Goal: Information Seeking & Learning: Learn about a topic

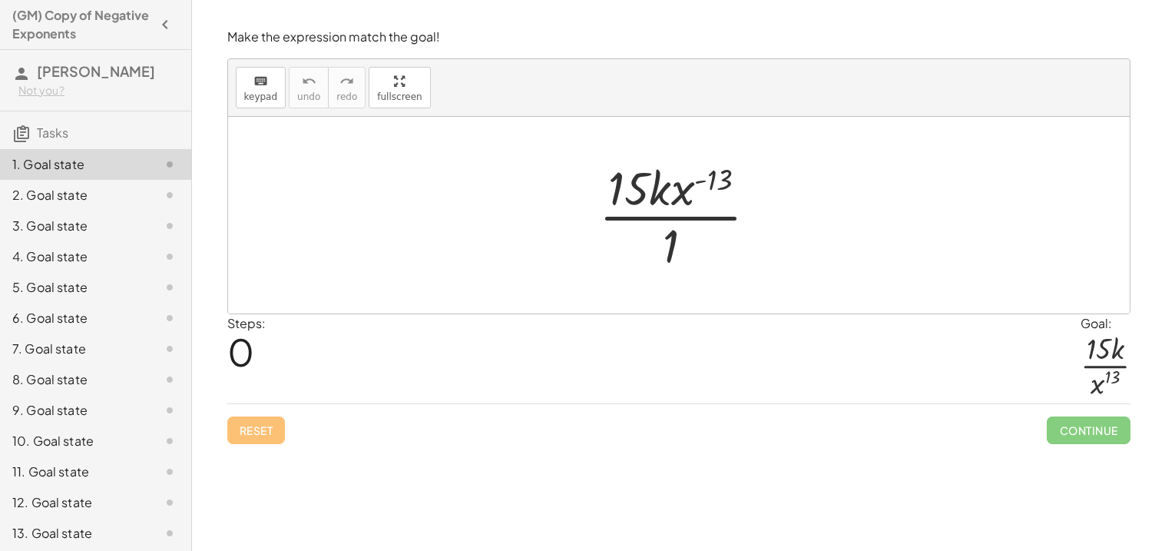
click at [720, 179] on div at bounding box center [685, 215] width 187 height 118
drag, startPoint x: 717, startPoint y: 180, endPoint x: 685, endPoint y: 191, distance: 34.0
click at [685, 191] on div at bounding box center [685, 215] width 187 height 118
drag, startPoint x: 711, startPoint y: 176, endPoint x: 663, endPoint y: 264, distance: 100.7
click at [663, 264] on div at bounding box center [685, 215] width 187 height 118
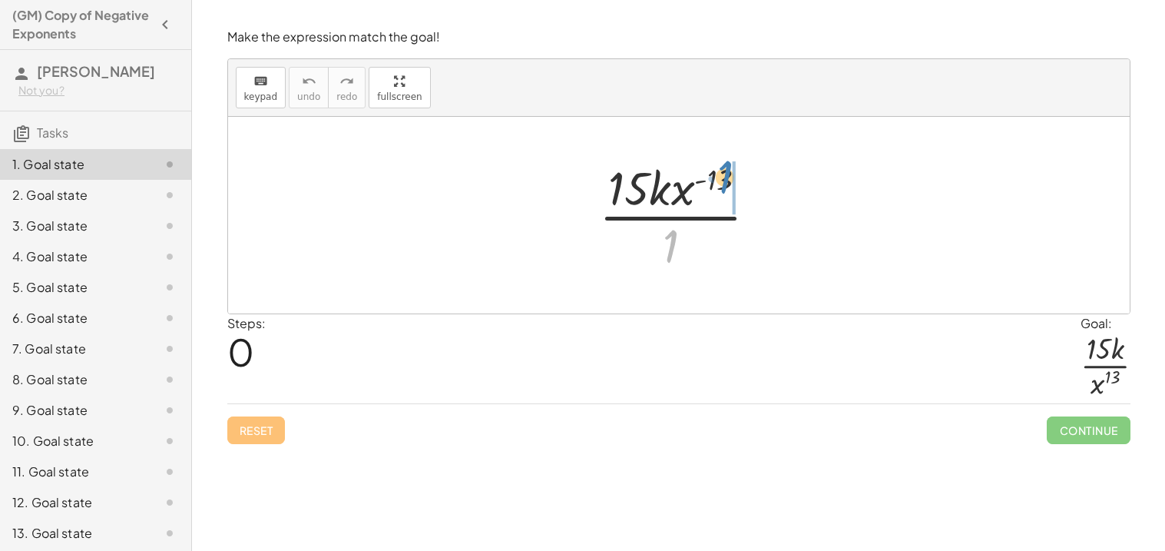
drag, startPoint x: 677, startPoint y: 249, endPoint x: 730, endPoint y: 180, distance: 87.1
click at [730, 180] on div at bounding box center [685, 215] width 187 height 118
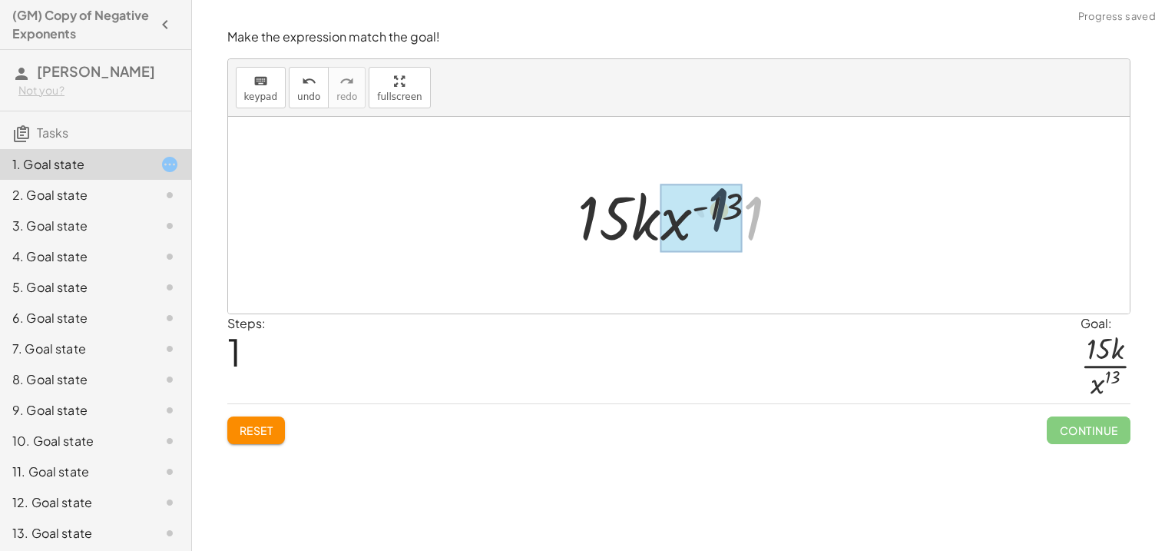
drag, startPoint x: 754, startPoint y: 237, endPoint x: 720, endPoint y: 229, distance: 35.6
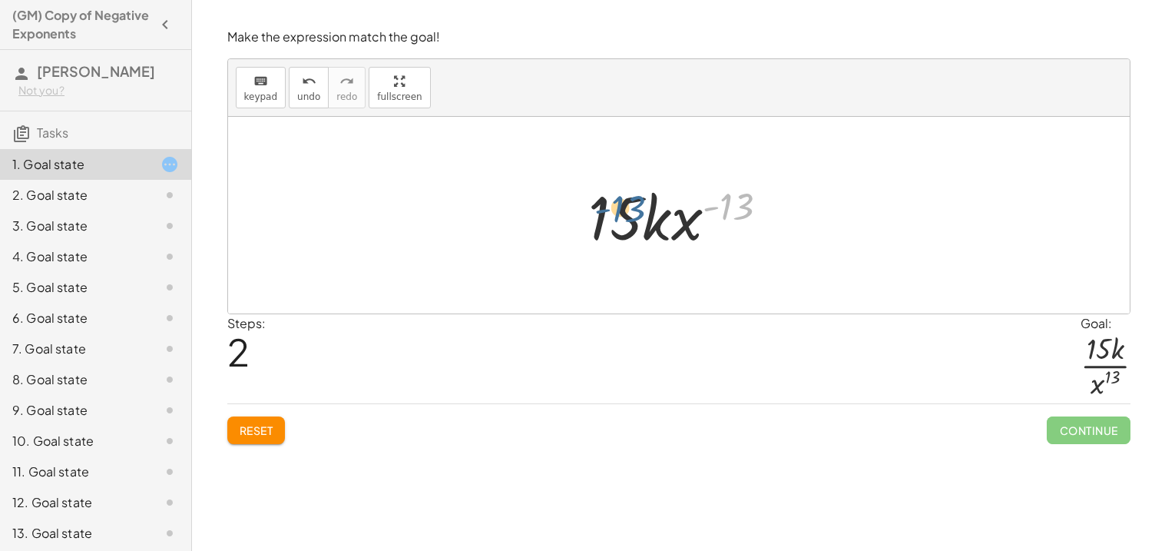
drag, startPoint x: 749, startPoint y: 207, endPoint x: 633, endPoint y: 209, distance: 116.0
click at [633, 209] on div at bounding box center [684, 215] width 207 height 79
click at [677, 232] on div at bounding box center [684, 215] width 207 height 79
drag, startPoint x: 651, startPoint y: 228, endPoint x: 723, endPoint y: 223, distance: 72.4
click at [723, 223] on div at bounding box center [684, 215] width 207 height 79
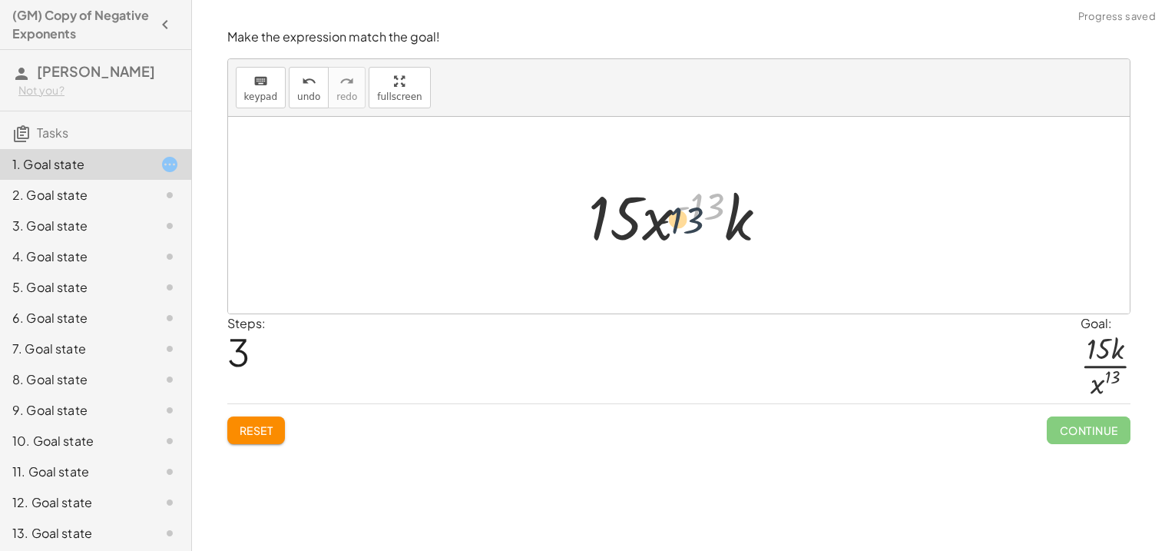
drag, startPoint x: 699, startPoint y: 217, endPoint x: 663, endPoint y: 238, distance: 41.6
click at [663, 238] on div at bounding box center [684, 215] width 207 height 79
click at [266, 423] on button "Reset" at bounding box center [256, 430] width 58 height 28
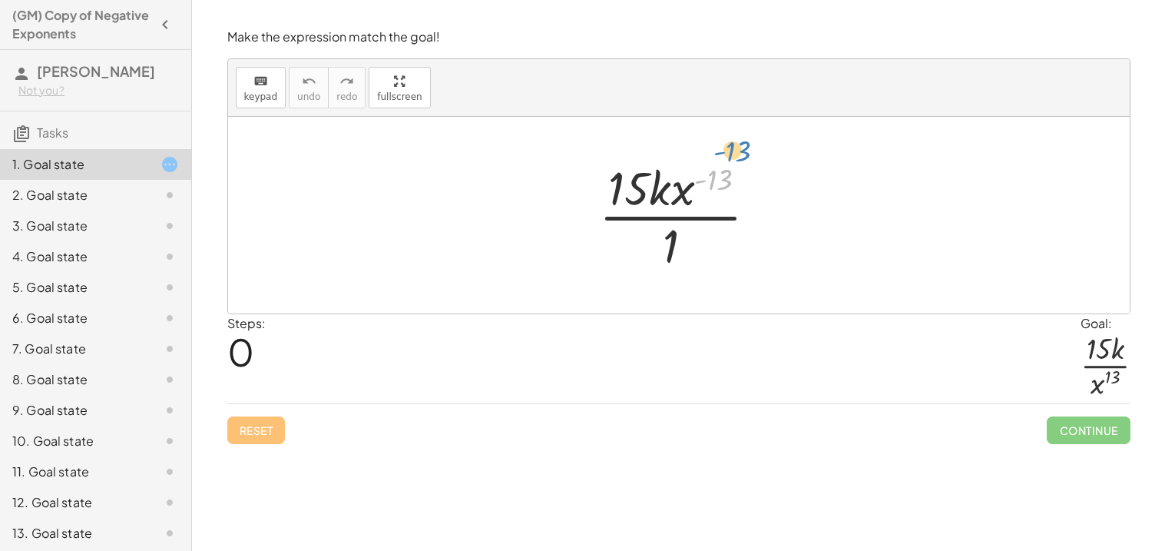
drag, startPoint x: 697, startPoint y: 184, endPoint x: 724, endPoint y: 124, distance: 65.3
click at [724, 124] on div "- ( 13 ) · 15 · k · x ( - 13 ) · 1" at bounding box center [679, 215] width 902 height 197
drag, startPoint x: 687, startPoint y: 189, endPoint x: 661, endPoint y: 270, distance: 85.3
click at [661, 270] on div at bounding box center [685, 215] width 187 height 118
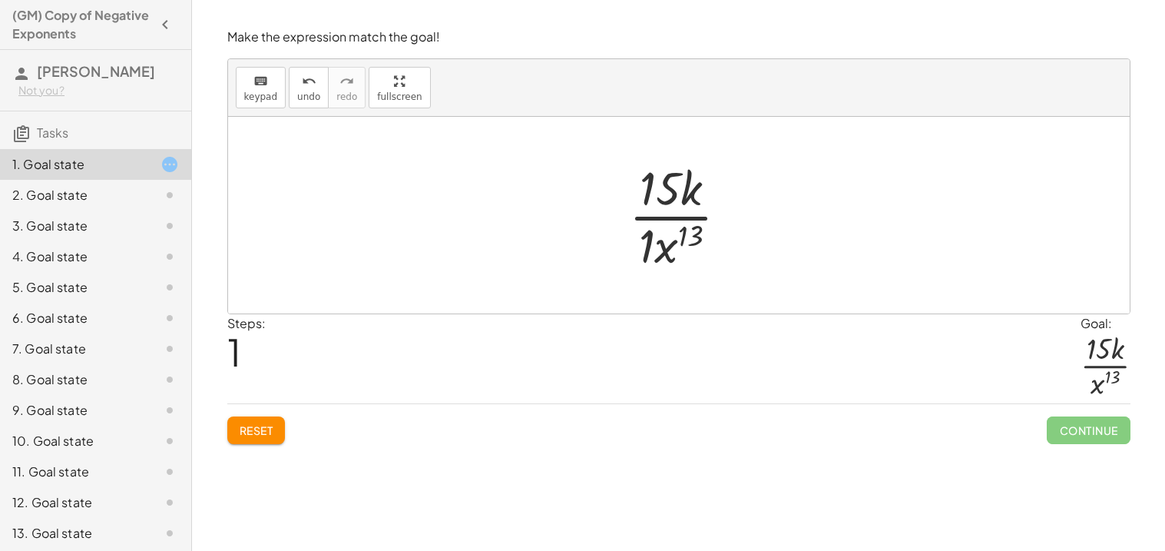
click at [646, 243] on div at bounding box center [686, 215] width 128 height 118
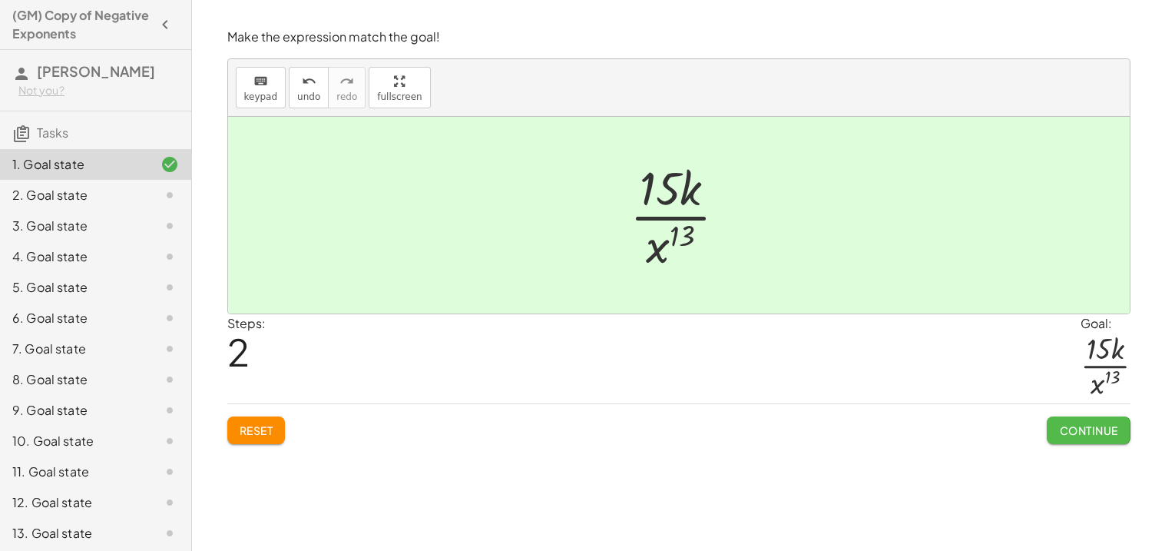
click at [1102, 436] on span "Continue" at bounding box center [1088, 430] width 58 height 14
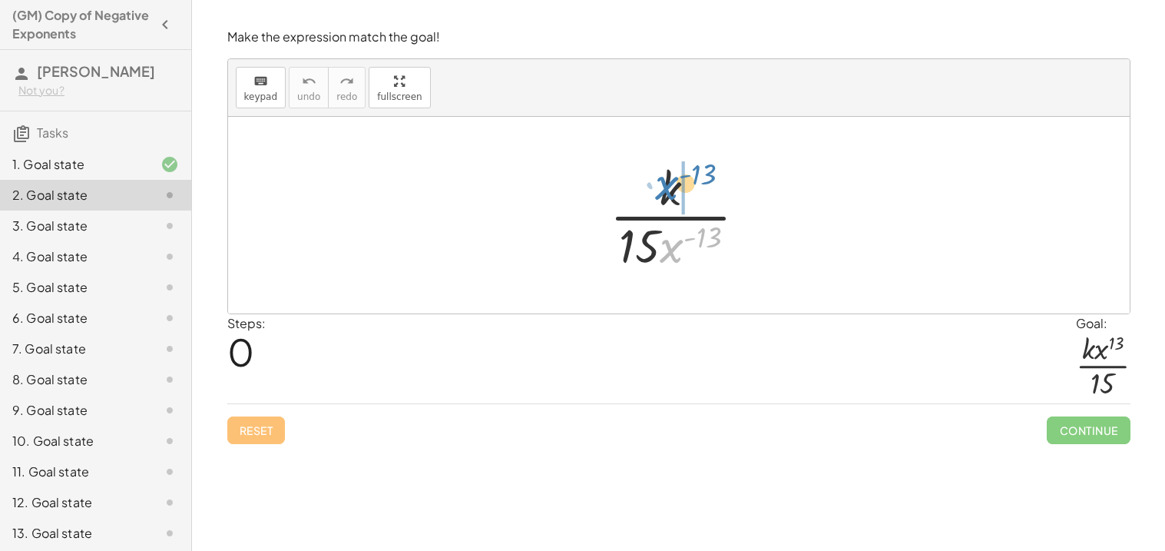
drag, startPoint x: 680, startPoint y: 243, endPoint x: 674, endPoint y: 177, distance: 66.4
click at [674, 177] on div at bounding box center [684, 215] width 164 height 118
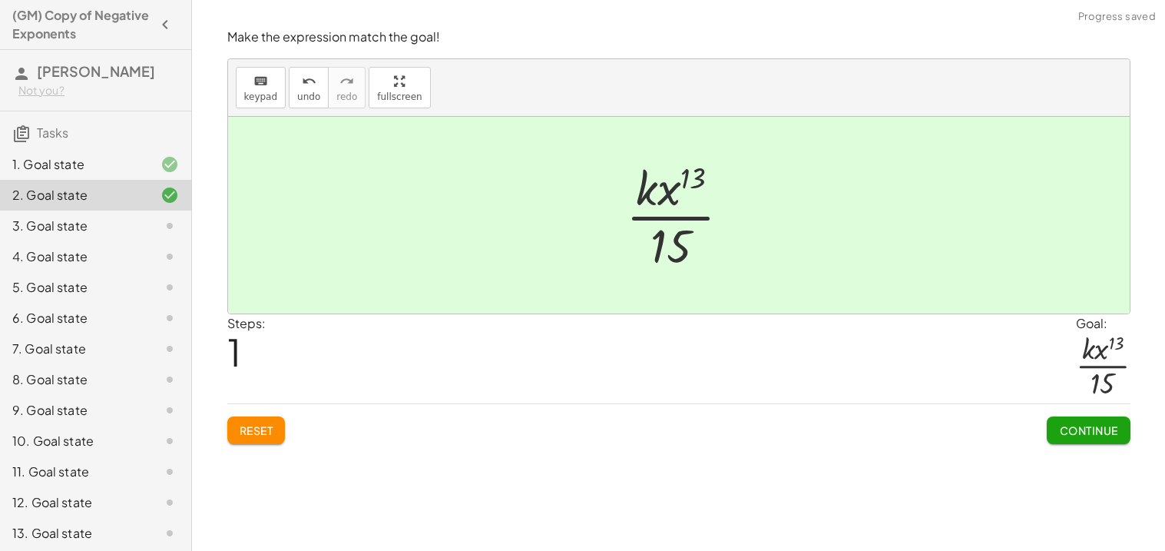
click at [1084, 435] on span "Continue" at bounding box center [1088, 430] width 58 height 14
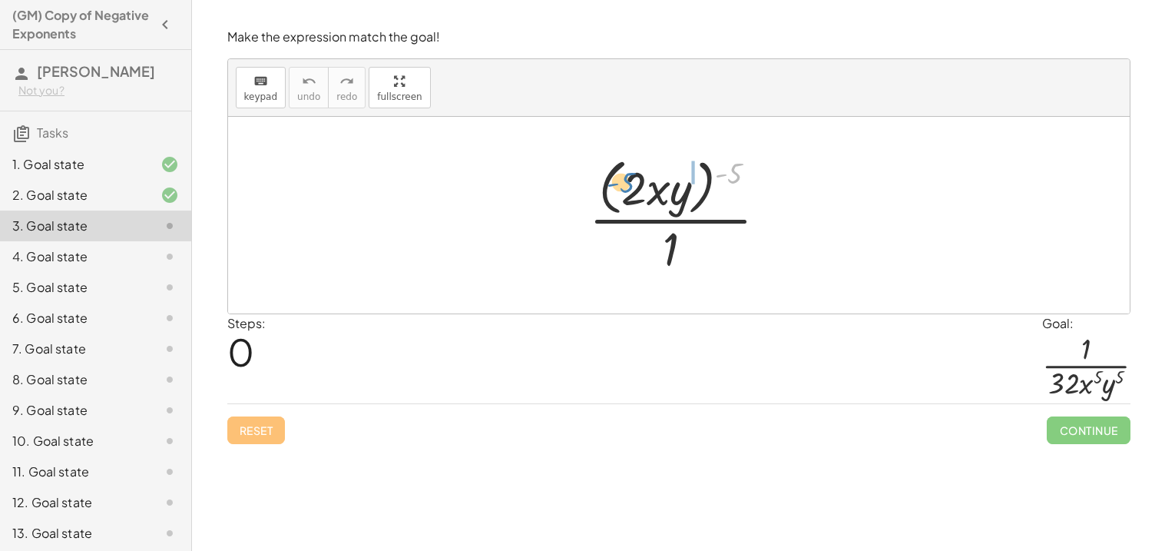
drag, startPoint x: 730, startPoint y: 177, endPoint x: 622, endPoint y: 187, distance: 108.8
click at [622, 187] on div at bounding box center [685, 214] width 206 height 125
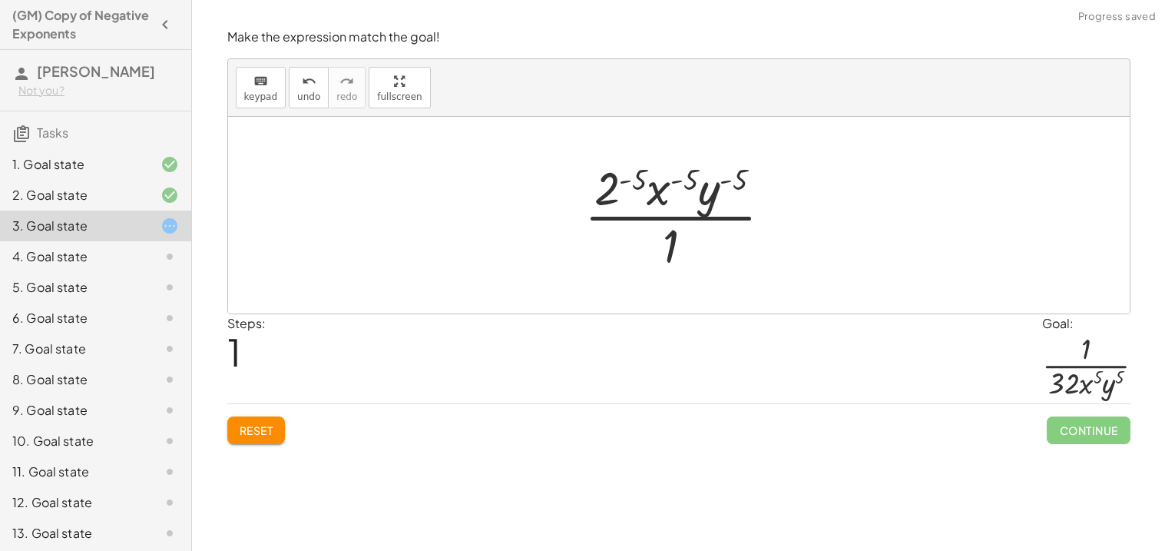
click at [616, 183] on div at bounding box center [684, 215] width 215 height 118
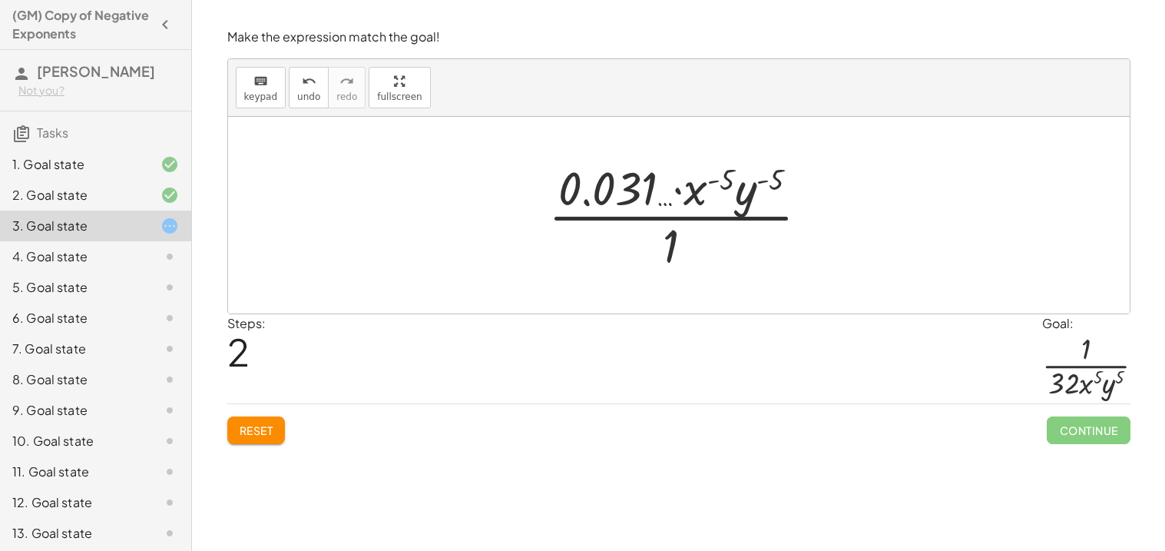
click at [688, 190] on div at bounding box center [685, 215] width 288 height 118
drag, startPoint x: 711, startPoint y: 182, endPoint x: 709, endPoint y: 254, distance: 71.5
click at [709, 254] on div at bounding box center [685, 215] width 288 height 118
drag, startPoint x: 698, startPoint y: 196, endPoint x: 695, endPoint y: 267, distance: 70.8
click at [695, 267] on div at bounding box center [685, 215] width 288 height 118
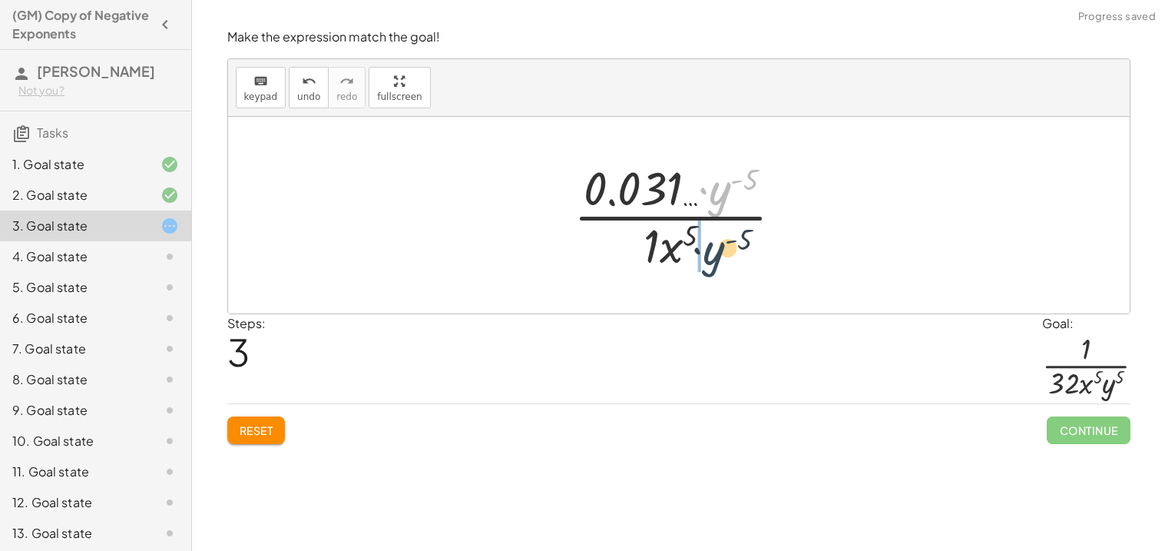
drag, startPoint x: 715, startPoint y: 189, endPoint x: 706, endPoint y: 259, distance: 70.5
click at [706, 259] on div at bounding box center [684, 215] width 237 height 118
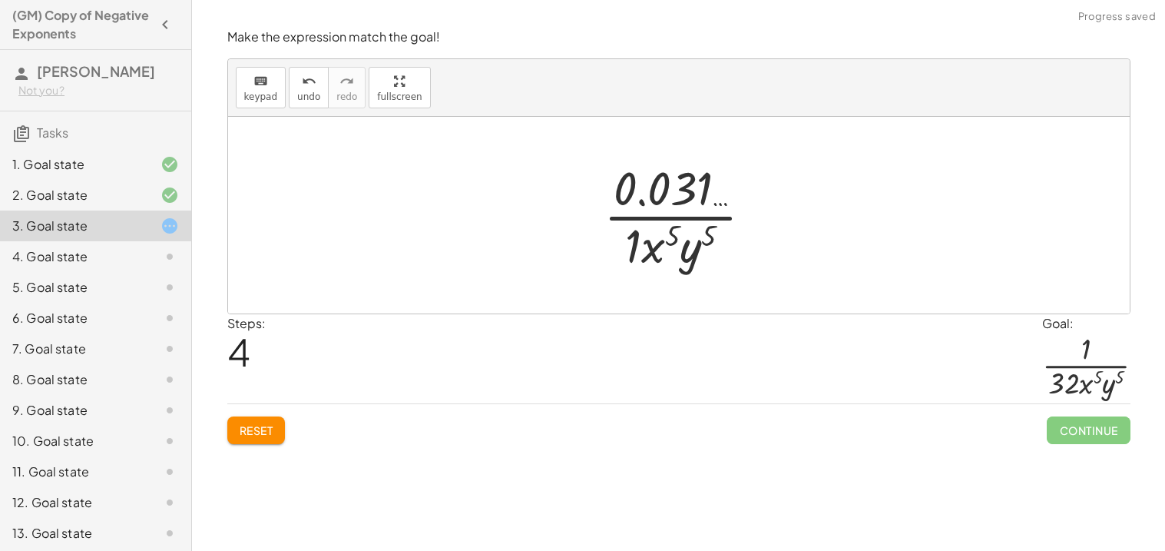
click at [674, 221] on div at bounding box center [684, 215] width 177 height 118
click at [665, 240] on div at bounding box center [684, 215] width 177 height 118
click at [650, 200] on div at bounding box center [684, 215] width 177 height 118
click at [690, 194] on div at bounding box center [684, 215] width 177 height 118
click at [266, 425] on span "Reset" at bounding box center [257, 430] width 34 height 14
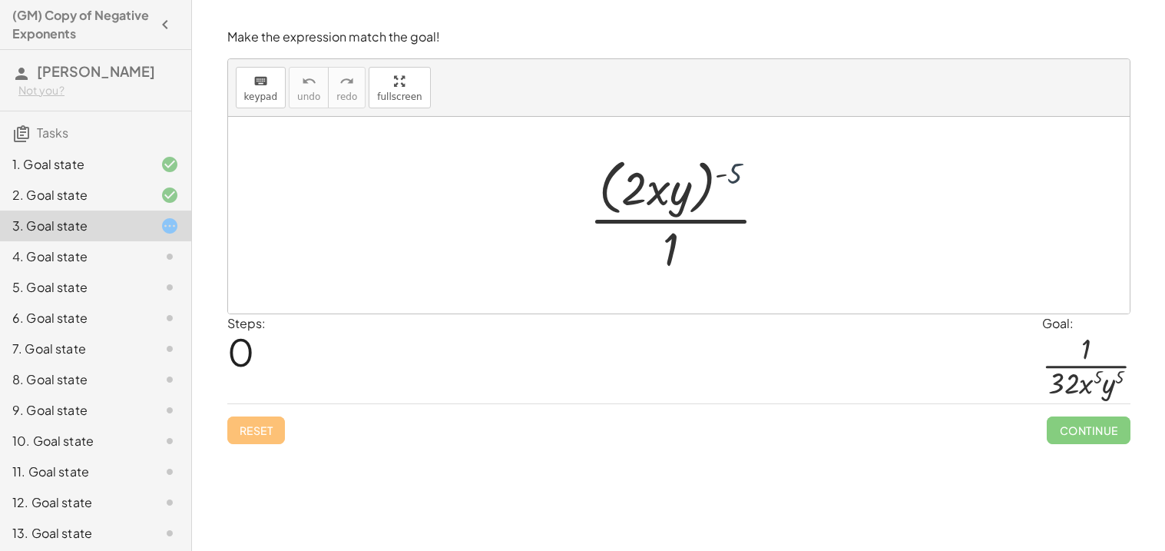
click at [733, 181] on div at bounding box center [685, 214] width 206 height 125
drag, startPoint x: 719, startPoint y: 177, endPoint x: 714, endPoint y: 224, distance: 47.9
click at [714, 224] on div at bounding box center [685, 214] width 206 height 125
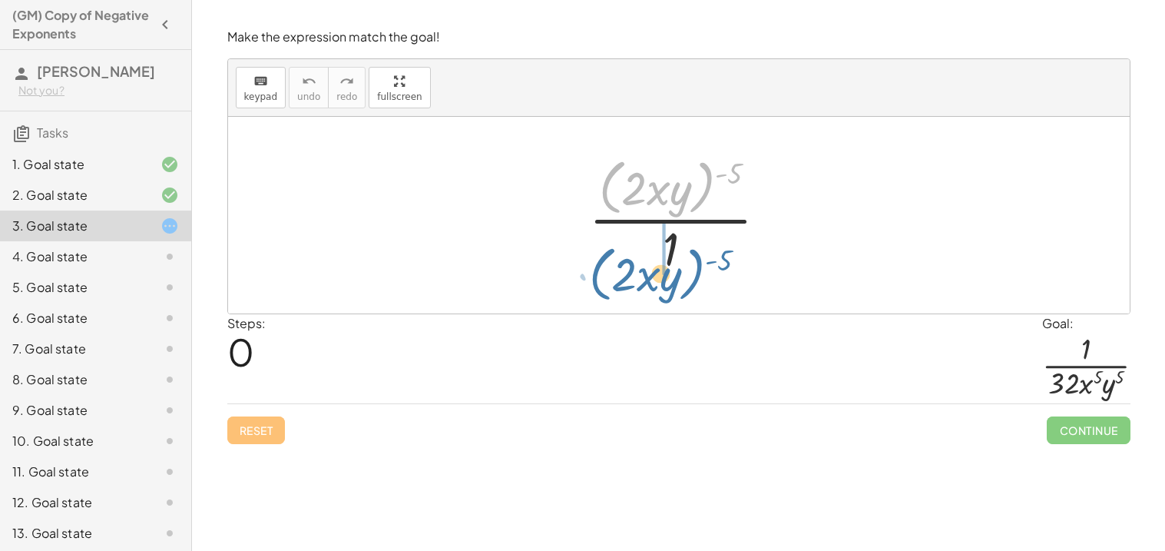
drag, startPoint x: 711, startPoint y: 176, endPoint x: 701, endPoint y: 265, distance: 89.7
click at [701, 265] on div at bounding box center [685, 214] width 206 height 125
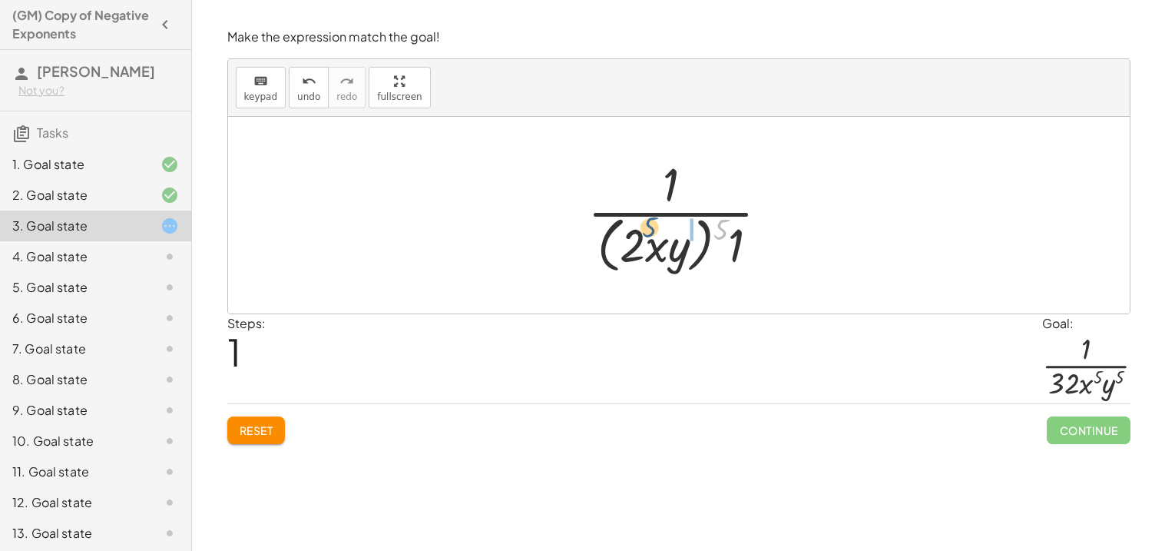
drag, startPoint x: 721, startPoint y: 234, endPoint x: 645, endPoint y: 231, distance: 75.3
click at [645, 231] on div at bounding box center [684, 214] width 209 height 125
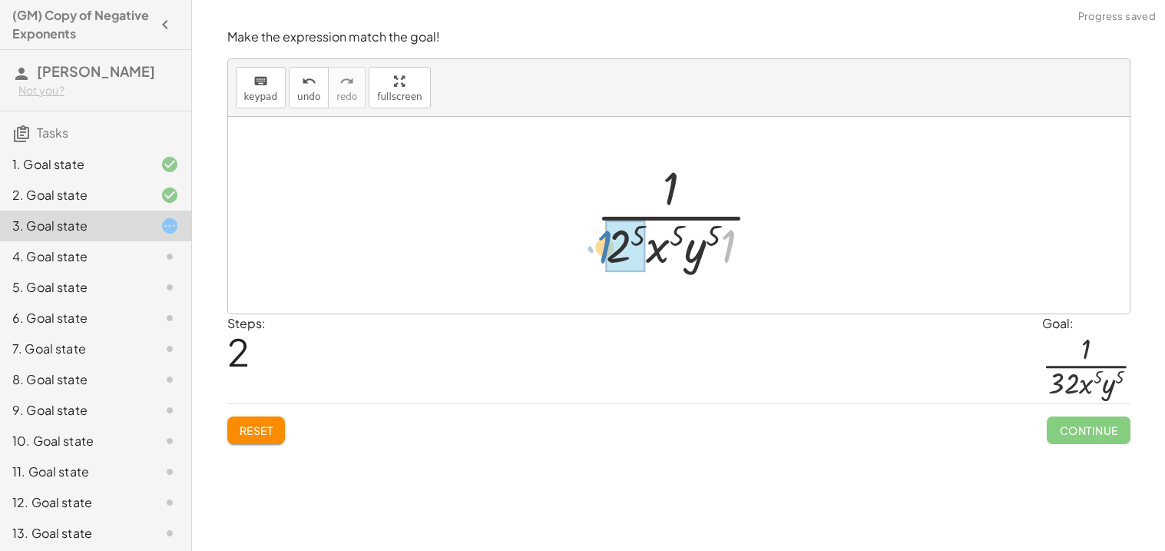
drag, startPoint x: 731, startPoint y: 247, endPoint x: 619, endPoint y: 254, distance: 112.4
click at [641, 242] on div at bounding box center [684, 215] width 177 height 118
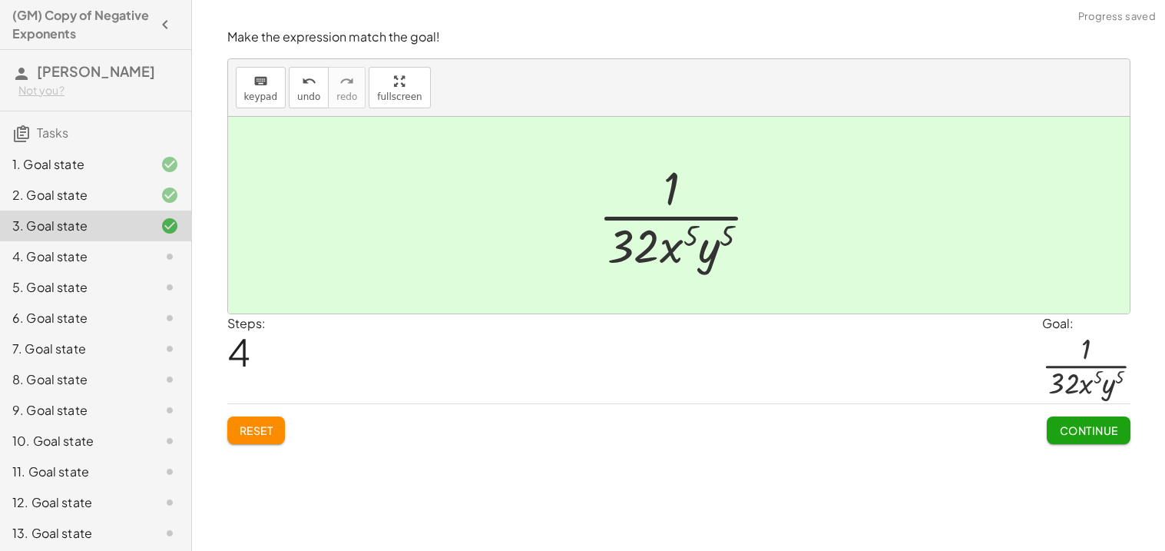
click at [1068, 435] on span "Continue" at bounding box center [1088, 430] width 58 height 14
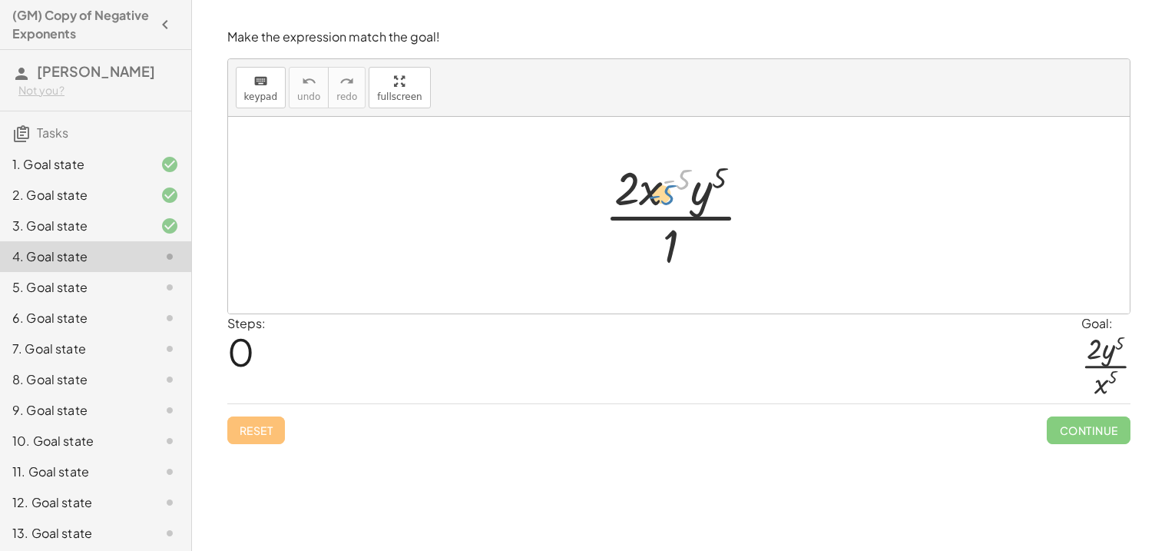
drag, startPoint x: 664, startPoint y: 181, endPoint x: 641, endPoint y: 176, distance: 23.5
click at [641, 176] on div at bounding box center [684, 215] width 175 height 118
drag, startPoint x: 648, startPoint y: 194, endPoint x: 657, endPoint y: 265, distance: 71.2
click at [657, 265] on div at bounding box center [684, 215] width 175 height 118
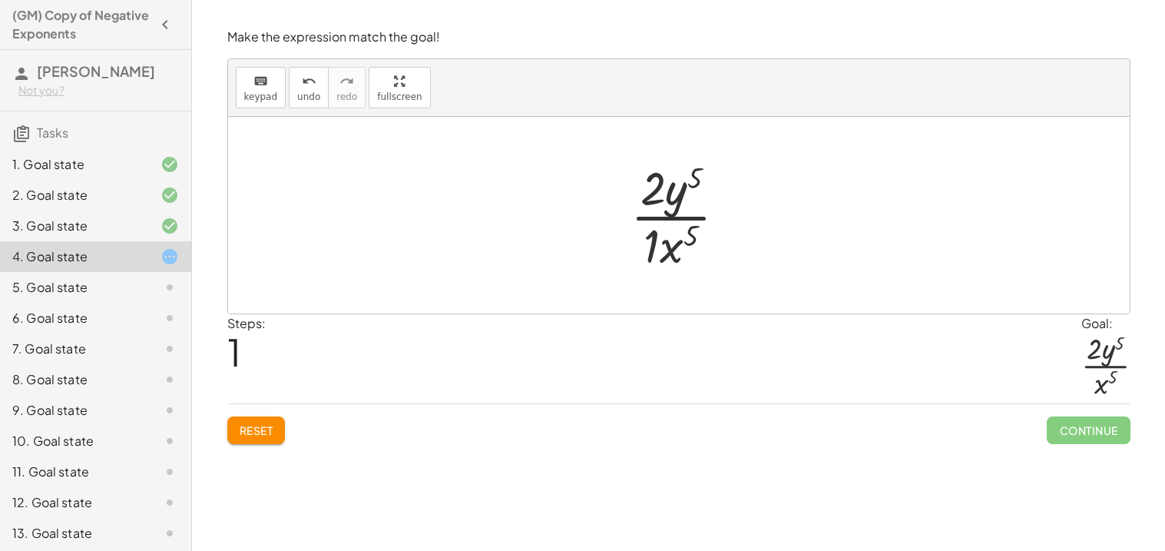
click at [659, 250] on div at bounding box center [685, 215] width 124 height 118
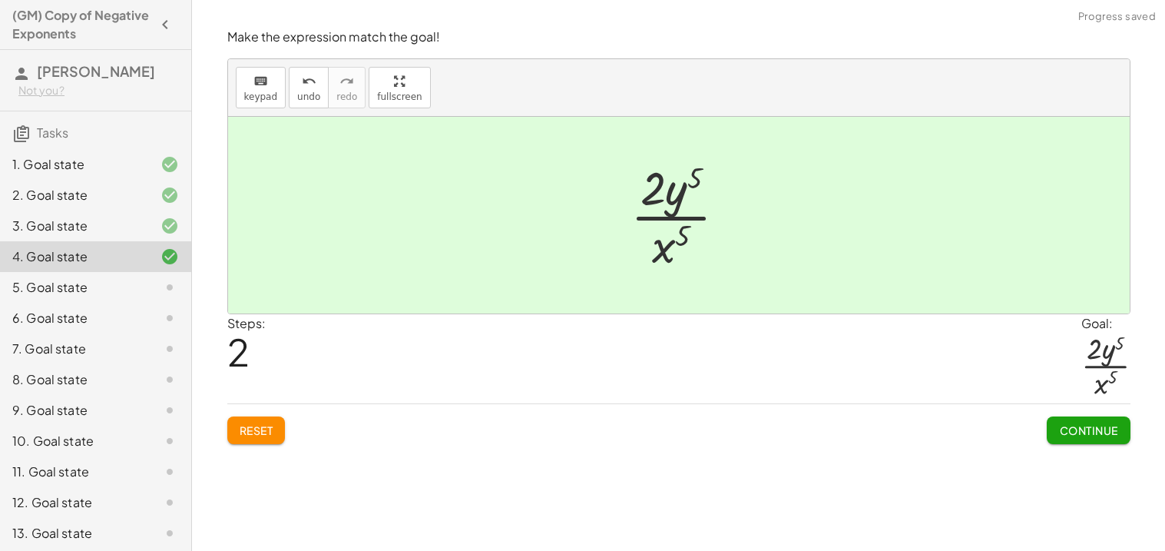
click at [1111, 435] on span "Continue" at bounding box center [1088, 430] width 58 height 14
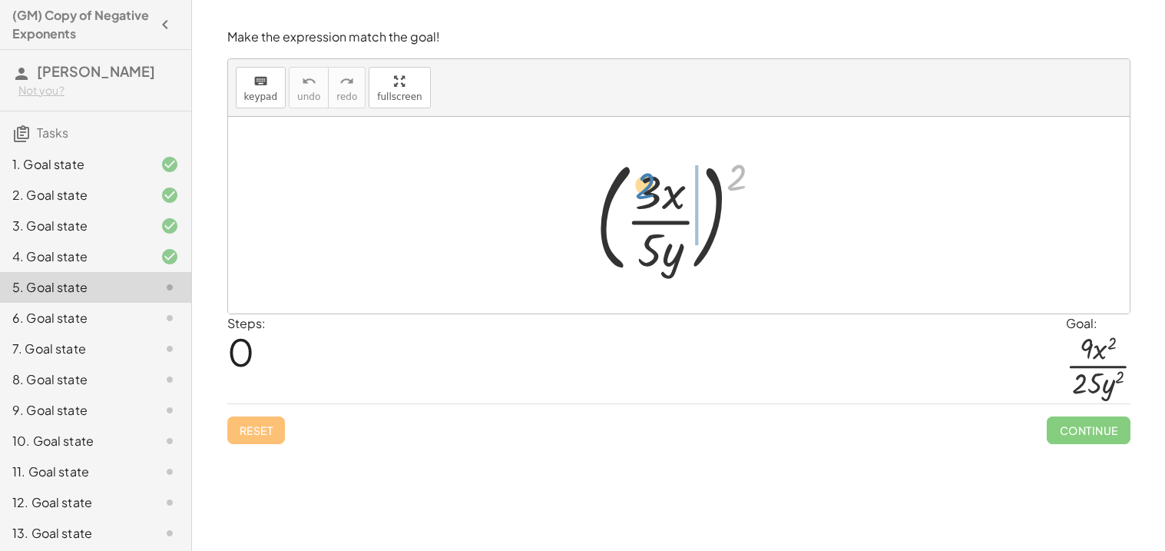
drag, startPoint x: 734, startPoint y: 183, endPoint x: 644, endPoint y: 192, distance: 91.1
click at [644, 192] on div at bounding box center [685, 215] width 194 height 128
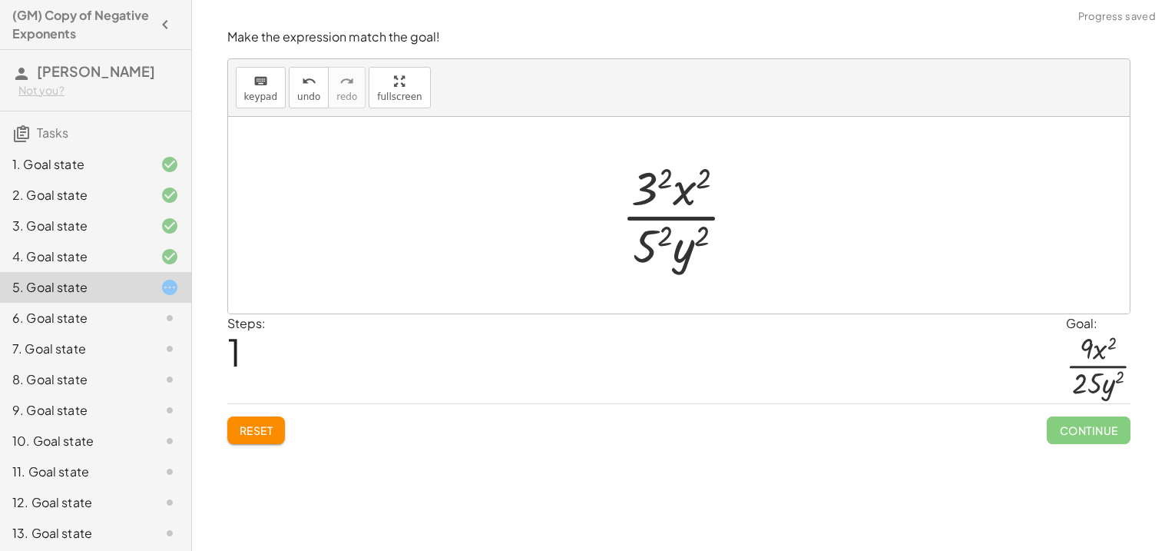
click at [645, 178] on div at bounding box center [685, 215] width 143 height 118
click at [665, 247] on div at bounding box center [684, 215] width 139 height 118
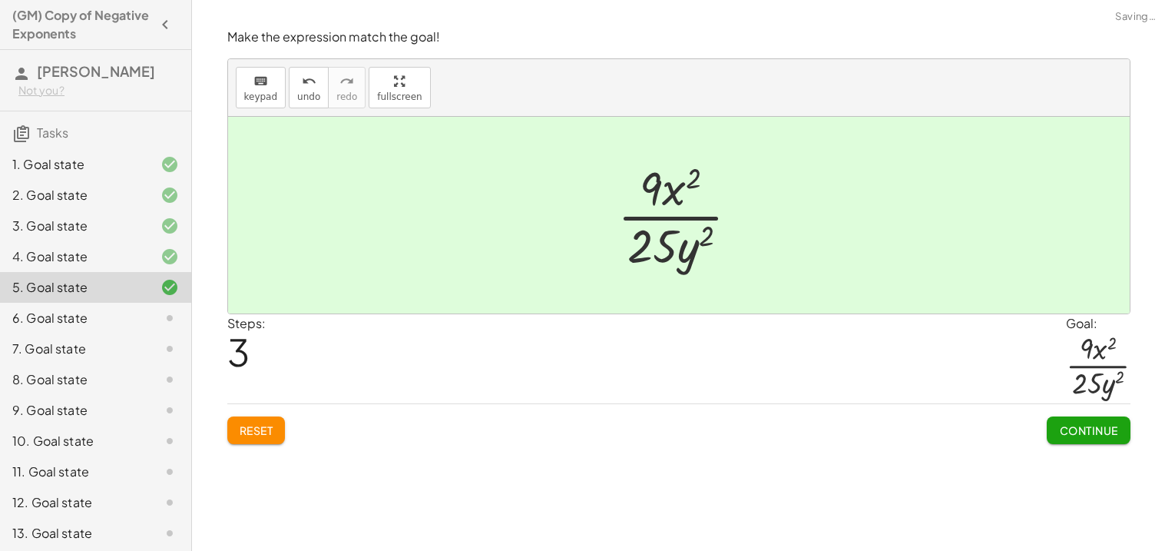
click at [1085, 429] on span "Continue" at bounding box center [1088, 430] width 58 height 14
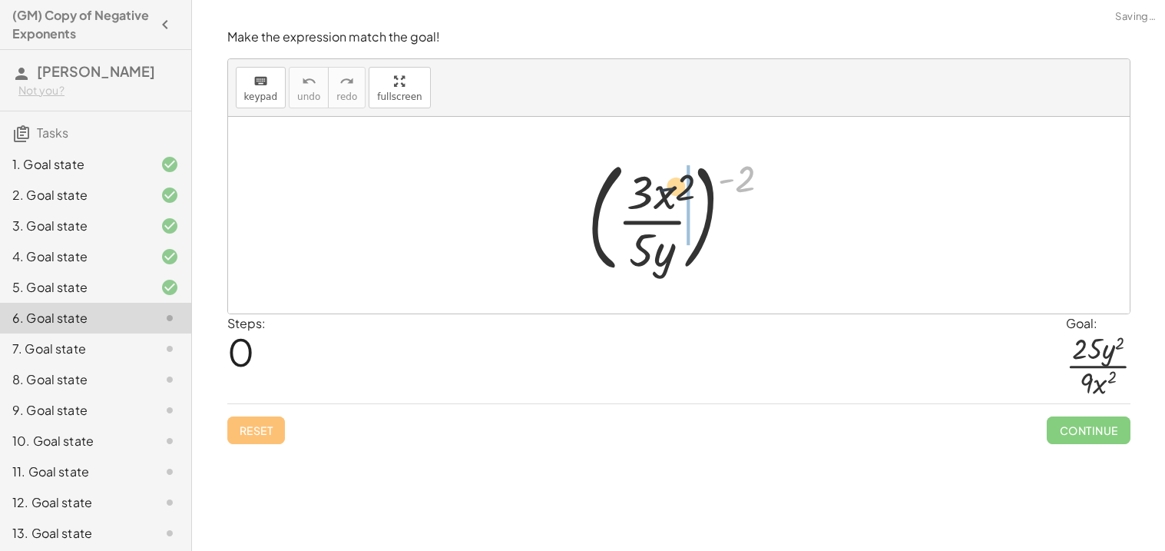
drag, startPoint x: 731, startPoint y: 172, endPoint x: 664, endPoint y: 180, distance: 68.0
click at [664, 180] on div at bounding box center [685, 215] width 211 height 128
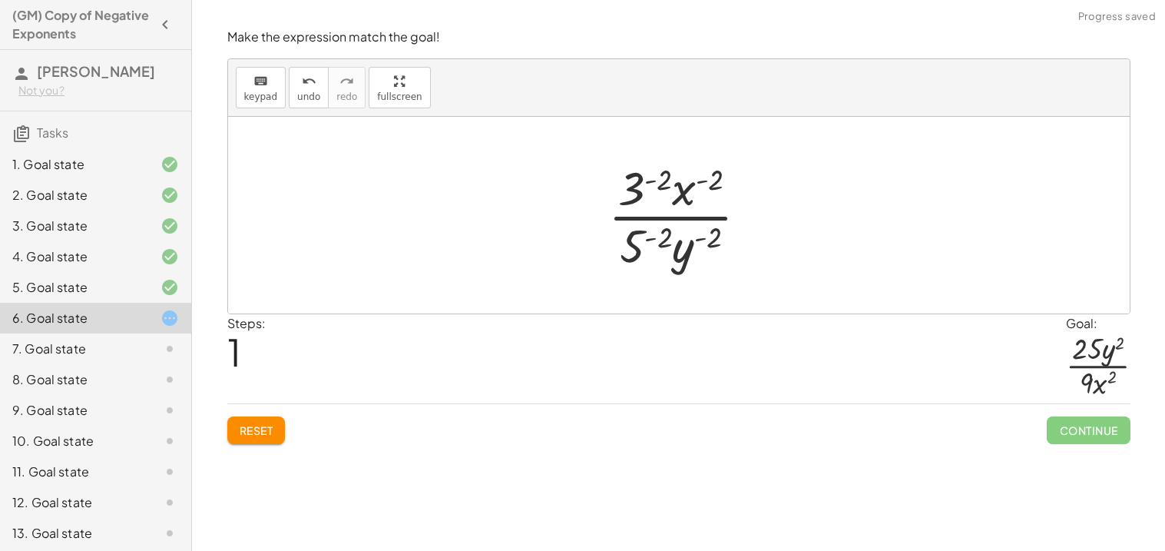
click at [650, 183] on div at bounding box center [685, 215] width 168 height 118
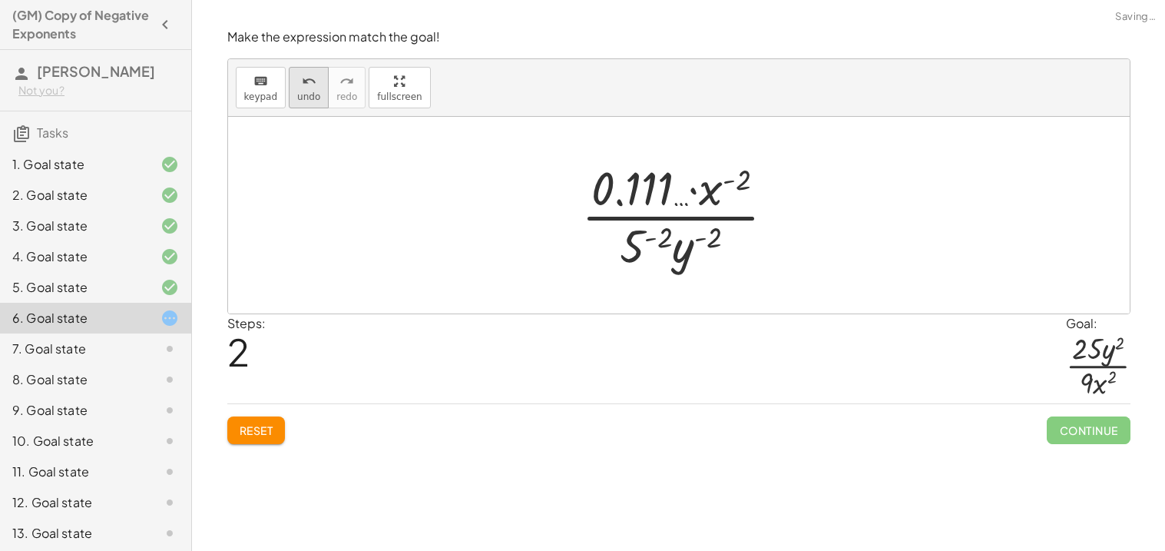
click at [303, 91] on span "undo" at bounding box center [308, 96] width 23 height 11
drag, startPoint x: 650, startPoint y: 193, endPoint x: 651, endPoint y: 204, distance: 10.8
click at [651, 204] on div at bounding box center [685, 215] width 168 height 118
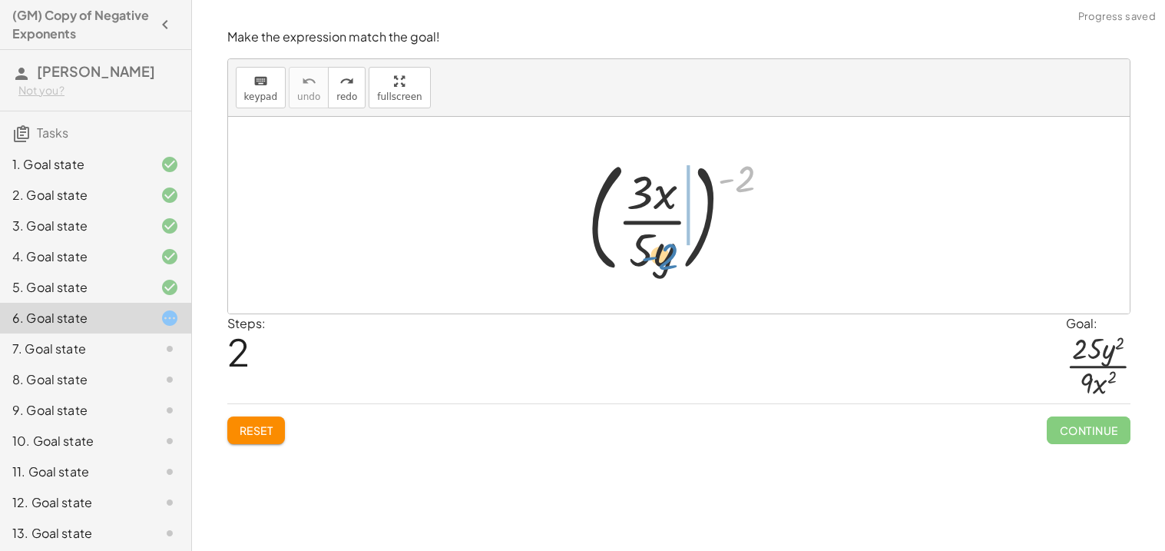
drag, startPoint x: 737, startPoint y: 178, endPoint x: 660, endPoint y: 257, distance: 110.3
click at [660, 257] on div at bounding box center [685, 215] width 211 height 128
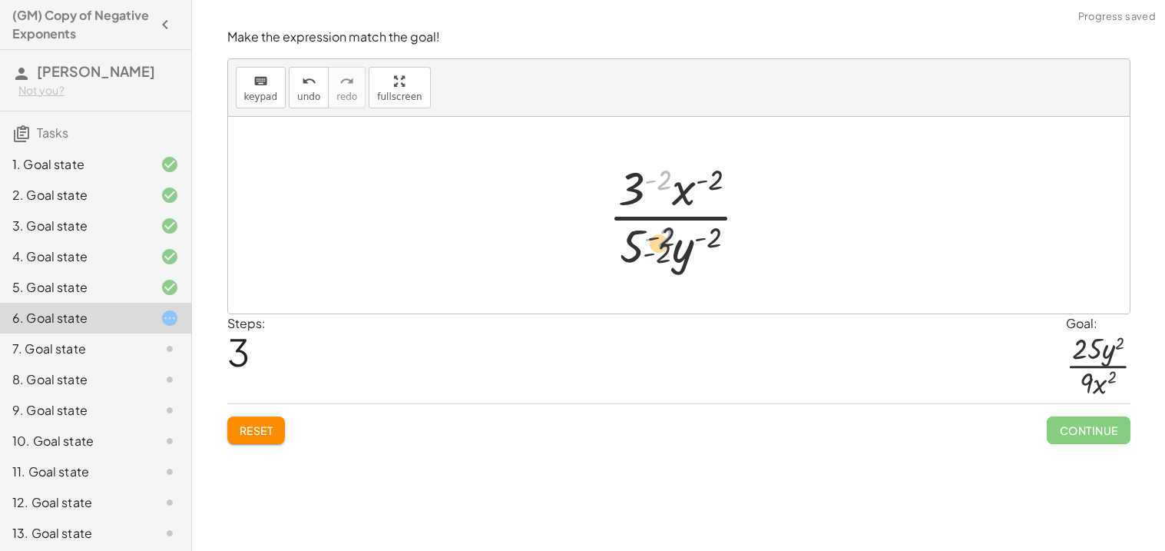
drag, startPoint x: 669, startPoint y: 174, endPoint x: 668, endPoint y: 262, distance: 88.4
click at [668, 262] on div at bounding box center [685, 215] width 168 height 118
drag, startPoint x: 716, startPoint y: 177, endPoint x: 716, endPoint y: 254, distance: 76.8
click at [716, 254] on div at bounding box center [685, 215] width 168 height 118
drag, startPoint x: 687, startPoint y: 194, endPoint x: 676, endPoint y: 255, distance: 62.4
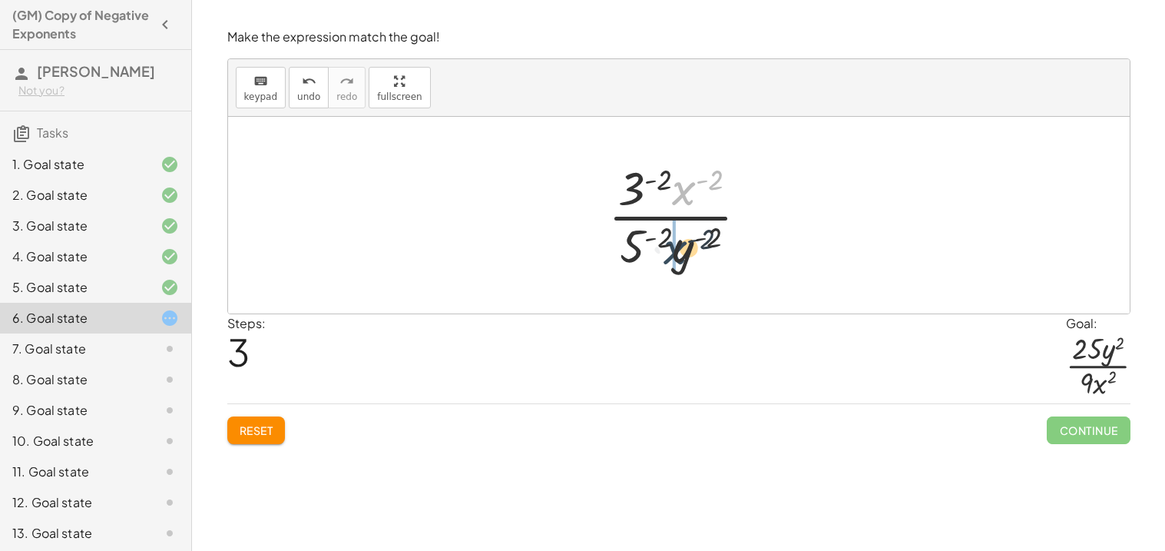
click at [676, 255] on div at bounding box center [685, 215] width 168 height 118
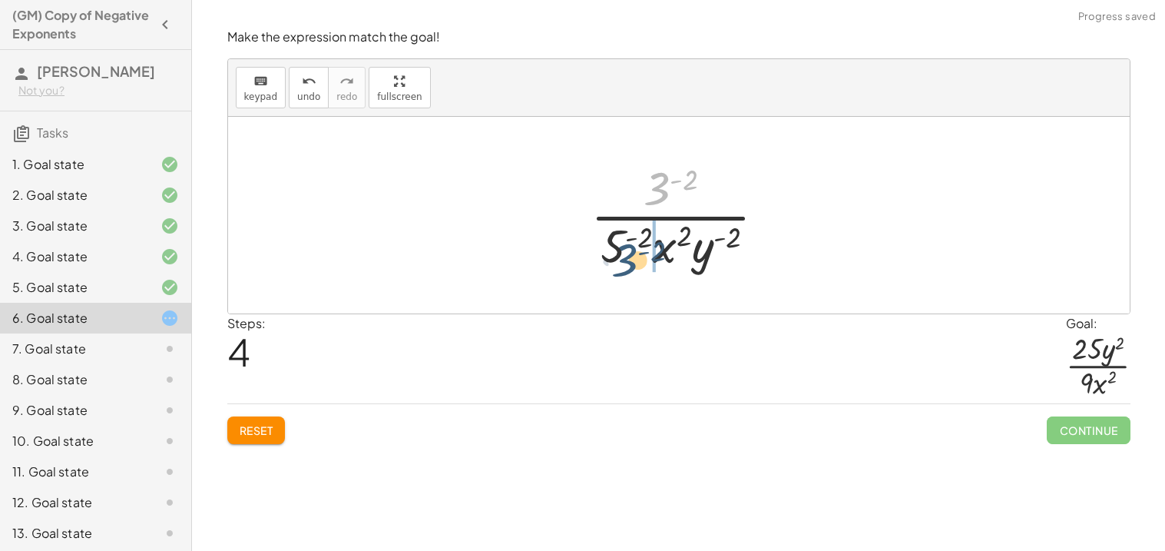
drag, startPoint x: 665, startPoint y: 178, endPoint x: 629, endPoint y: 254, distance: 83.5
click at [629, 254] on div at bounding box center [685, 215] width 204 height 118
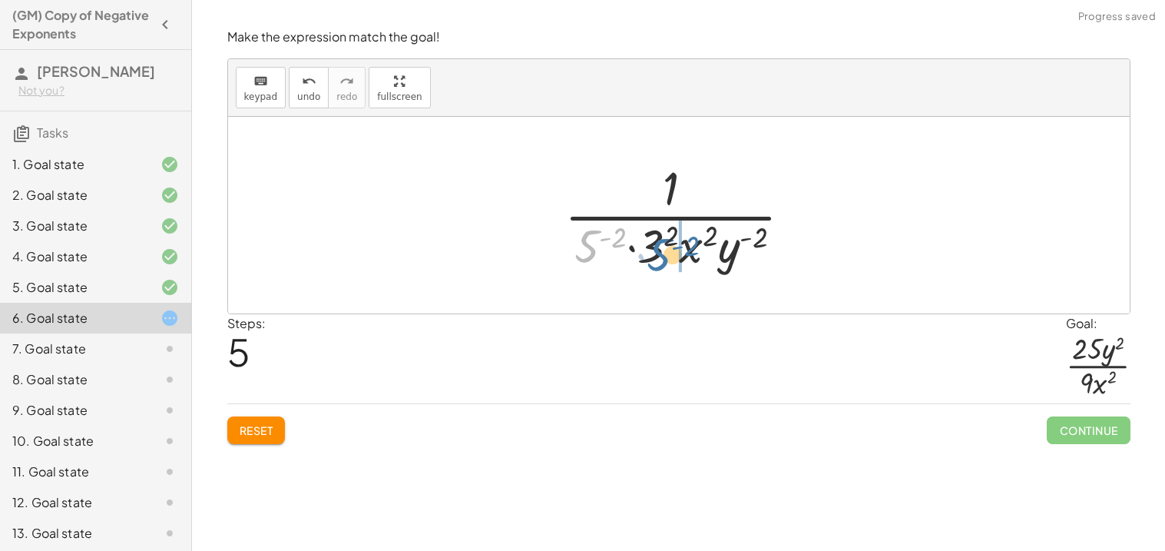
drag, startPoint x: 592, startPoint y: 246, endPoint x: 662, endPoint y: 253, distance: 70.3
click at [662, 253] on div at bounding box center [685, 215] width 256 height 118
drag, startPoint x: 646, startPoint y: 247, endPoint x: 598, endPoint y: 247, distance: 48.4
click at [598, 247] on div at bounding box center [685, 215] width 256 height 118
click at [633, 244] on div at bounding box center [685, 215] width 256 height 118
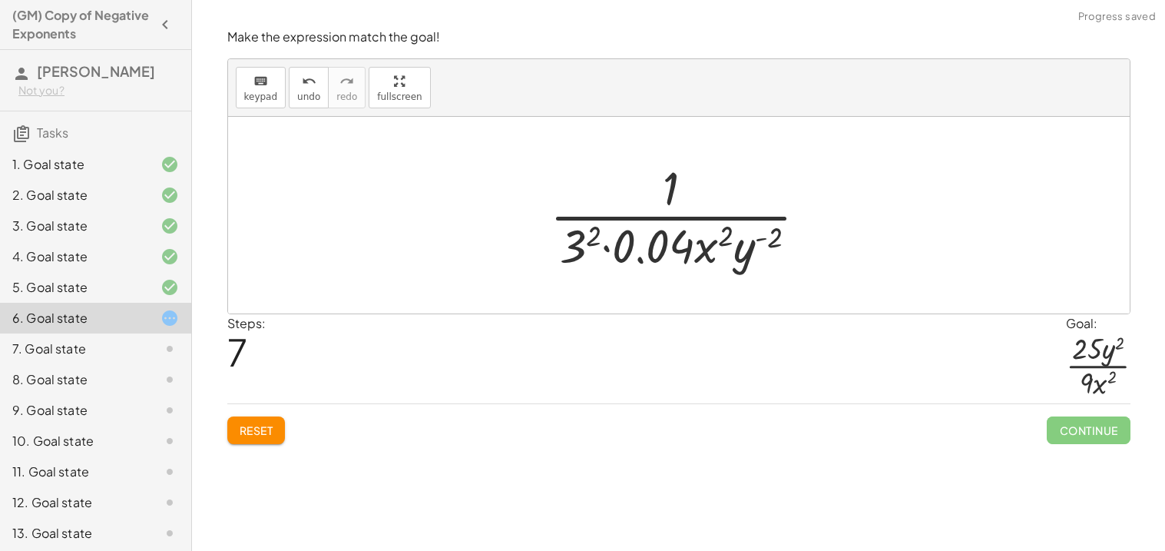
click at [573, 237] on div at bounding box center [685, 215] width 286 height 118
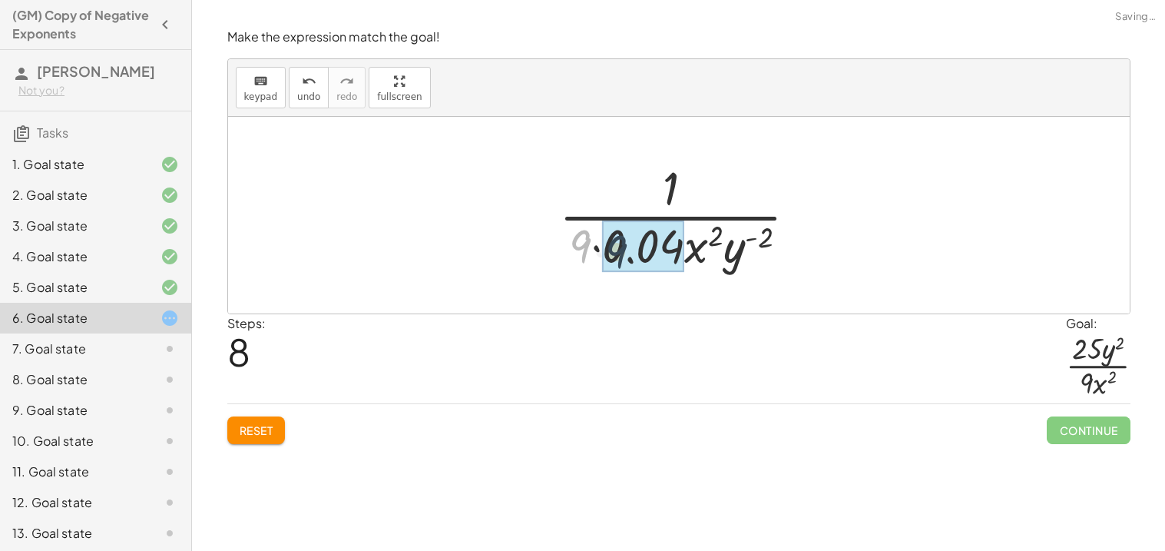
drag, startPoint x: 588, startPoint y: 244, endPoint x: 625, endPoint y: 250, distance: 37.4
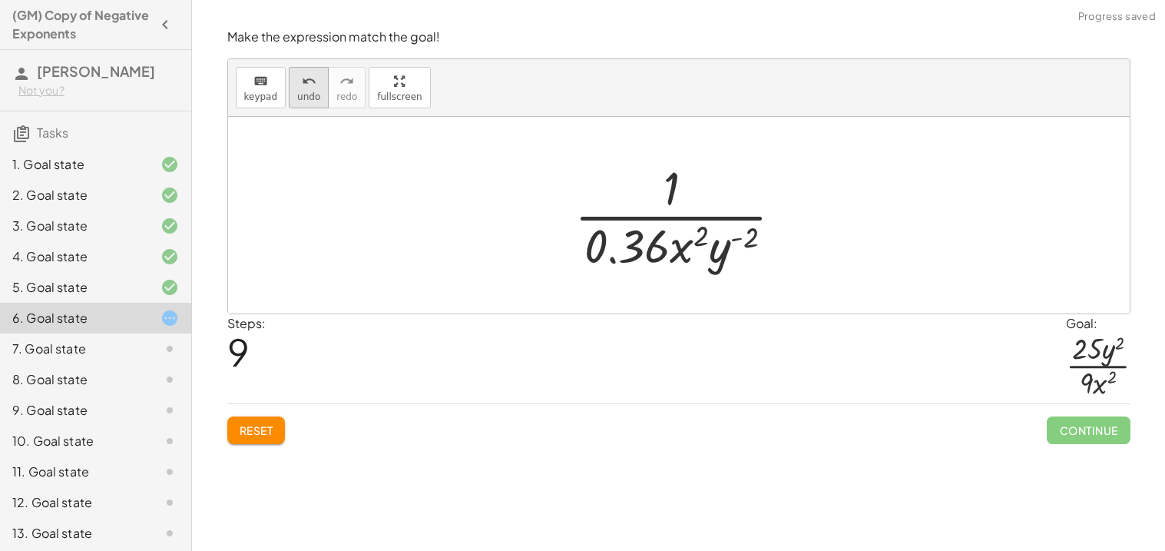
click at [309, 99] on span "undo" at bounding box center [308, 96] width 23 height 11
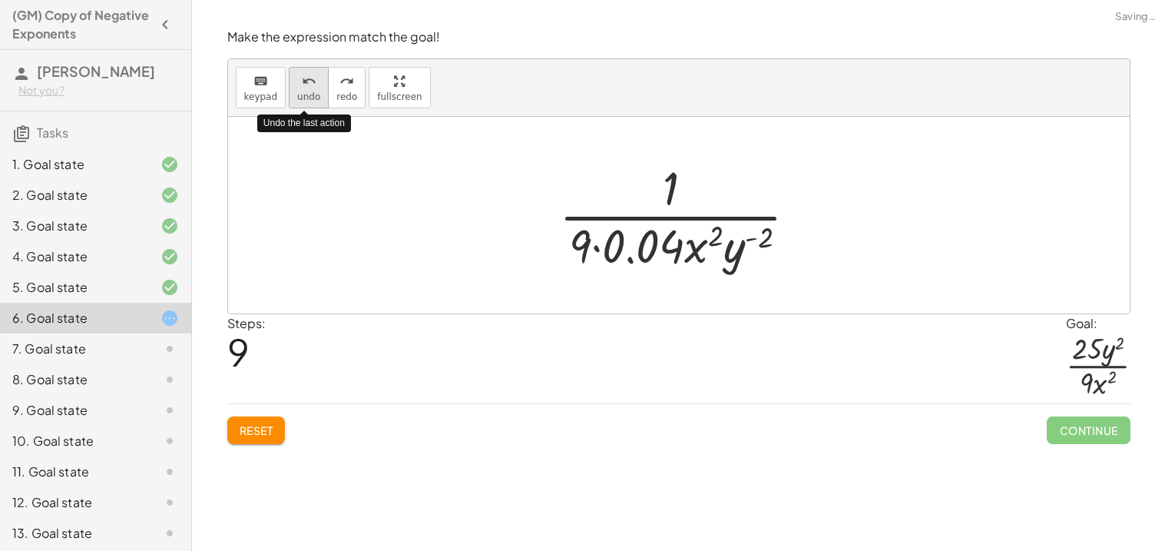
click at [309, 99] on span "undo" at bounding box center [308, 96] width 23 height 11
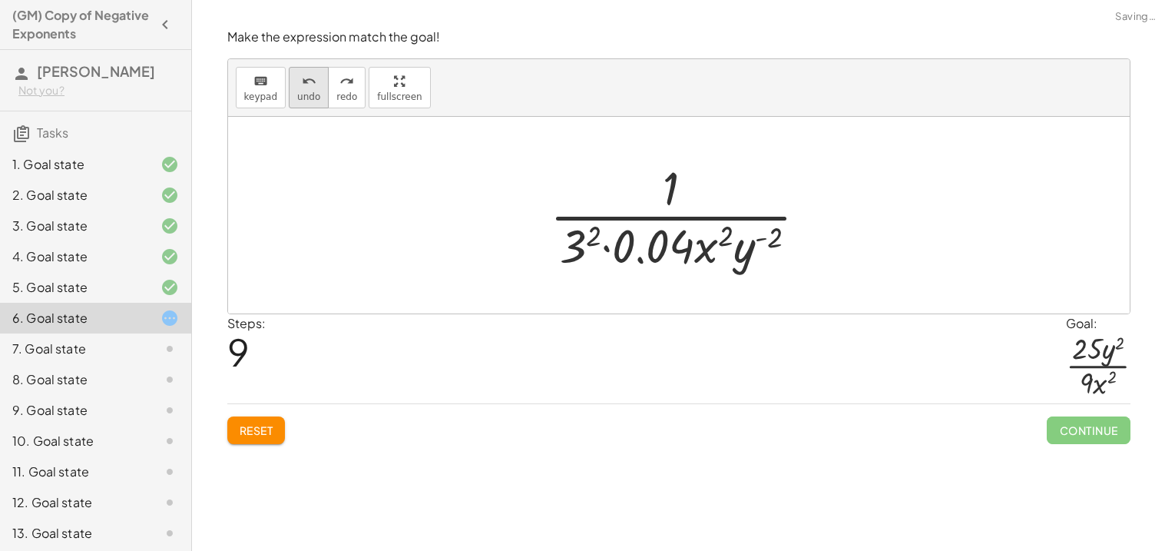
click at [311, 83] on icon "undo" at bounding box center [309, 81] width 15 height 18
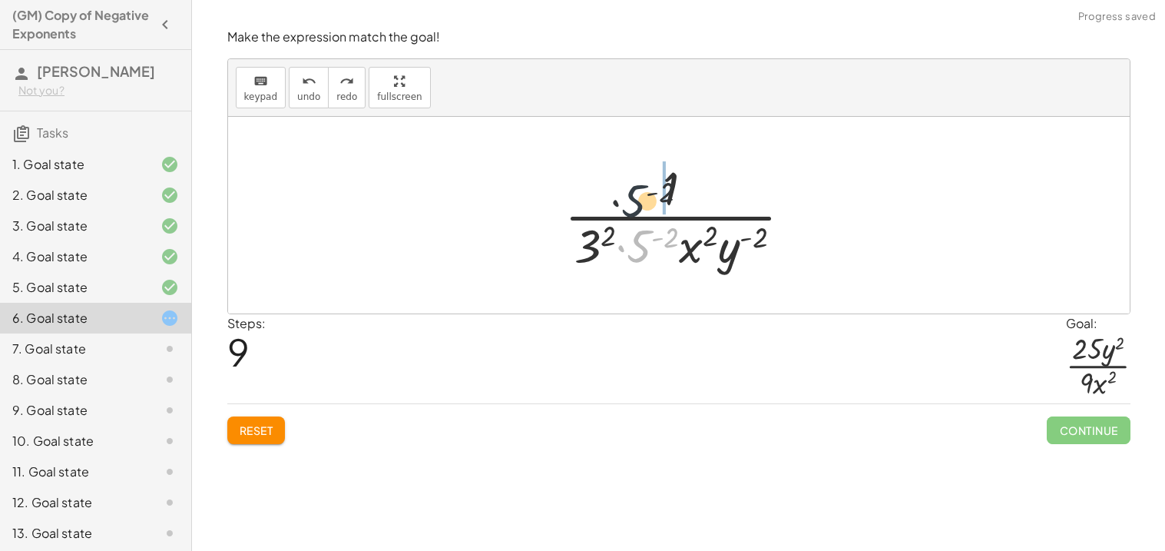
drag, startPoint x: 639, startPoint y: 237, endPoint x: 633, endPoint y: 188, distance: 48.8
click at [633, 188] on div at bounding box center [685, 215] width 256 height 118
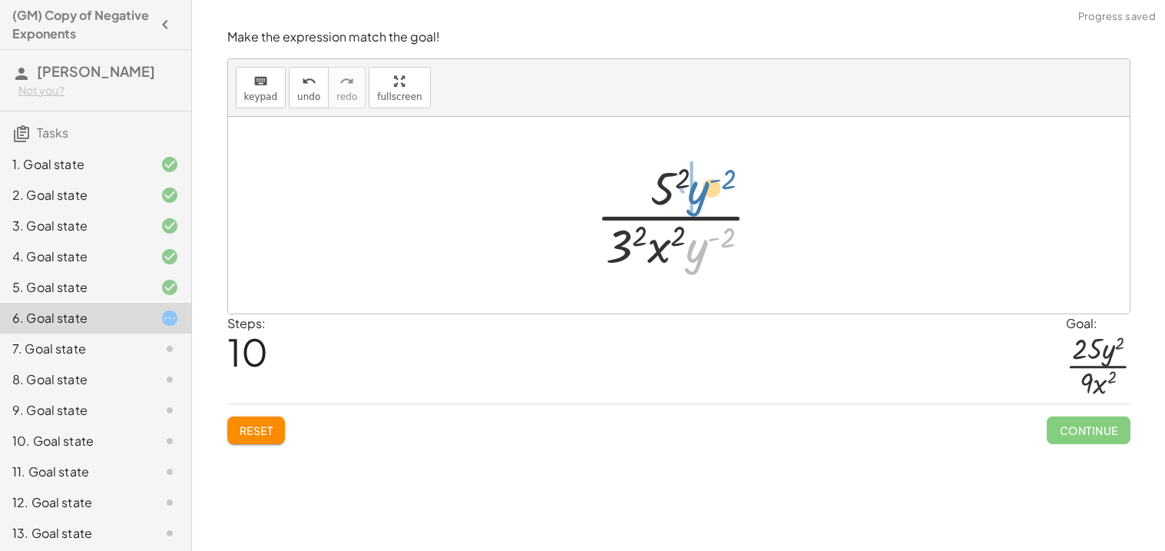
drag, startPoint x: 694, startPoint y: 260, endPoint x: 695, endPoint y: 199, distance: 60.7
click at [695, 199] on div at bounding box center [684, 215] width 192 height 118
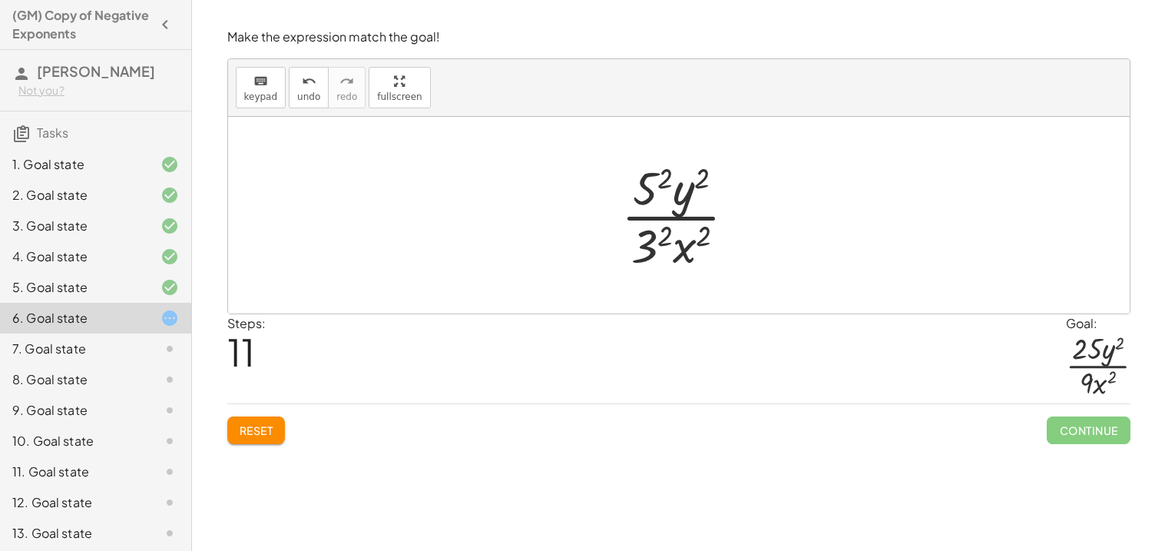
click at [657, 234] on div at bounding box center [685, 215] width 143 height 118
click at [651, 201] on div at bounding box center [684, 215] width 139 height 118
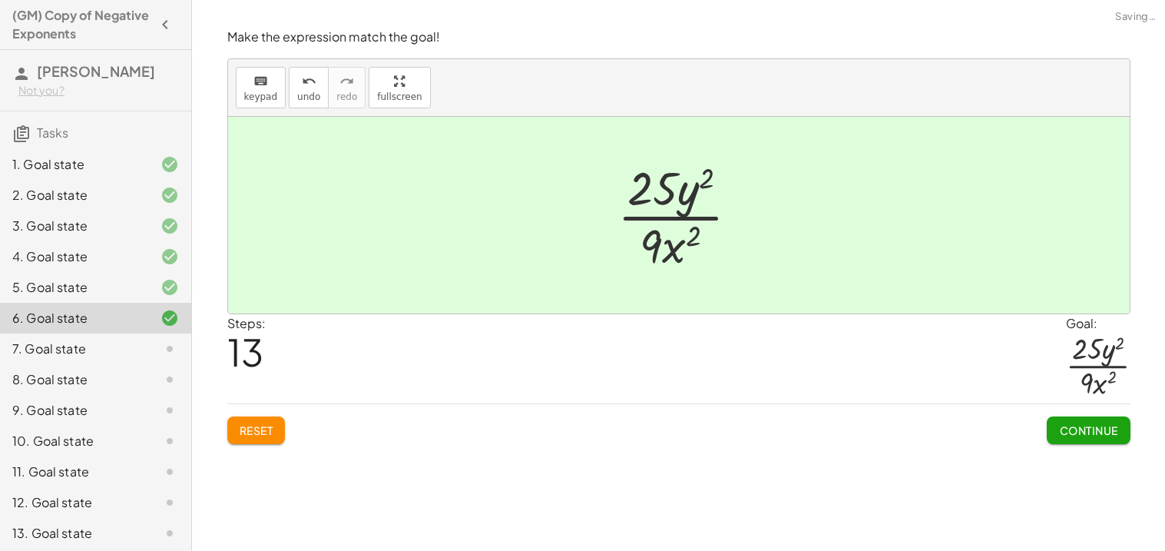
click at [1073, 430] on span "Continue" at bounding box center [1088, 430] width 58 height 14
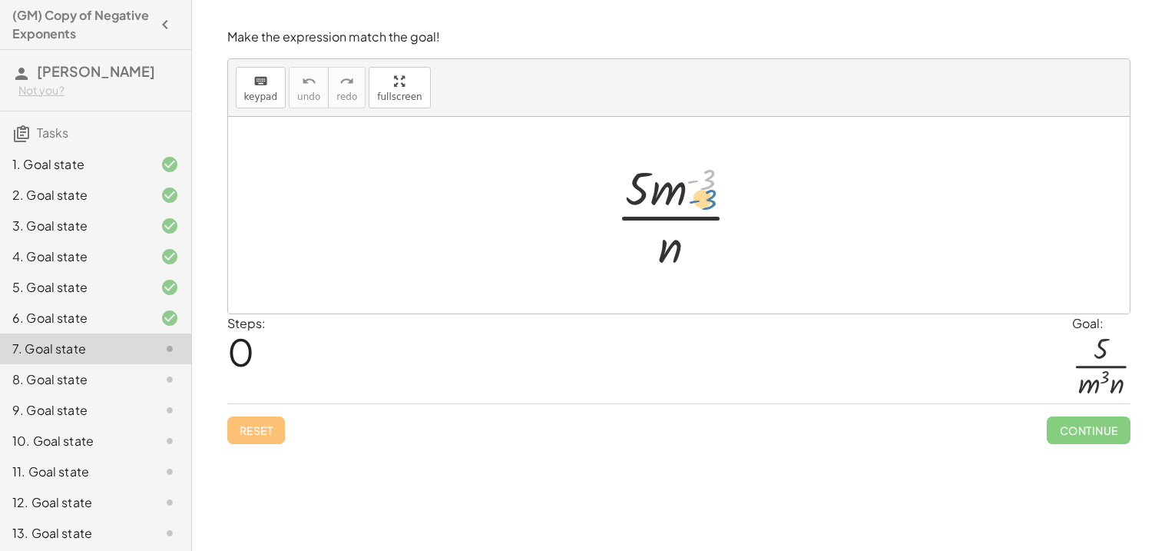
drag, startPoint x: 688, startPoint y: 183, endPoint x: 690, endPoint y: 194, distance: 11.8
click at [690, 194] on div at bounding box center [684, 215] width 152 height 118
drag, startPoint x: 678, startPoint y: 194, endPoint x: 694, endPoint y: 276, distance: 83.8
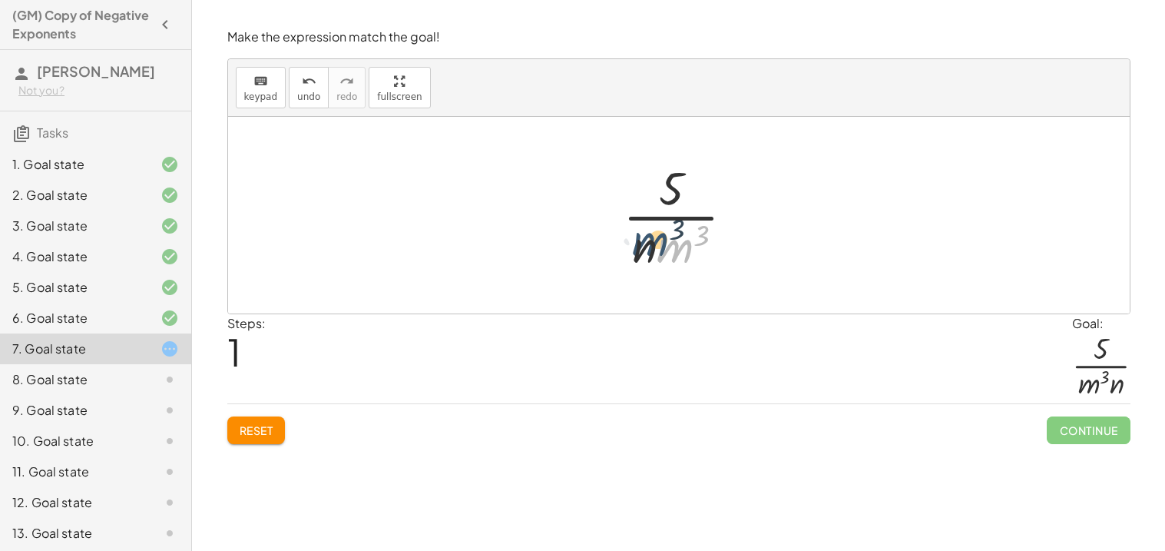
drag, startPoint x: 668, startPoint y: 257, endPoint x: 638, endPoint y: 249, distance: 31.1
click at [638, 249] on div at bounding box center [684, 215] width 139 height 118
drag, startPoint x: 680, startPoint y: 254, endPoint x: 619, endPoint y: 239, distance: 62.6
click at [619, 239] on div at bounding box center [684, 215] width 139 height 118
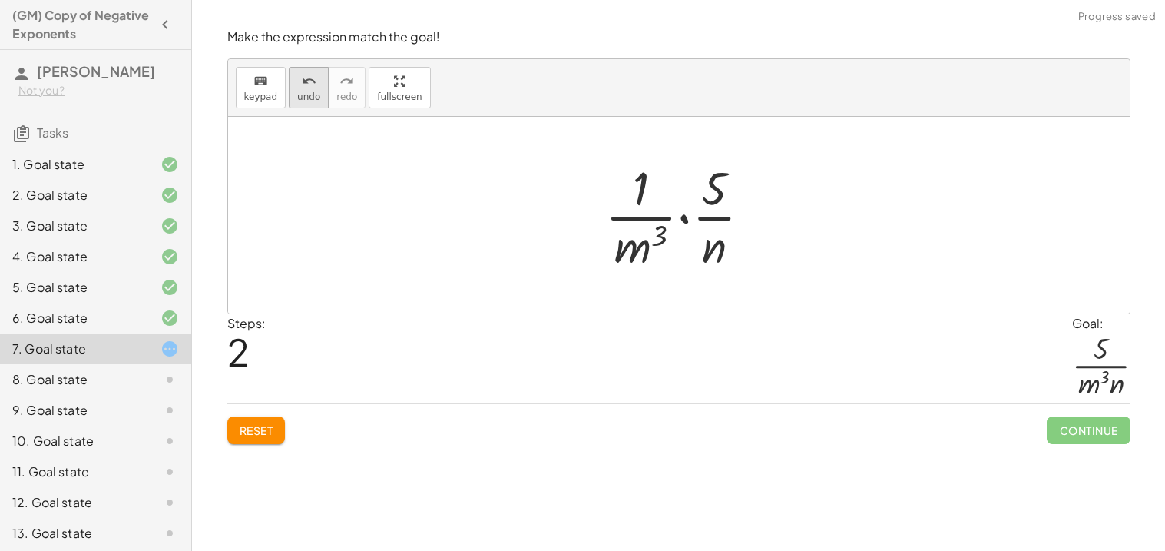
click at [313, 96] on span "undo" at bounding box center [308, 96] width 23 height 11
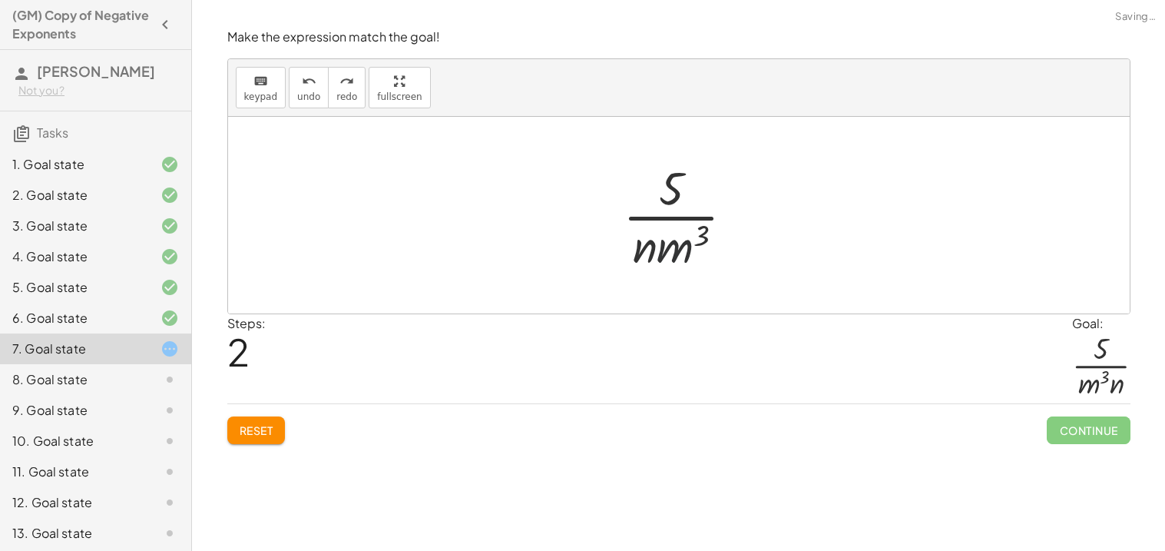
drag, startPoint x: 692, startPoint y: 244, endPoint x: 669, endPoint y: 244, distance: 23.1
click at [669, 244] on div at bounding box center [684, 215] width 139 height 118
drag, startPoint x: 669, startPoint y: 244, endPoint x: 635, endPoint y: 244, distance: 34.6
click at [635, 244] on div at bounding box center [684, 215] width 139 height 118
drag, startPoint x: 638, startPoint y: 249, endPoint x: 764, endPoint y: 254, distance: 125.3
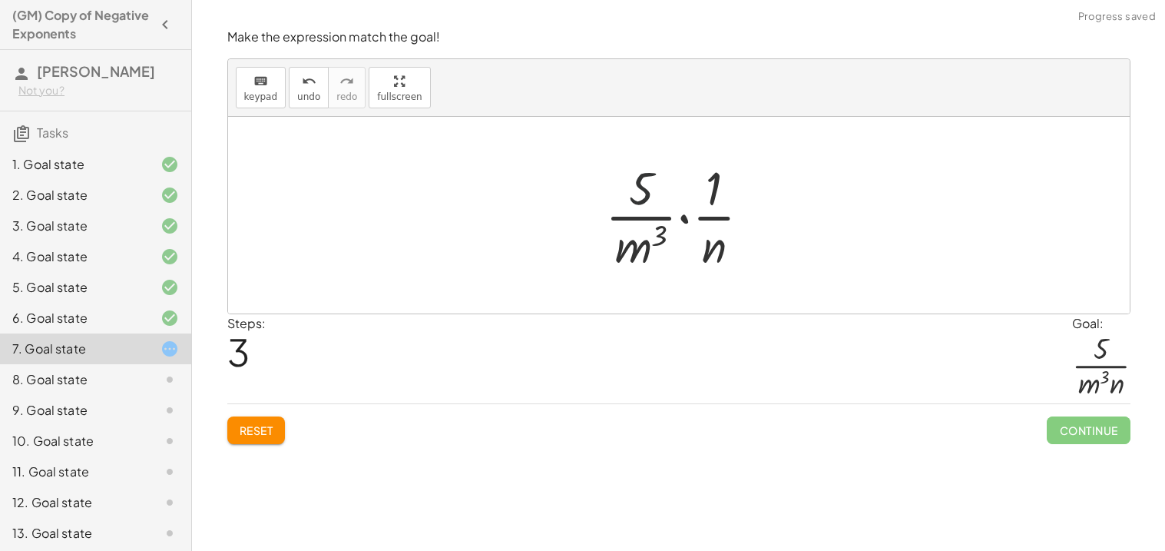
click at [653, 175] on div at bounding box center [685, 215] width 174 height 118
click at [688, 211] on div at bounding box center [685, 215] width 174 height 118
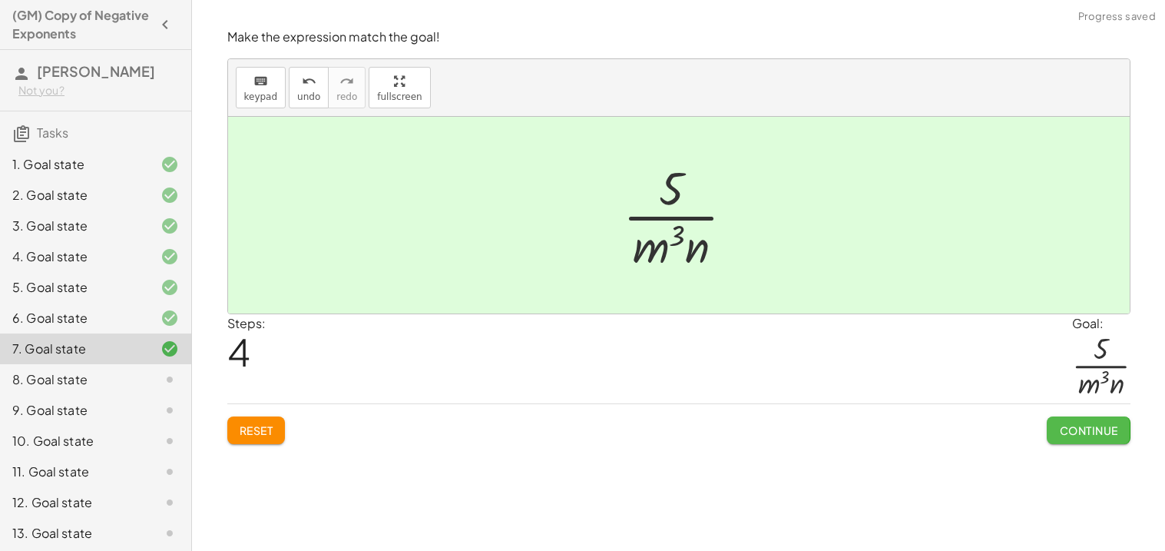
click at [1062, 430] on span "Continue" at bounding box center [1088, 430] width 58 height 14
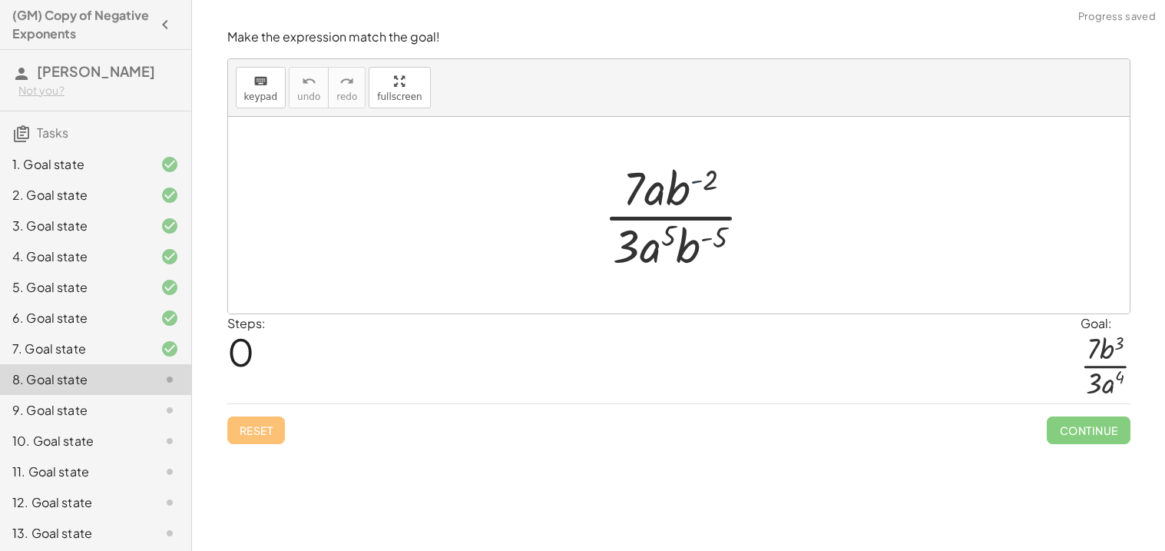
click at [693, 181] on div at bounding box center [684, 215] width 177 height 118
drag, startPoint x: 683, startPoint y: 191, endPoint x: 697, endPoint y: 268, distance: 78.8
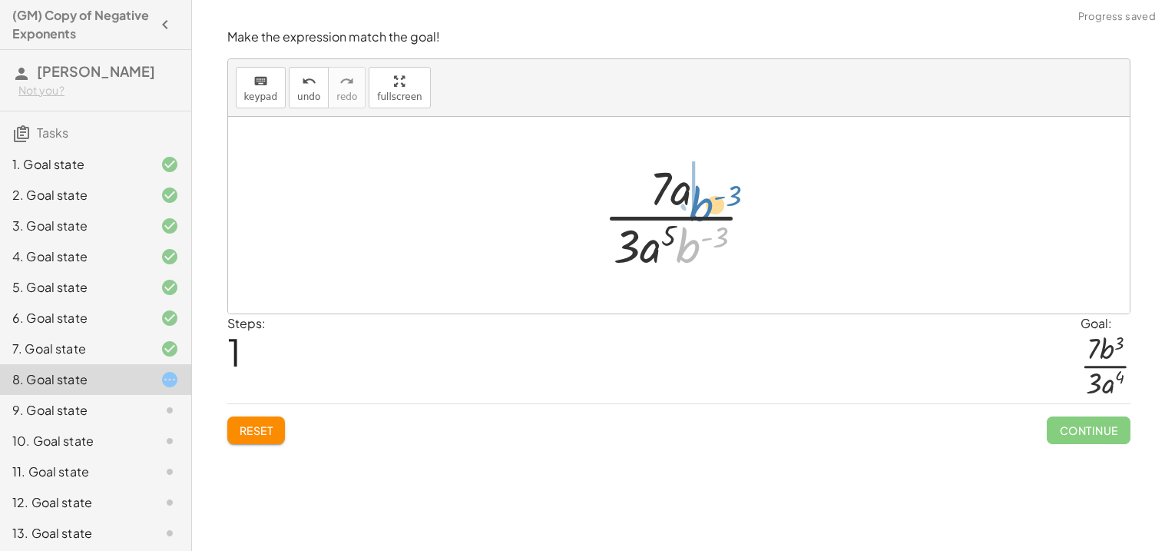
drag, startPoint x: 688, startPoint y: 248, endPoint x: 706, endPoint y: 189, distance: 61.7
click at [706, 189] on div at bounding box center [684, 215] width 177 height 118
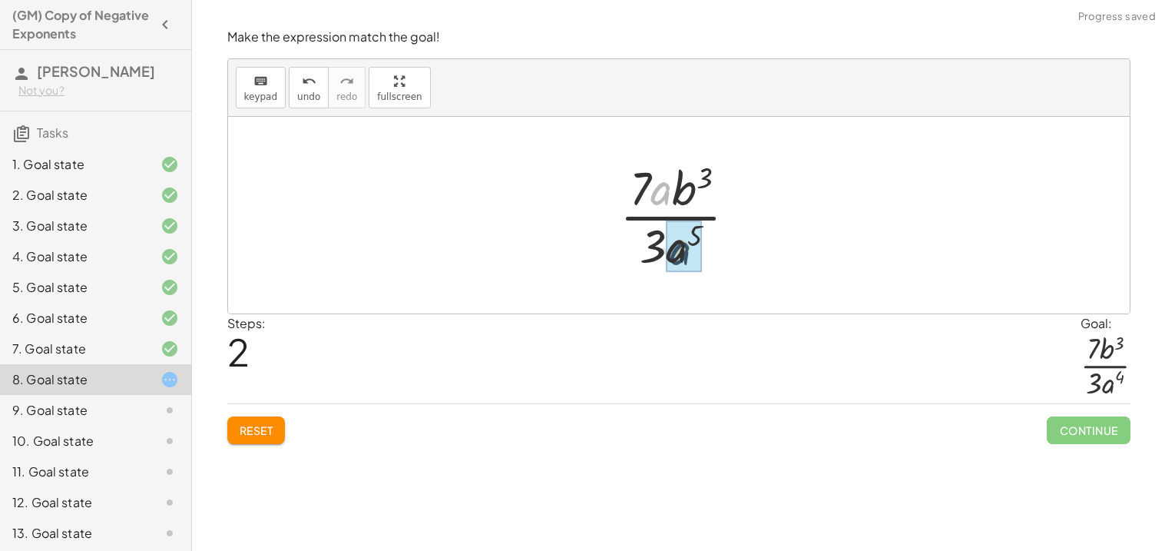
drag, startPoint x: 659, startPoint y: 193, endPoint x: 678, endPoint y: 254, distance: 64.4
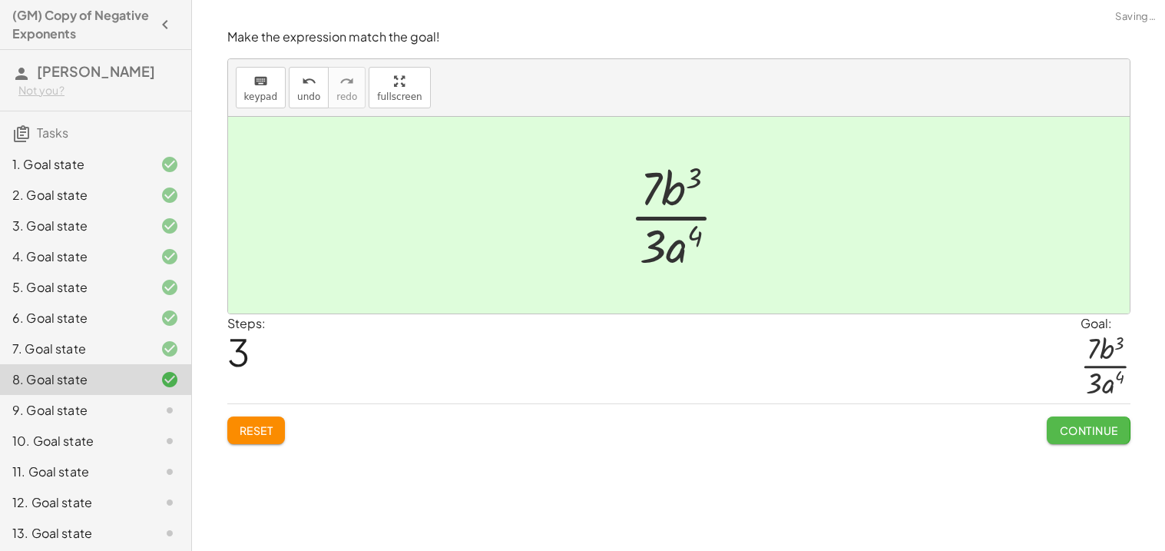
click at [1092, 425] on span "Continue" at bounding box center [1088, 430] width 58 height 14
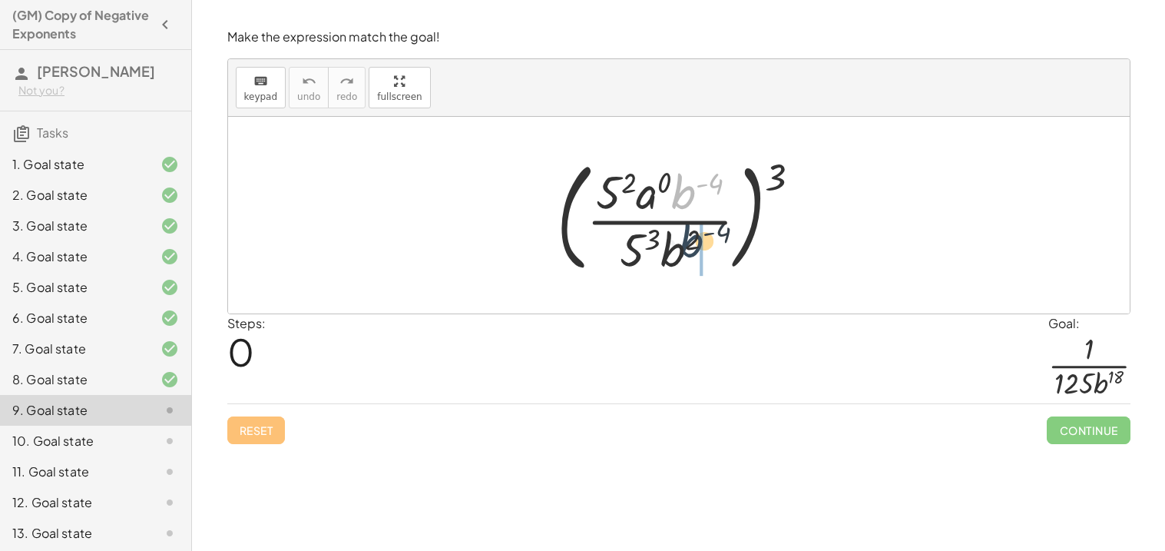
drag, startPoint x: 687, startPoint y: 192, endPoint x: 692, endPoint y: 253, distance: 60.9
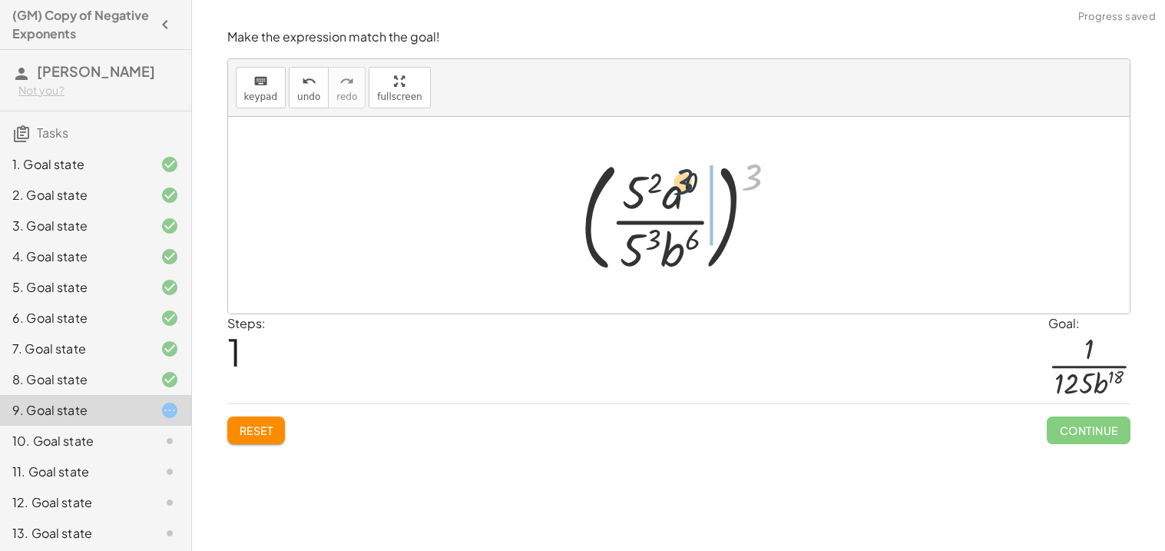
drag, startPoint x: 752, startPoint y: 180, endPoint x: 678, endPoint y: 195, distance: 75.3
click at [678, 195] on div at bounding box center [685, 215] width 224 height 128
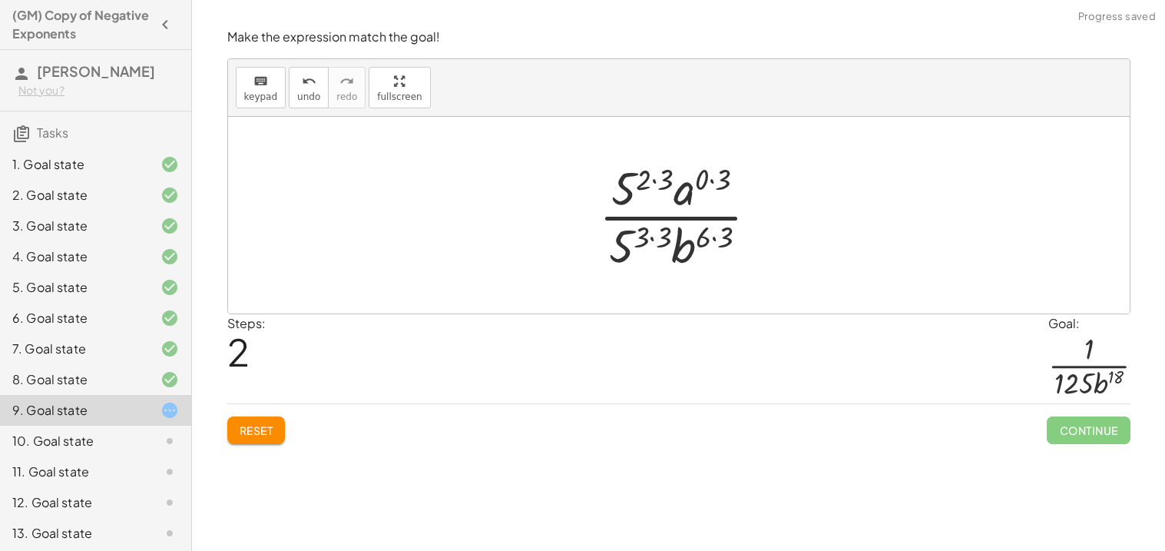
click at [653, 182] on div at bounding box center [685, 215] width 187 height 118
click at [714, 181] on div at bounding box center [685, 215] width 187 height 118
click at [721, 230] on div at bounding box center [685, 215] width 187 height 118
click at [657, 233] on div at bounding box center [685, 215] width 176 height 118
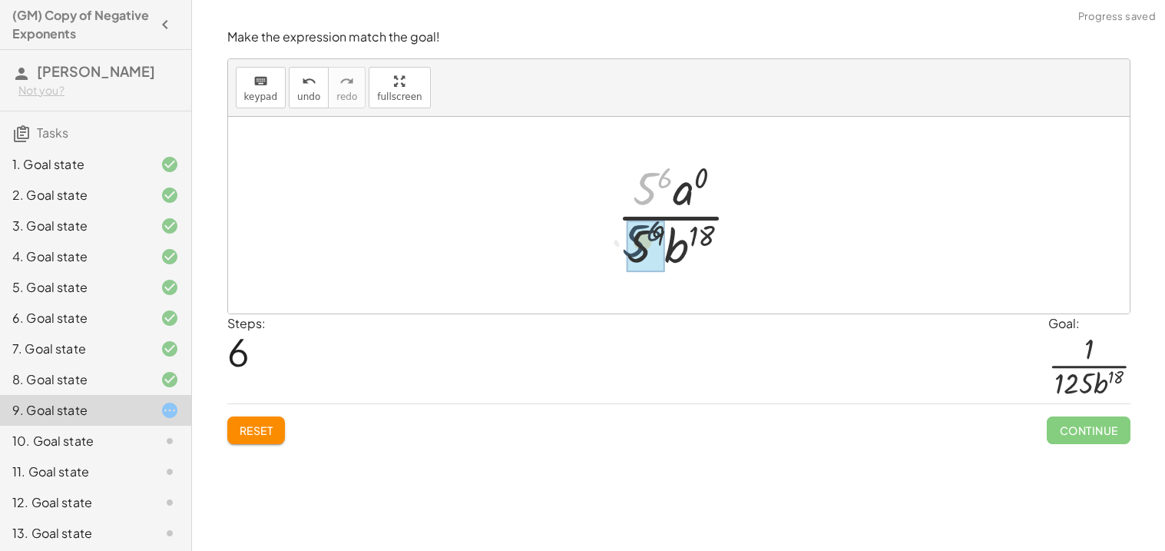
drag, startPoint x: 658, startPoint y: 180, endPoint x: 647, endPoint y: 240, distance: 61.6
click at [645, 238] on div at bounding box center [684, 215] width 153 height 118
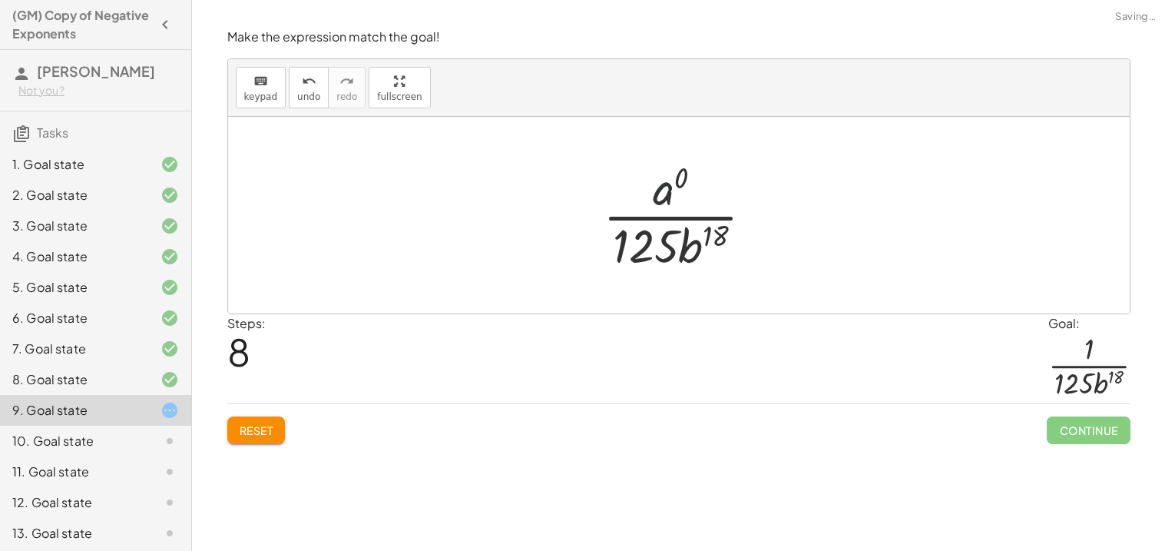
click at [662, 193] on div at bounding box center [684, 215] width 179 height 118
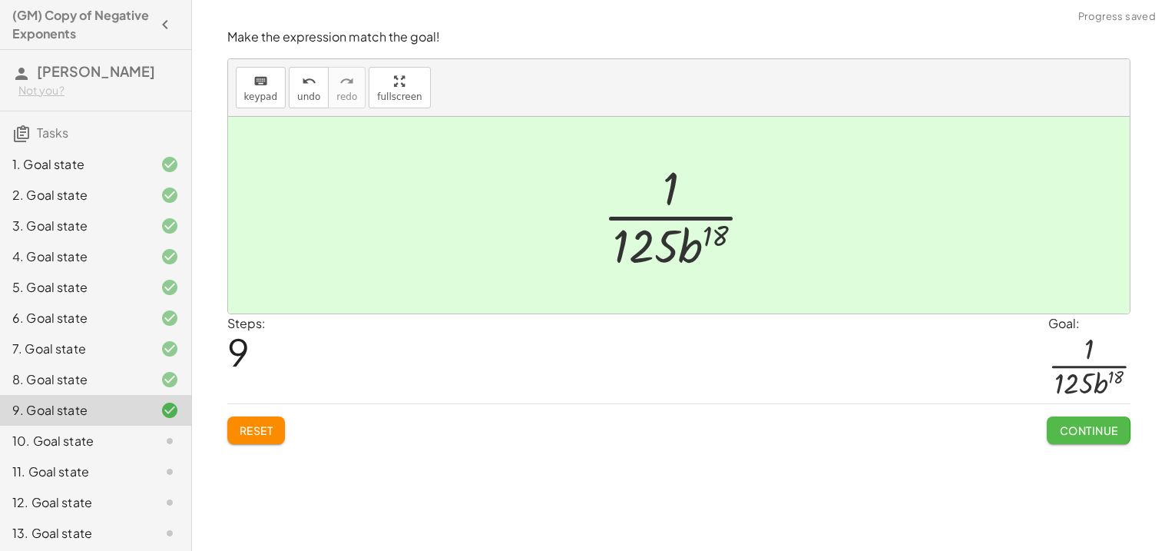
click at [1098, 431] on span "Continue" at bounding box center [1088, 430] width 58 height 14
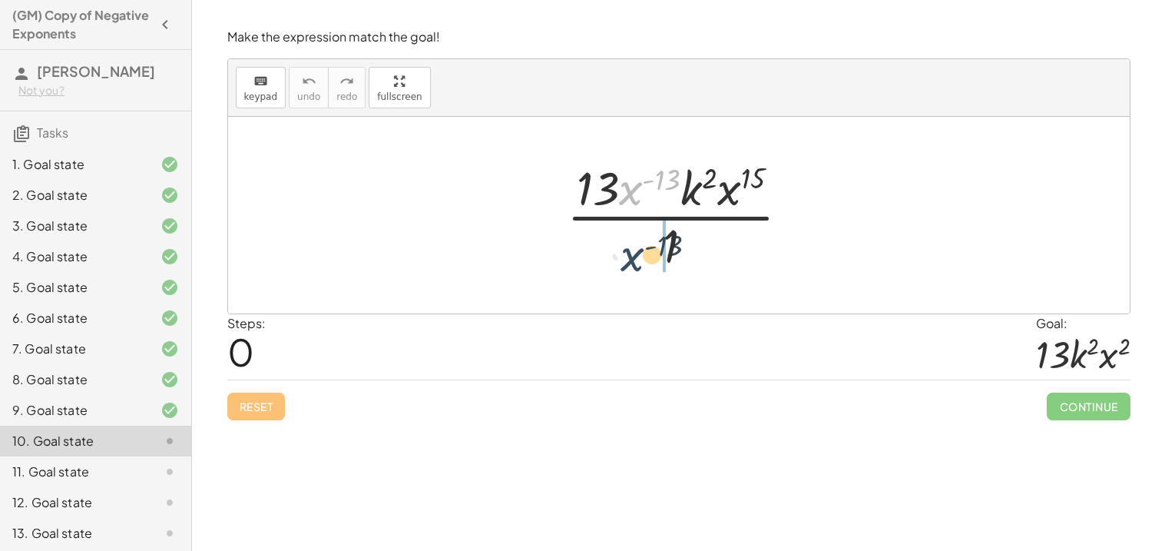
drag, startPoint x: 635, startPoint y: 189, endPoint x: 637, endPoint y: 256, distance: 66.9
click at [637, 256] on div at bounding box center [684, 215] width 251 height 118
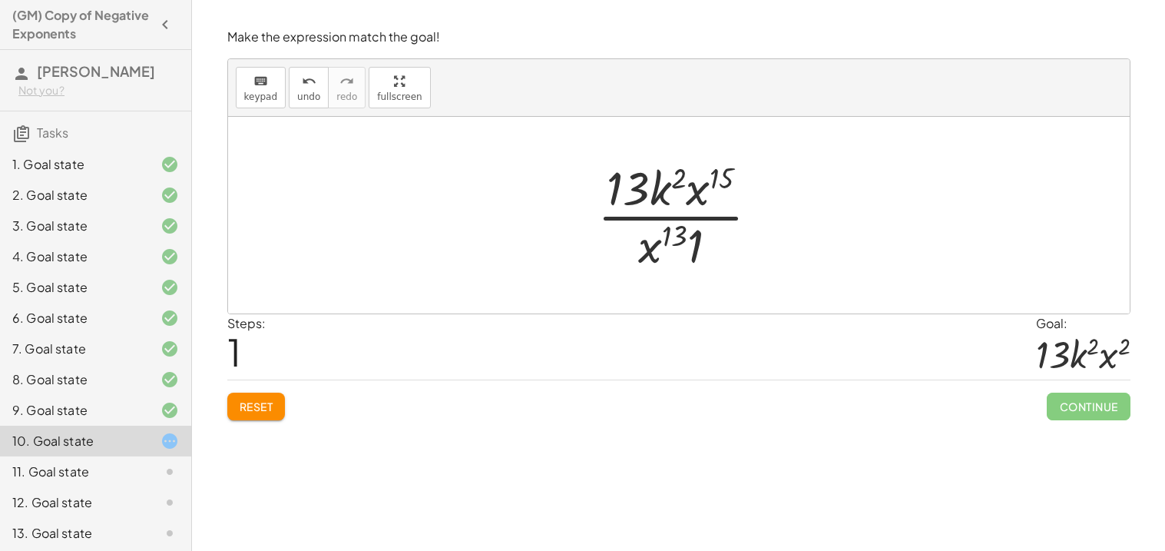
click at [707, 239] on div at bounding box center [685, 215] width 190 height 118
drag, startPoint x: 703, startPoint y: 197, endPoint x: 678, endPoint y: 254, distance: 61.5
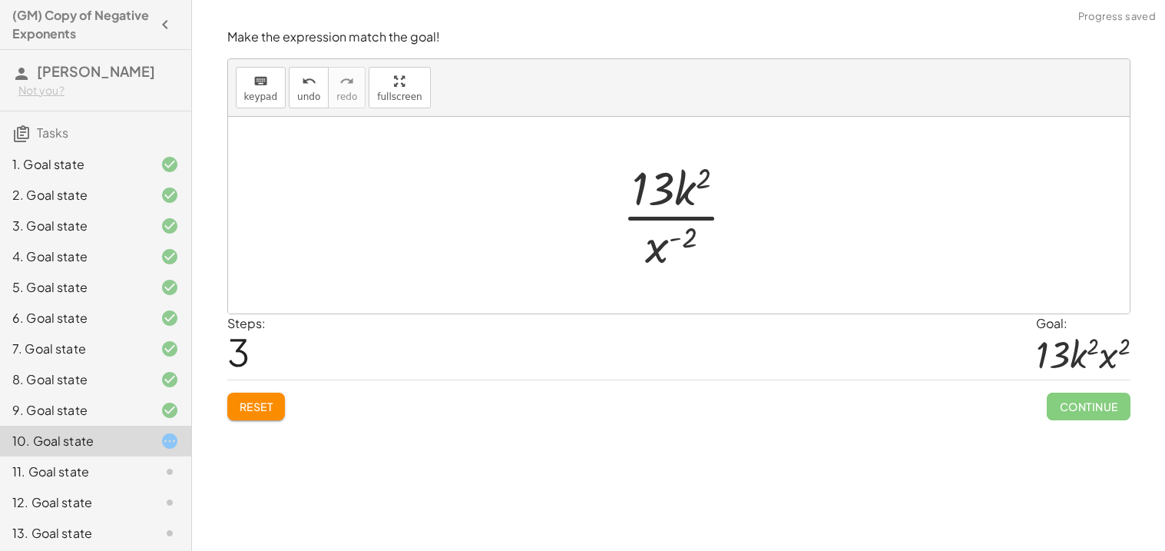
click at [678, 237] on div at bounding box center [685, 215] width 141 height 118
drag, startPoint x: 665, startPoint y: 246, endPoint x: 691, endPoint y: 172, distance: 78.5
click at [691, 172] on div at bounding box center [685, 215] width 141 height 118
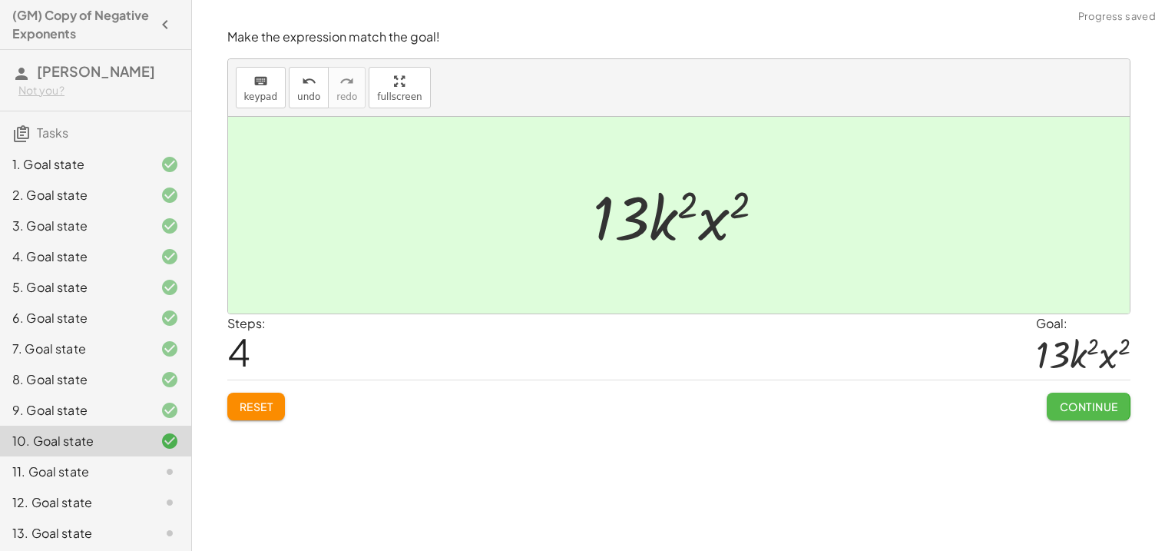
click at [1079, 405] on span "Continue" at bounding box center [1088, 406] width 58 height 14
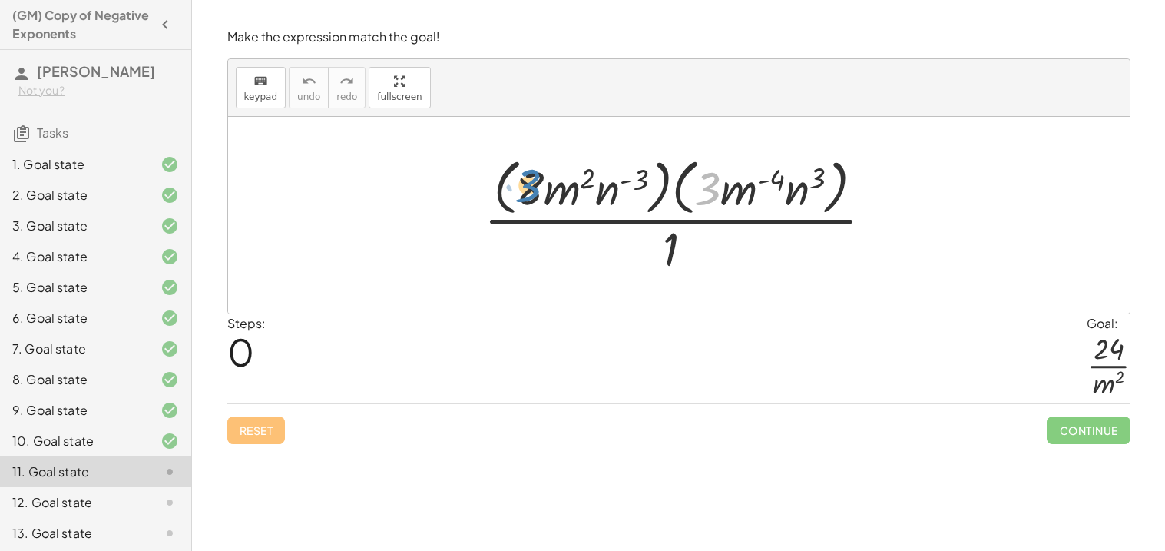
drag, startPoint x: 714, startPoint y: 187, endPoint x: 534, endPoint y: 186, distance: 179.8
click at [534, 186] on div at bounding box center [684, 214] width 417 height 125
drag, startPoint x: 751, startPoint y: 192, endPoint x: 750, endPoint y: 244, distance: 51.5
click at [750, 244] on div at bounding box center [684, 214] width 417 height 125
drag, startPoint x: 791, startPoint y: 191, endPoint x: 790, endPoint y: 237, distance: 46.1
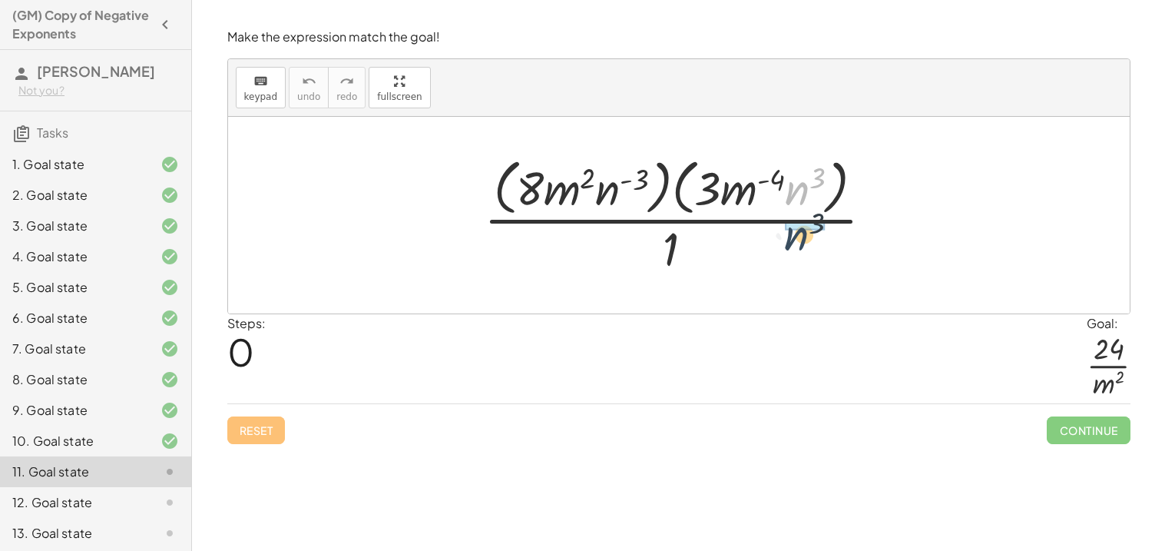
click at [790, 237] on div at bounding box center [684, 214] width 417 height 125
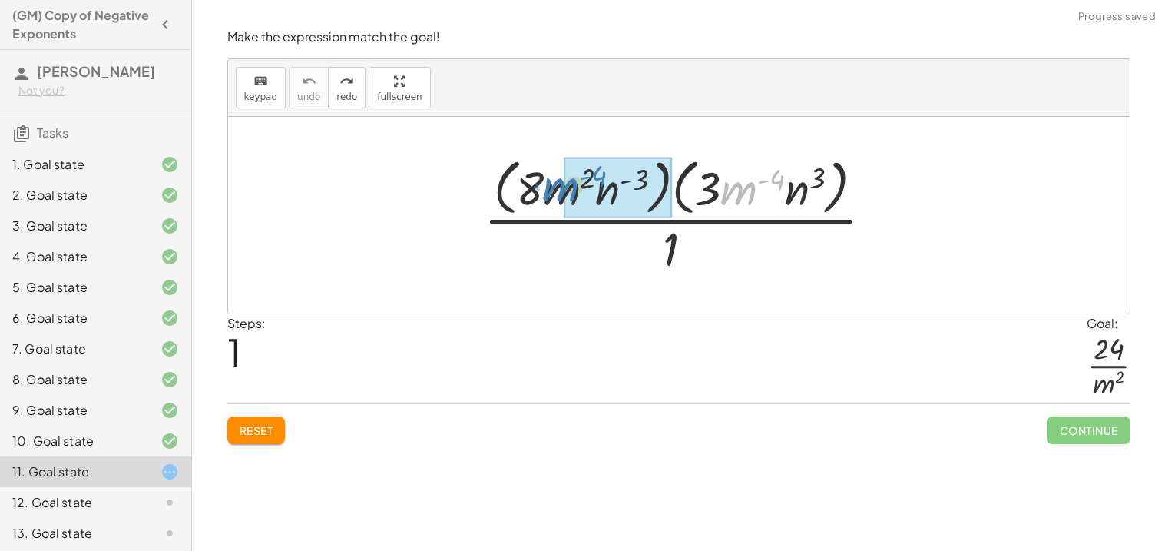
drag, startPoint x: 744, startPoint y: 186, endPoint x: 565, endPoint y: 183, distance: 179.0
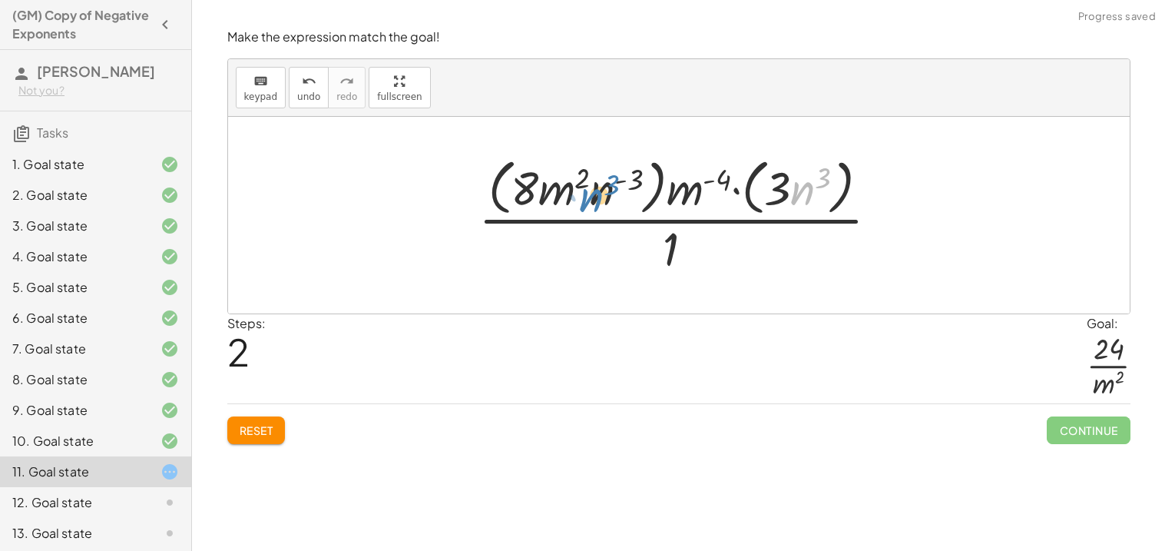
drag, startPoint x: 804, startPoint y: 189, endPoint x: 598, endPoint y: 196, distance: 206.0
click at [598, 196] on div at bounding box center [685, 214] width 429 height 125
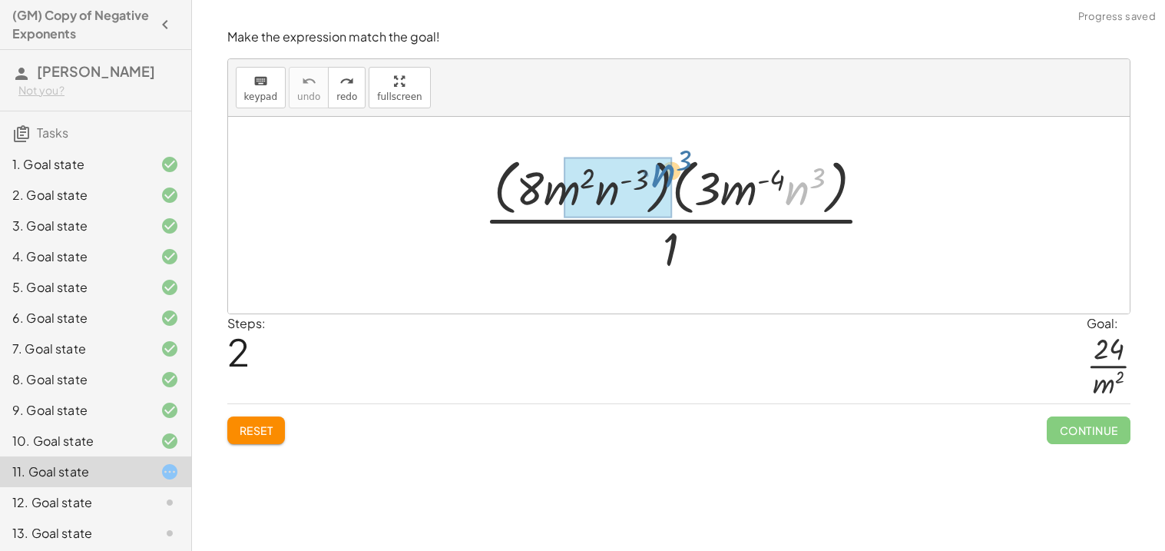
drag, startPoint x: 794, startPoint y: 202, endPoint x: 651, endPoint y: 185, distance: 143.9
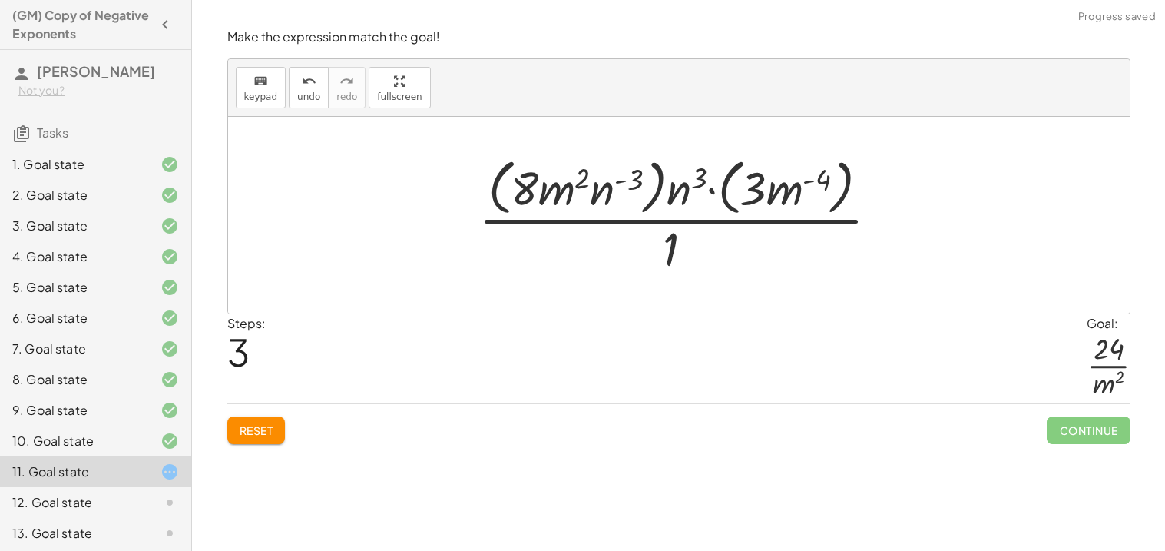
click at [681, 187] on div at bounding box center [685, 214] width 429 height 125
click at [721, 194] on div at bounding box center [685, 214] width 429 height 125
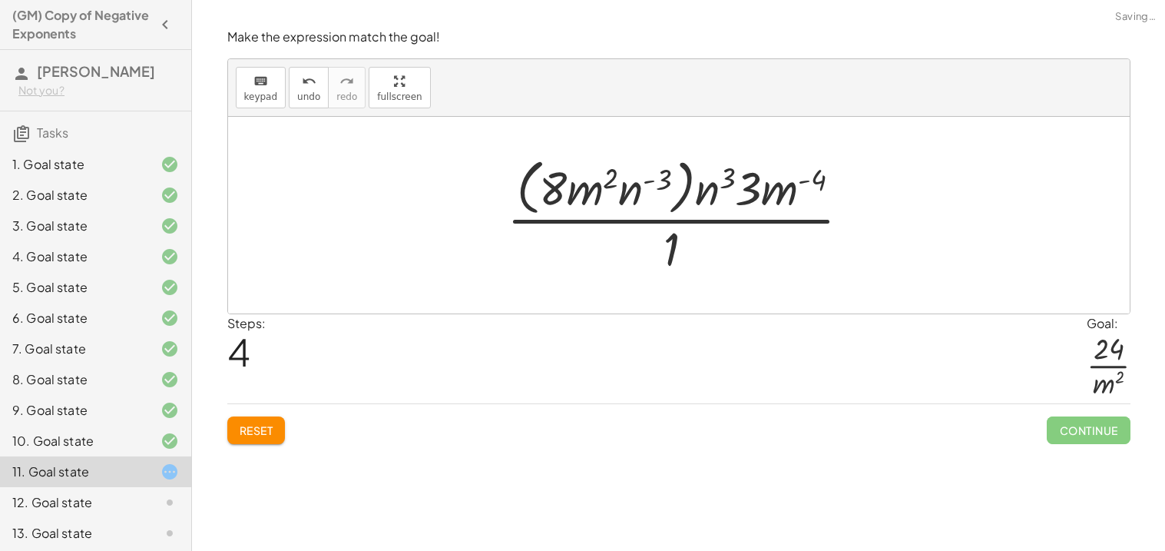
click at [728, 194] on div at bounding box center [685, 214] width 372 height 125
drag, startPoint x: 711, startPoint y: 192, endPoint x: 629, endPoint y: 190, distance: 82.2
click at [629, 190] on div at bounding box center [685, 214] width 372 height 125
click at [647, 186] on div at bounding box center [685, 214] width 372 height 125
click at [658, 185] on div at bounding box center [685, 214] width 372 height 125
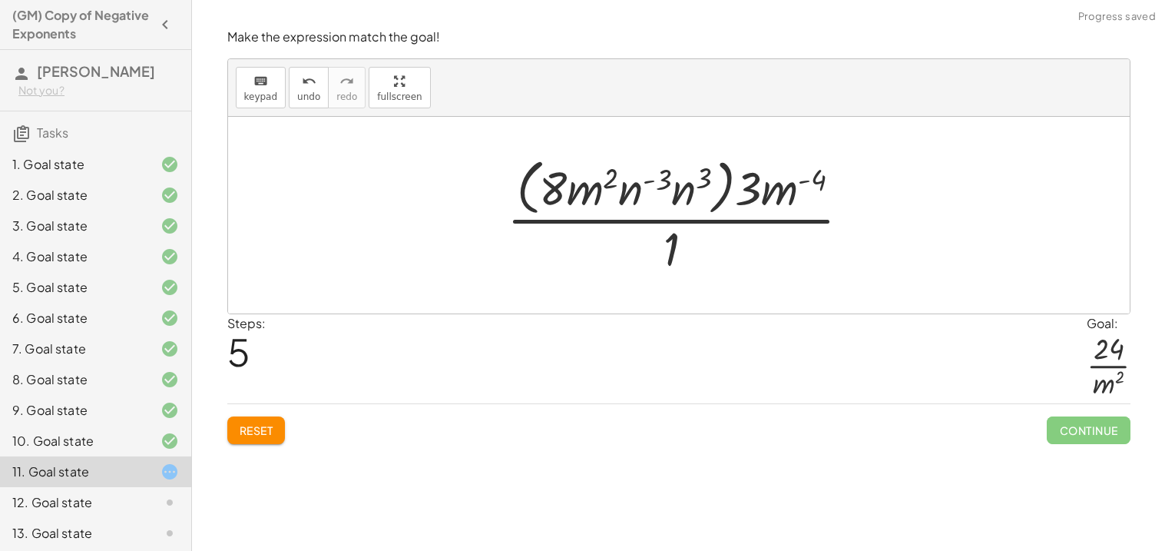
click at [685, 195] on div at bounding box center [685, 214] width 372 height 125
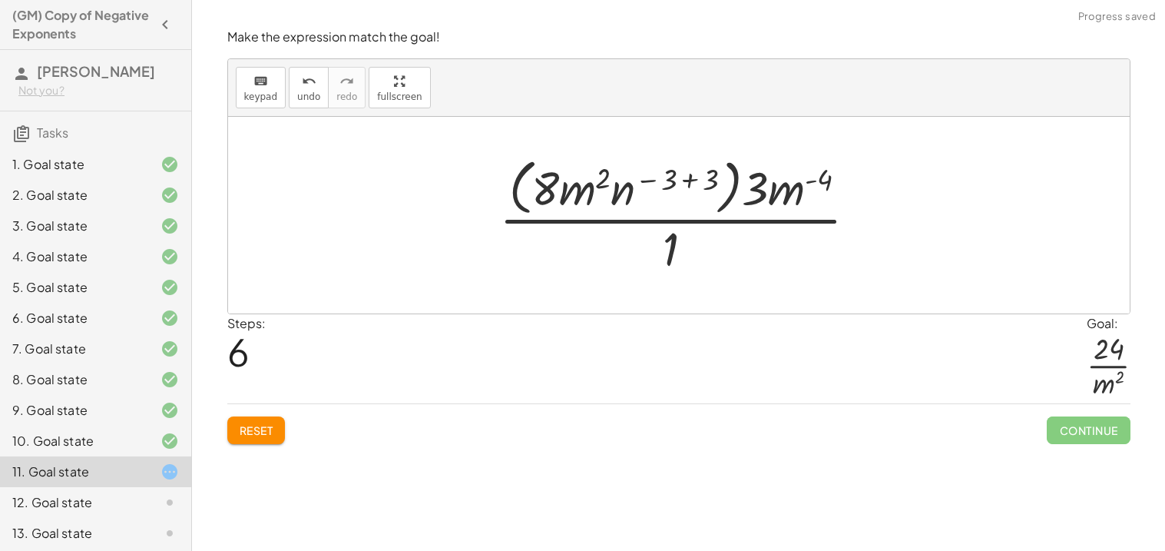
click at [678, 166] on div at bounding box center [685, 214] width 386 height 125
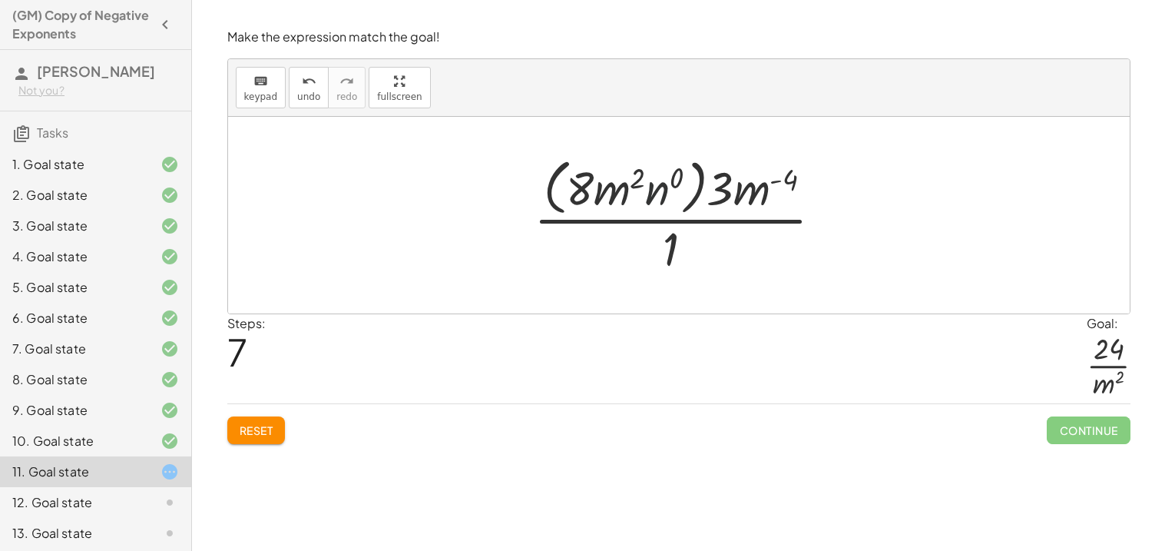
click at [670, 189] on div at bounding box center [684, 214] width 317 height 125
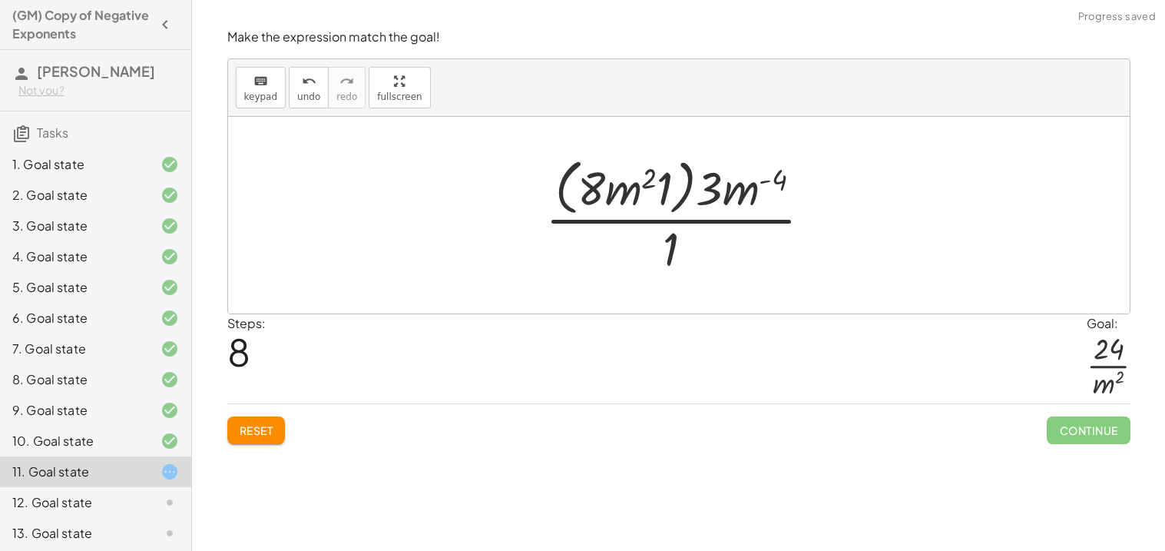
click at [667, 192] on div at bounding box center [685, 214] width 294 height 125
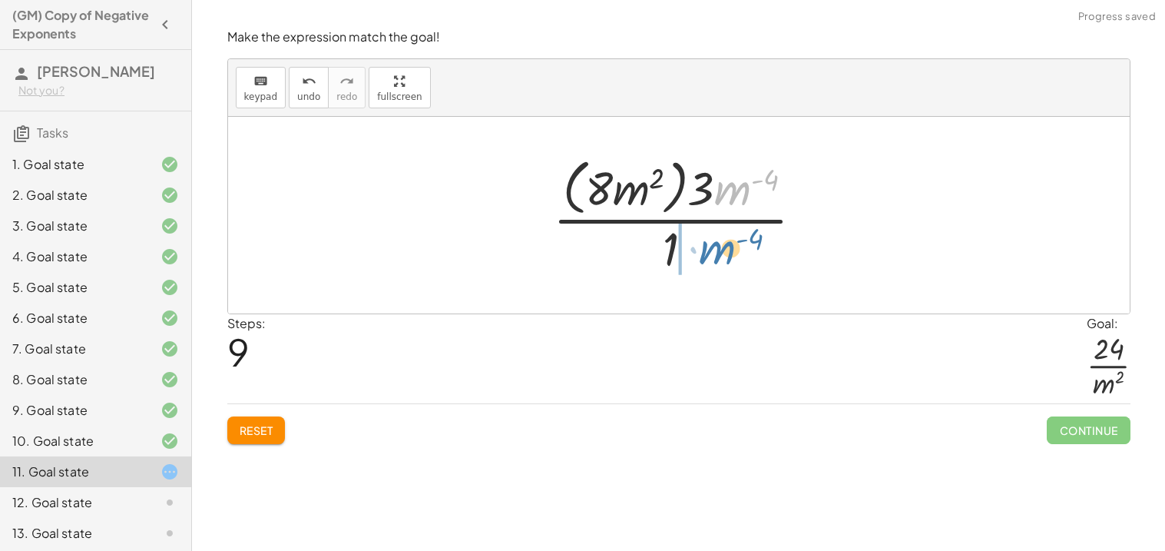
drag, startPoint x: 743, startPoint y: 190, endPoint x: 728, endPoint y: 250, distance: 61.9
click at [728, 250] on div at bounding box center [684, 214] width 278 height 125
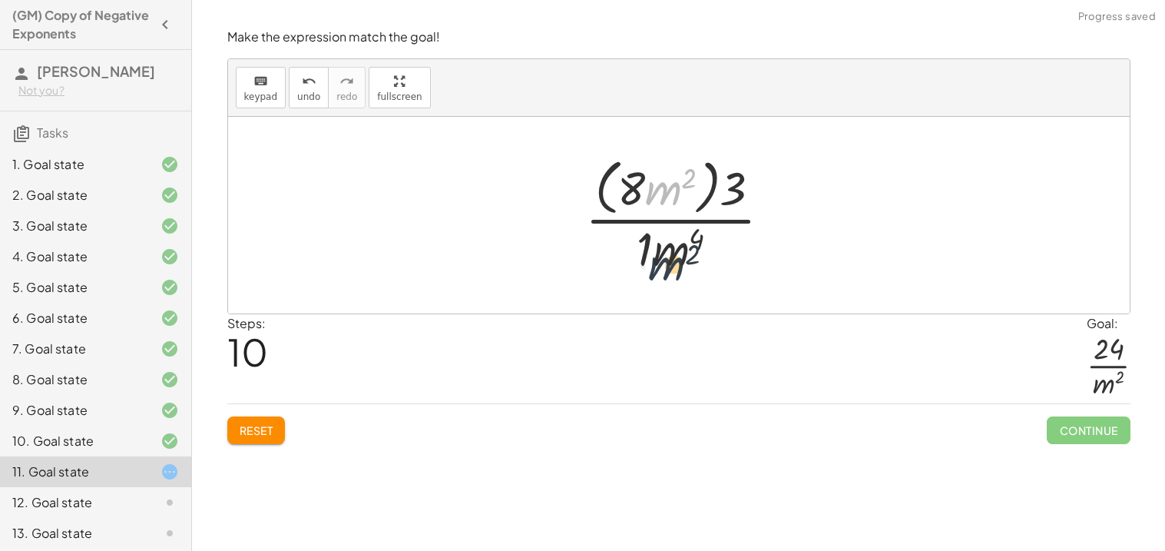
drag, startPoint x: 679, startPoint y: 184, endPoint x: 683, endPoint y: 265, distance: 80.8
click at [683, 265] on div at bounding box center [685, 214] width 214 height 125
drag, startPoint x: 732, startPoint y: 186, endPoint x: 626, endPoint y: 179, distance: 106.2
click at [626, 179] on div at bounding box center [685, 214] width 214 height 125
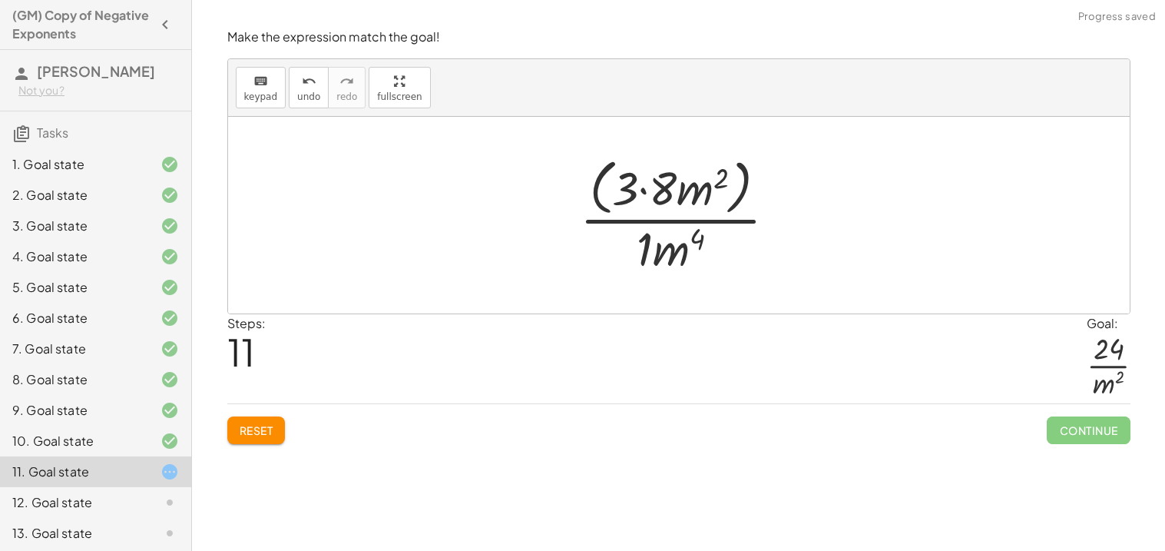
click at [661, 188] on div at bounding box center [684, 214] width 224 height 125
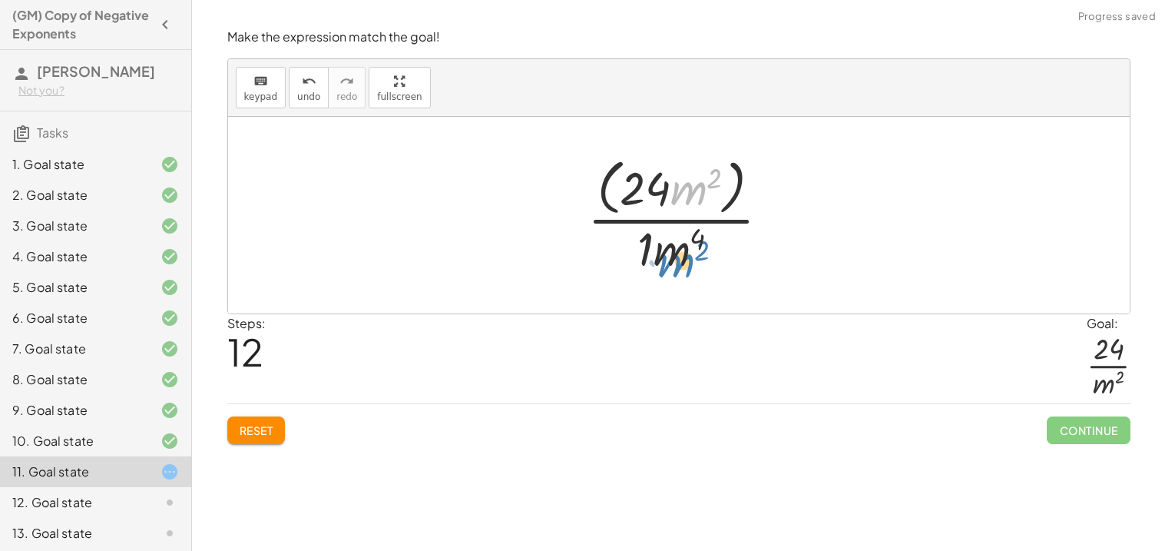
drag, startPoint x: 699, startPoint y: 191, endPoint x: 682, endPoint y: 254, distance: 64.5
click at [682, 254] on div at bounding box center [685, 214] width 211 height 125
click at [641, 181] on div at bounding box center [685, 214] width 211 height 125
click at [616, 181] on div at bounding box center [685, 214] width 211 height 125
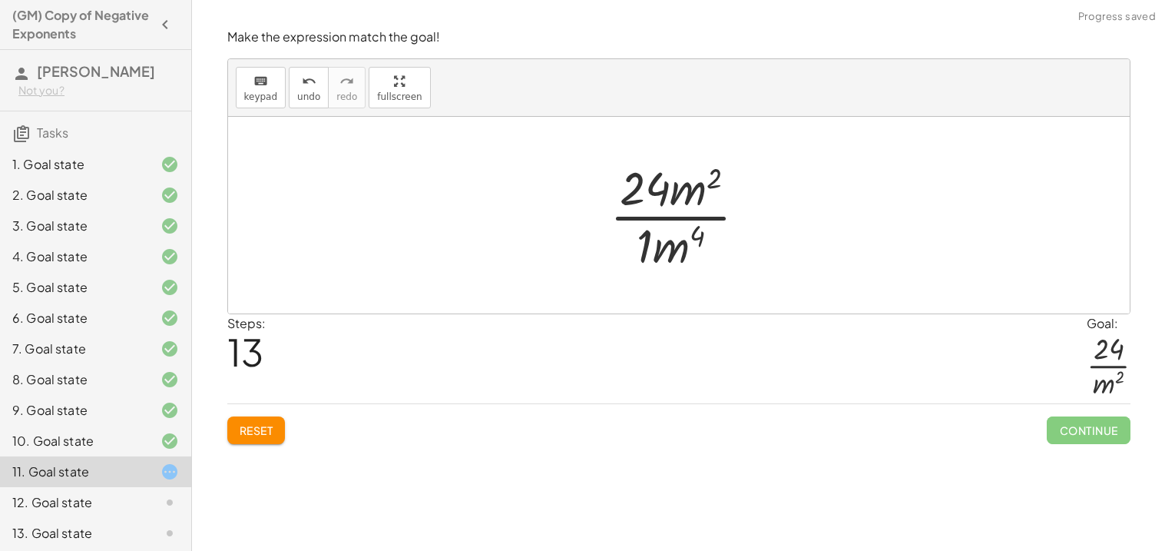
click at [729, 188] on div at bounding box center [684, 215] width 165 height 118
drag, startPoint x: 708, startPoint y: 186, endPoint x: 690, endPoint y: 235, distance: 52.2
click at [690, 235] on div at bounding box center [684, 215] width 165 height 118
drag, startPoint x: 687, startPoint y: 199, endPoint x: 677, endPoint y: 257, distance: 59.2
click at [649, 230] on div at bounding box center [685, 215] width 130 height 118
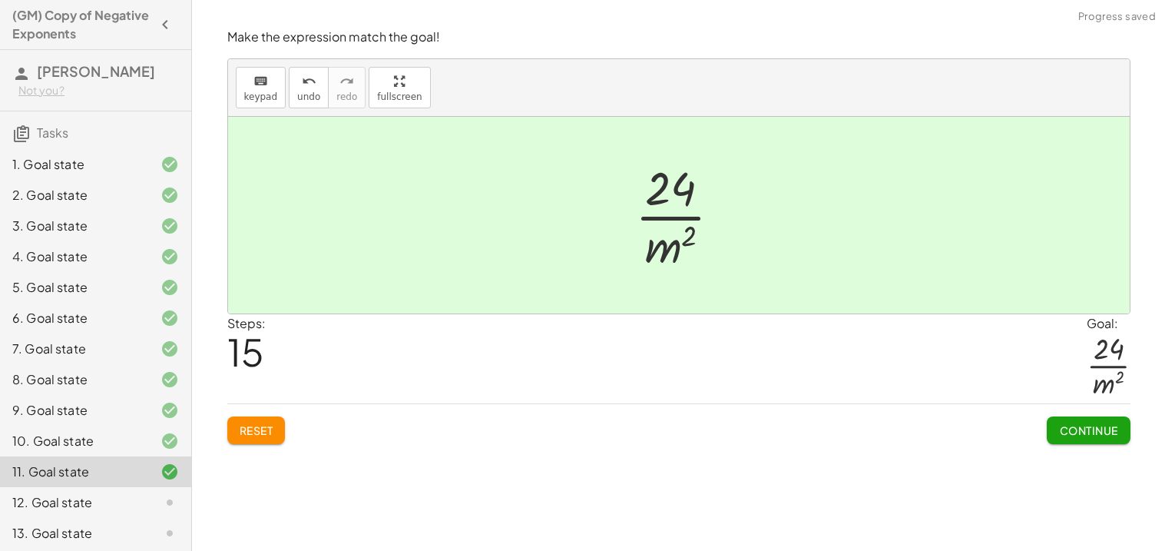
click at [1085, 433] on span "Continue" at bounding box center [1088, 430] width 58 height 14
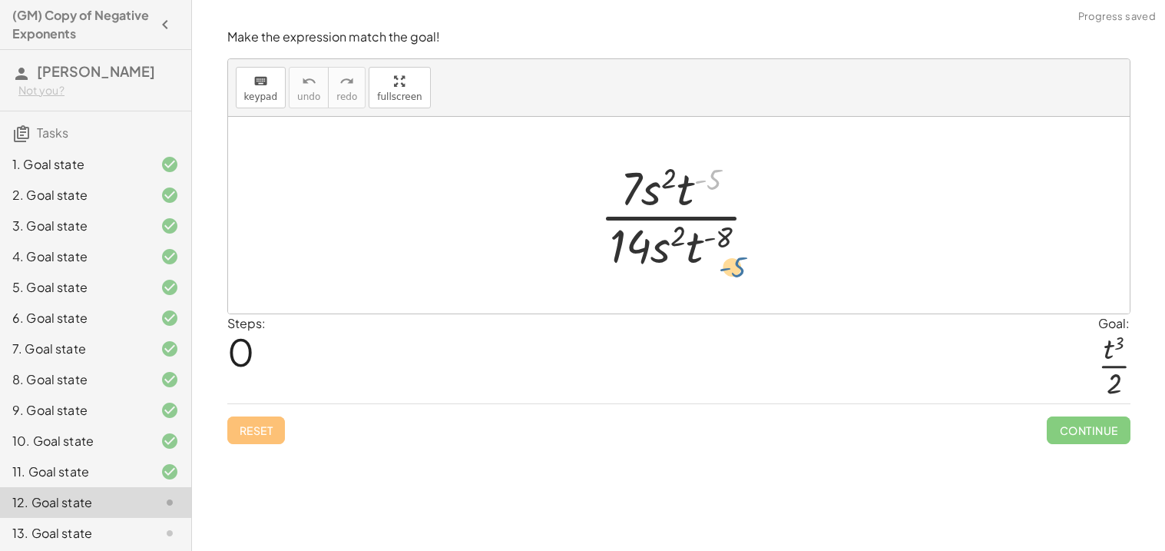
drag, startPoint x: 709, startPoint y: 177, endPoint x: 712, endPoint y: 252, distance: 75.4
click at [712, 252] on div at bounding box center [685, 215] width 186 height 118
drag, startPoint x: 681, startPoint y: 186, endPoint x: 695, endPoint y: 247, distance: 62.1
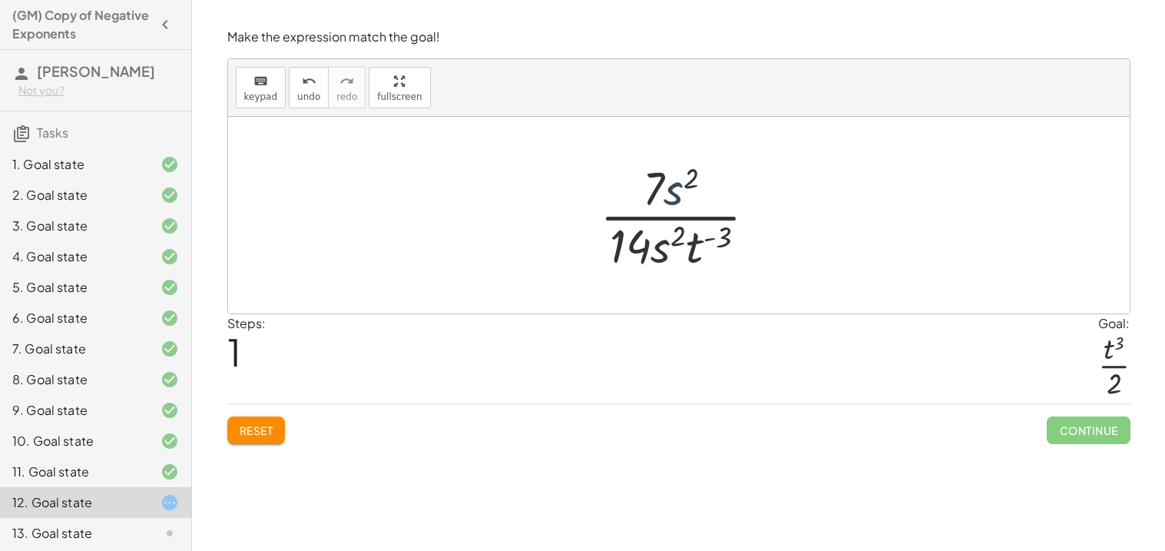
click at [677, 191] on div at bounding box center [684, 215] width 184 height 118
drag, startPoint x: 677, startPoint y: 191, endPoint x: 665, endPoint y: 237, distance: 47.5
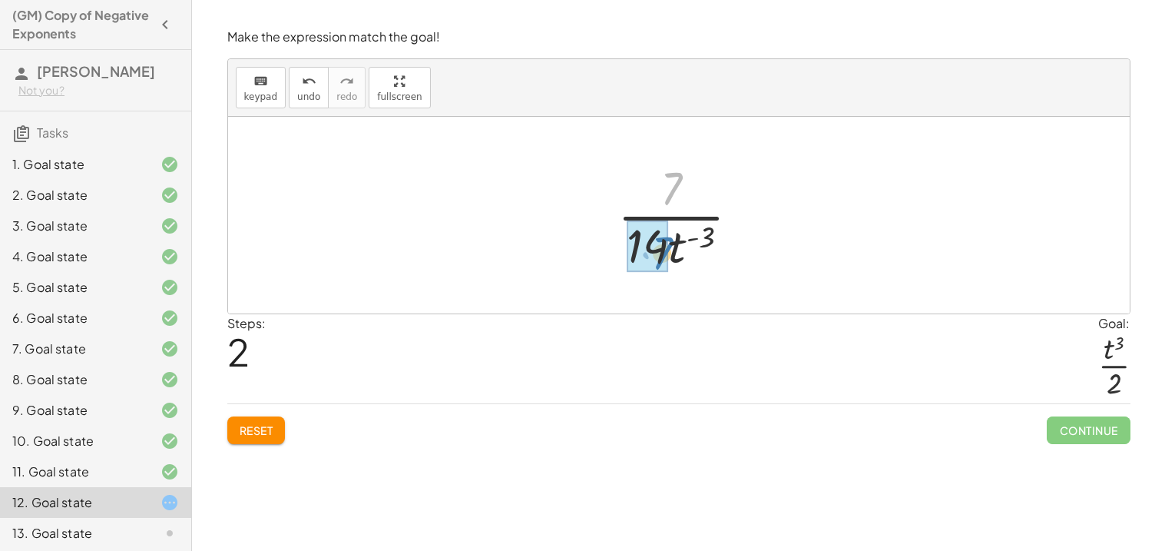
drag, startPoint x: 674, startPoint y: 183, endPoint x: 665, endPoint y: 247, distance: 65.2
drag, startPoint x: 673, startPoint y: 254, endPoint x: 677, endPoint y: 196, distance: 58.5
click at [677, 196] on div at bounding box center [685, 215] width 134 height 118
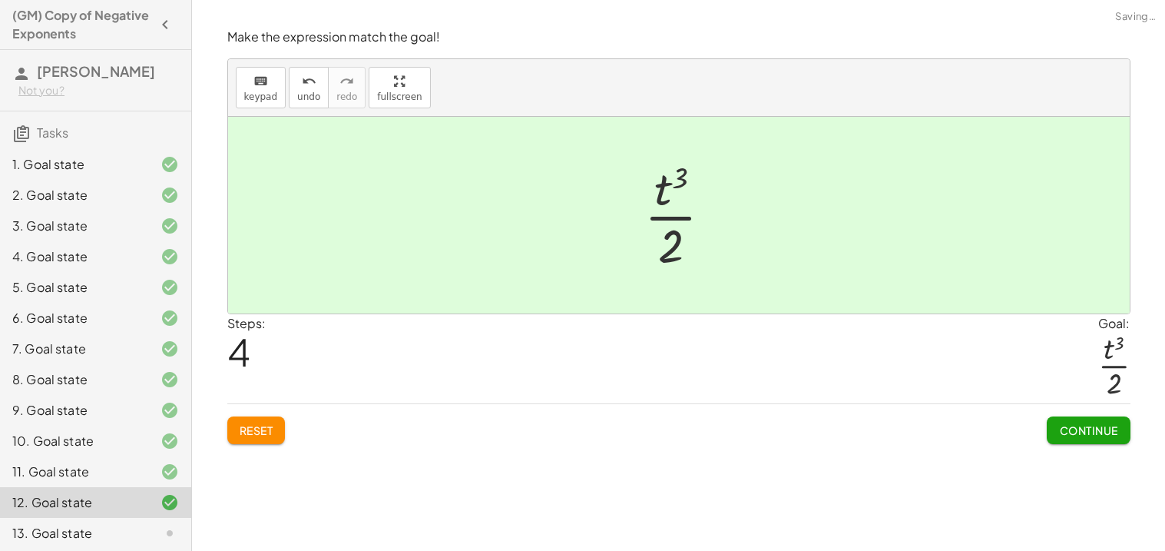
click at [1086, 431] on span "Continue" at bounding box center [1088, 430] width 58 height 14
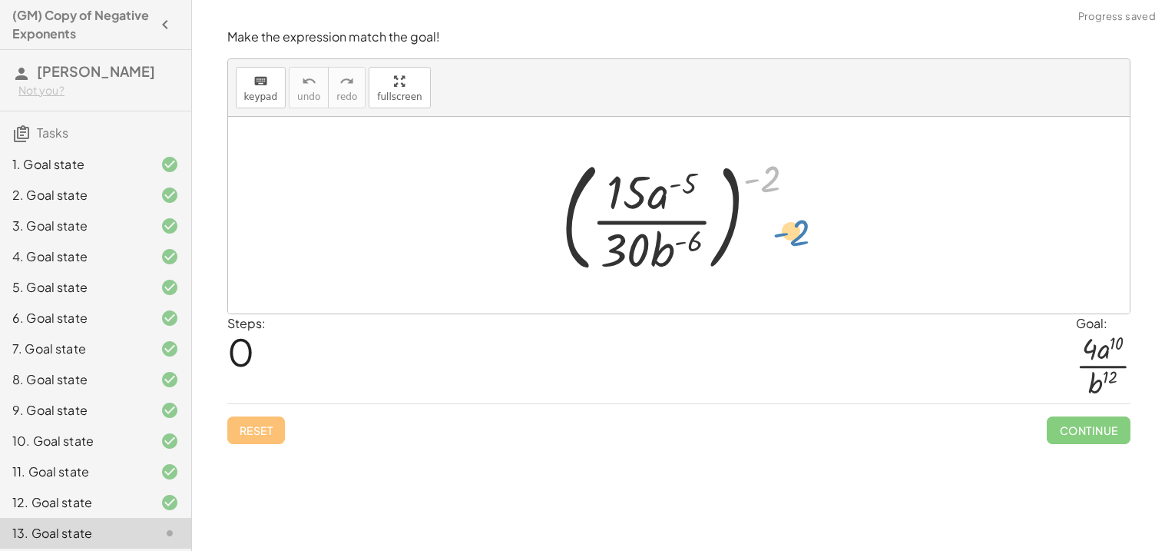
drag, startPoint x: 768, startPoint y: 180, endPoint x: 797, endPoint y: 234, distance: 61.2
click at [797, 234] on div at bounding box center [685, 215] width 262 height 128
drag, startPoint x: 678, startPoint y: 183, endPoint x: 685, endPoint y: 254, distance: 70.9
click at [685, 254] on div at bounding box center [685, 215] width 262 height 128
drag, startPoint x: 659, startPoint y: 203, endPoint x: 656, endPoint y: 244, distance: 40.8
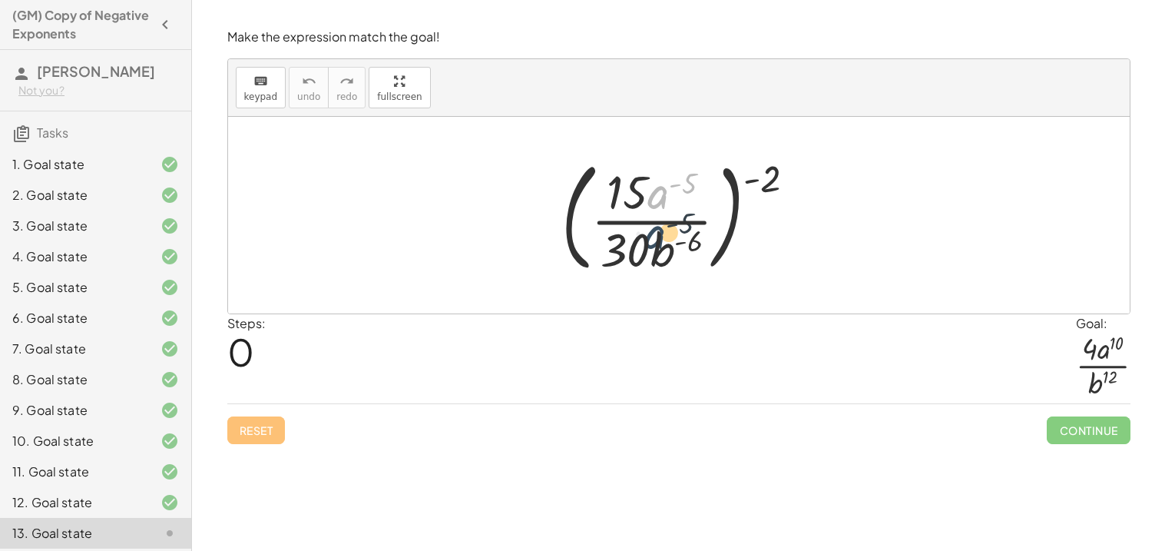
click at [656, 244] on div at bounding box center [685, 215] width 262 height 128
drag, startPoint x: 658, startPoint y: 201, endPoint x: 666, endPoint y: 282, distance: 81.1
click at [666, 282] on div "· a ( - 5 ) ( · 15 · a ( - 5 ) · 30 · b ( - 6 ) ) ( - 2 )" at bounding box center [679, 215] width 281 height 135
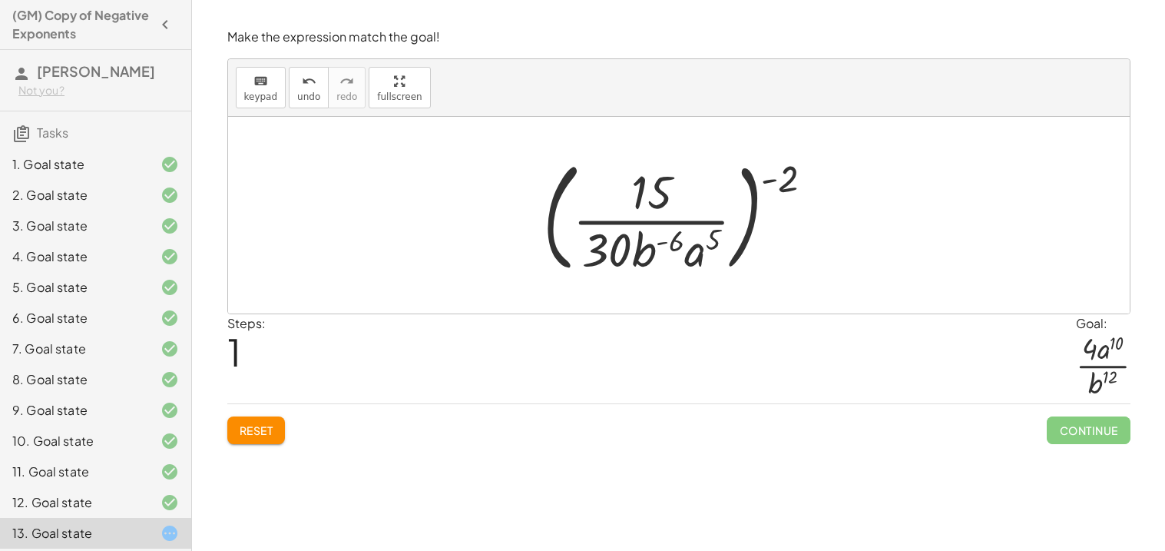
click at [698, 257] on div at bounding box center [684, 215] width 298 height 128
drag, startPoint x: 645, startPoint y: 254, endPoint x: 697, endPoint y: 191, distance: 81.2
click at [697, 191] on div at bounding box center [684, 215] width 298 height 128
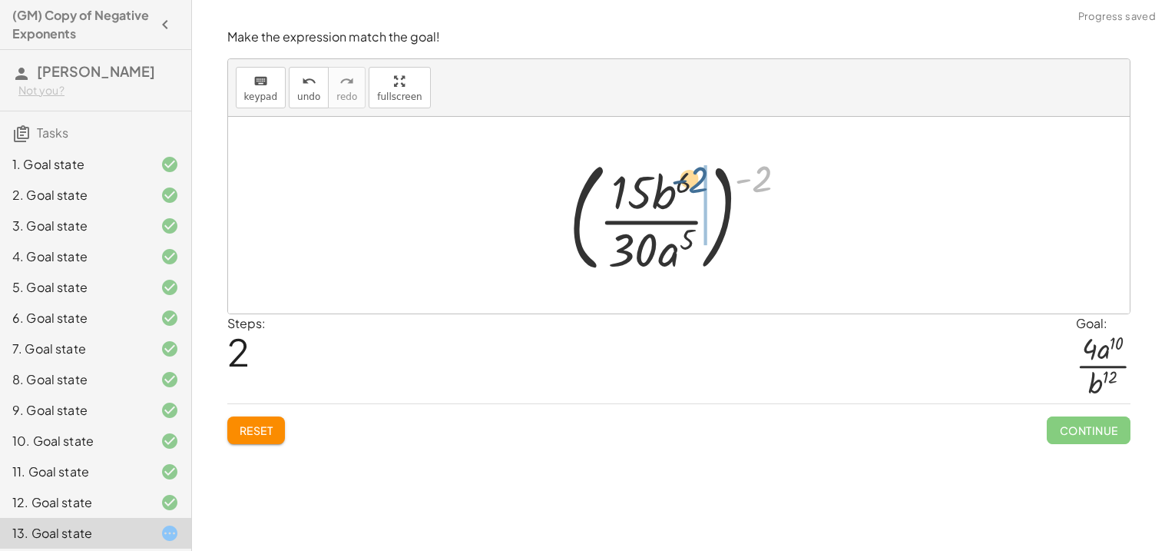
drag, startPoint x: 758, startPoint y: 185, endPoint x: 693, endPoint y: 187, distance: 65.3
click at [693, 187] on div at bounding box center [685, 215] width 246 height 128
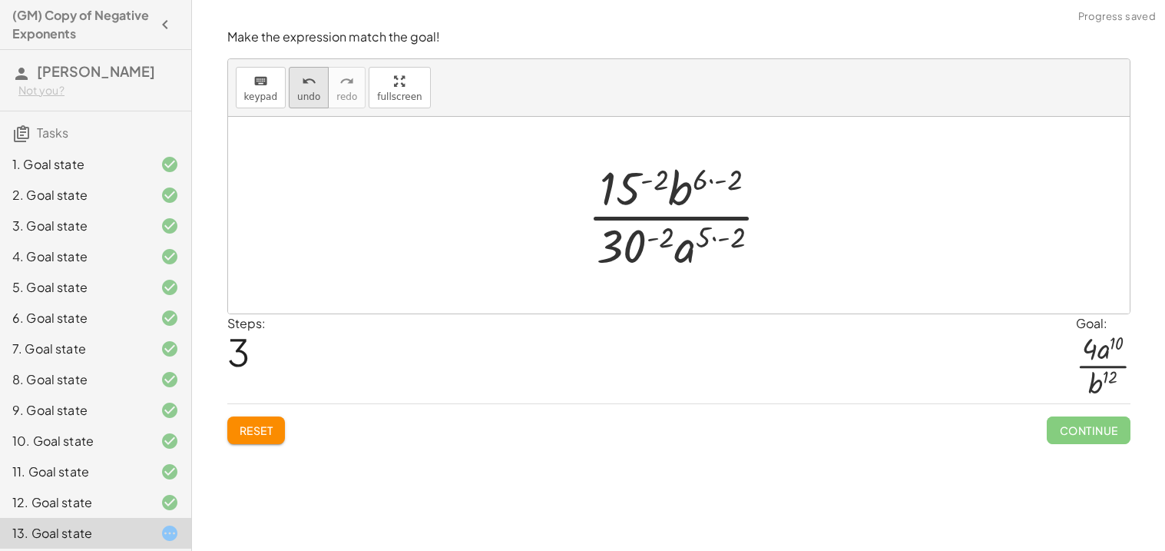
click at [300, 91] on span "undo" at bounding box center [308, 96] width 23 height 11
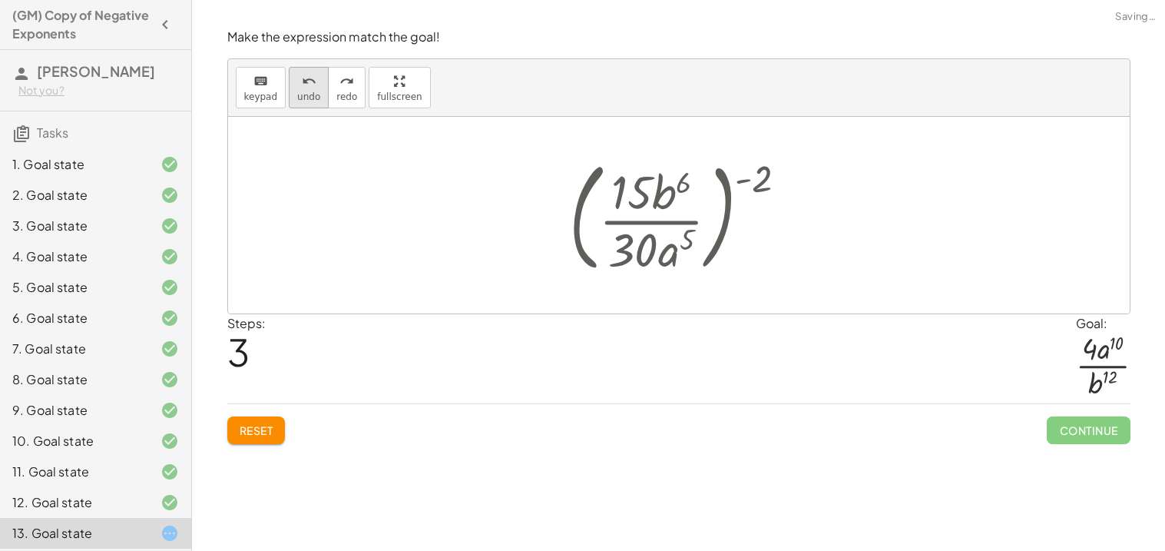
click at [300, 91] on span "undo" at bounding box center [308, 96] width 23 height 11
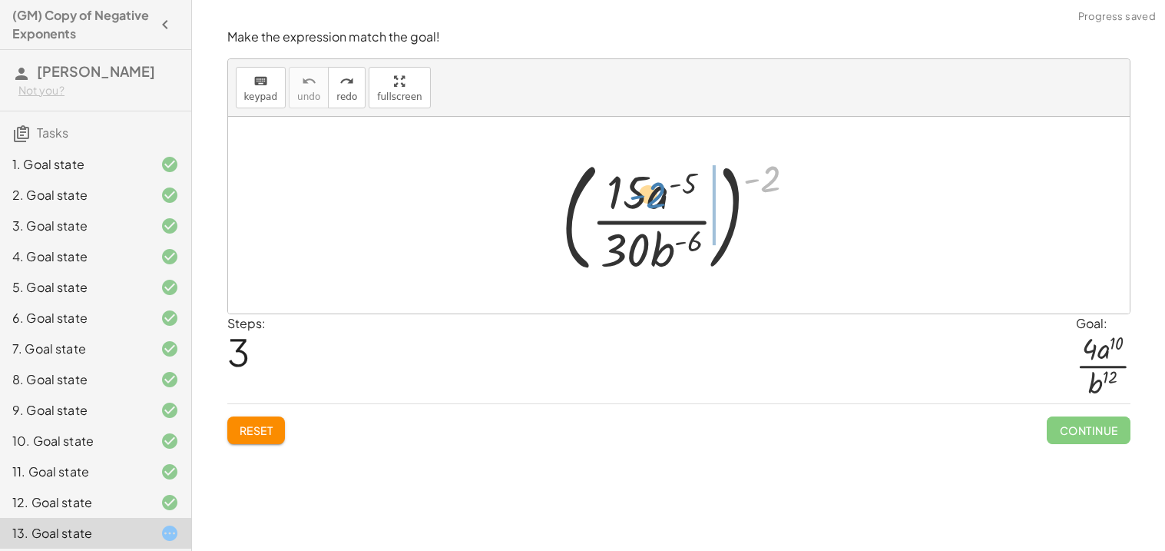
drag, startPoint x: 764, startPoint y: 174, endPoint x: 646, endPoint y: 191, distance: 119.5
click at [646, 191] on div at bounding box center [685, 215] width 262 height 128
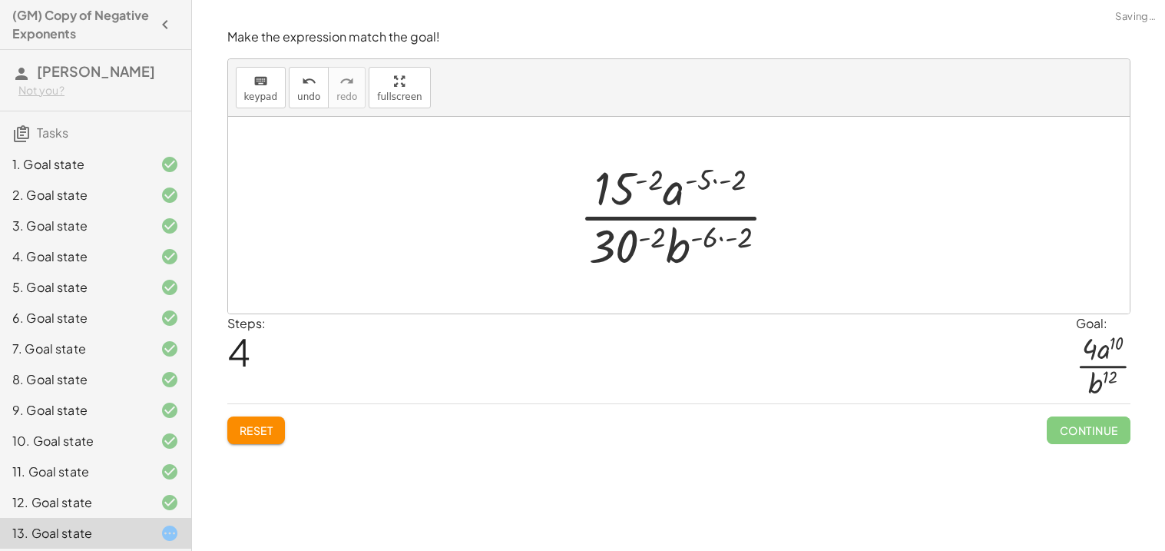
click at [704, 187] on div at bounding box center [685, 215] width 226 height 118
click at [636, 174] on div at bounding box center [685, 215] width 226 height 118
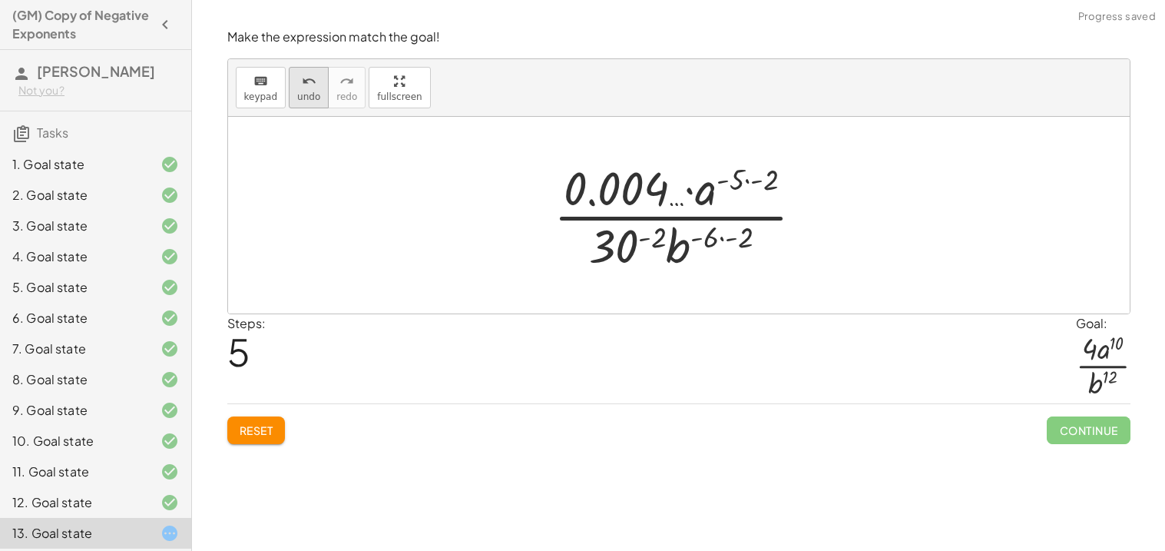
click at [307, 91] on span "undo" at bounding box center [308, 96] width 23 height 11
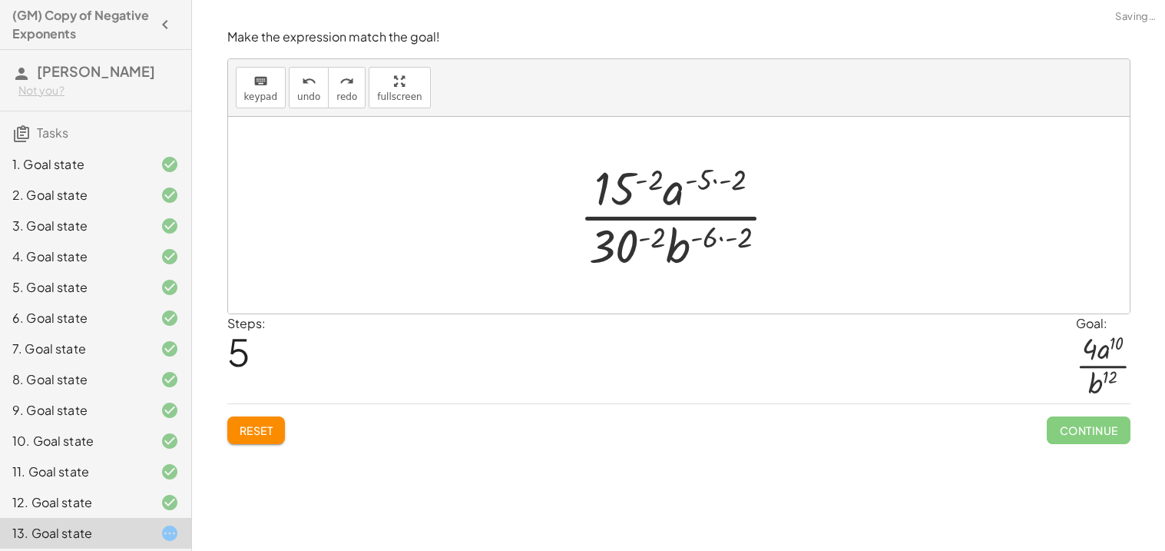
click at [703, 187] on div at bounding box center [685, 215] width 226 height 118
click at [717, 170] on div at bounding box center [685, 215] width 226 height 118
click at [735, 235] on div at bounding box center [685, 215] width 226 height 118
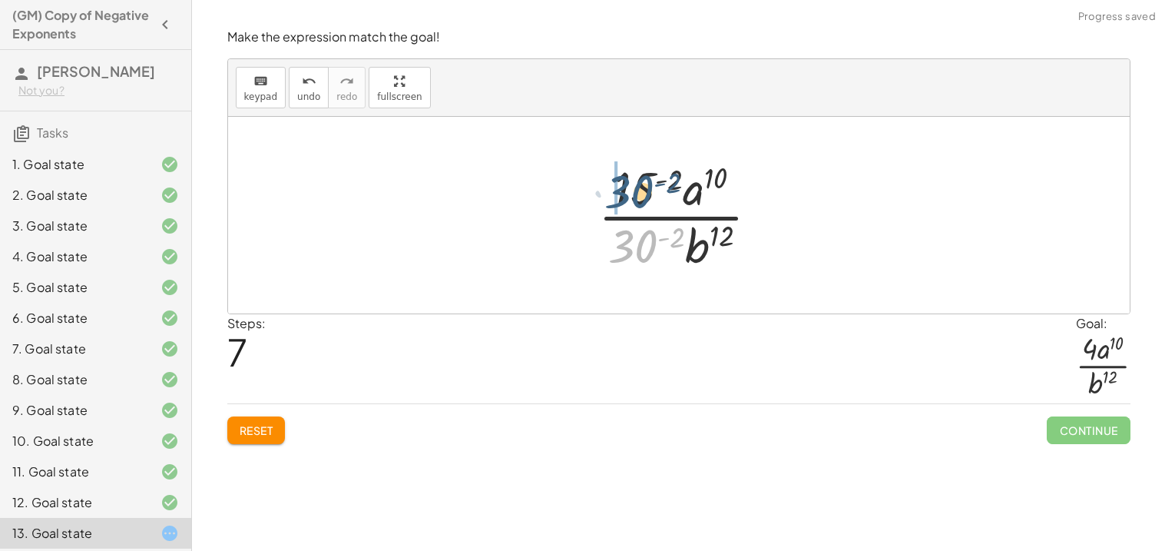
drag, startPoint x: 648, startPoint y: 243, endPoint x: 644, endPoint y: 188, distance: 54.7
click at [644, 188] on div at bounding box center [685, 215] width 188 height 118
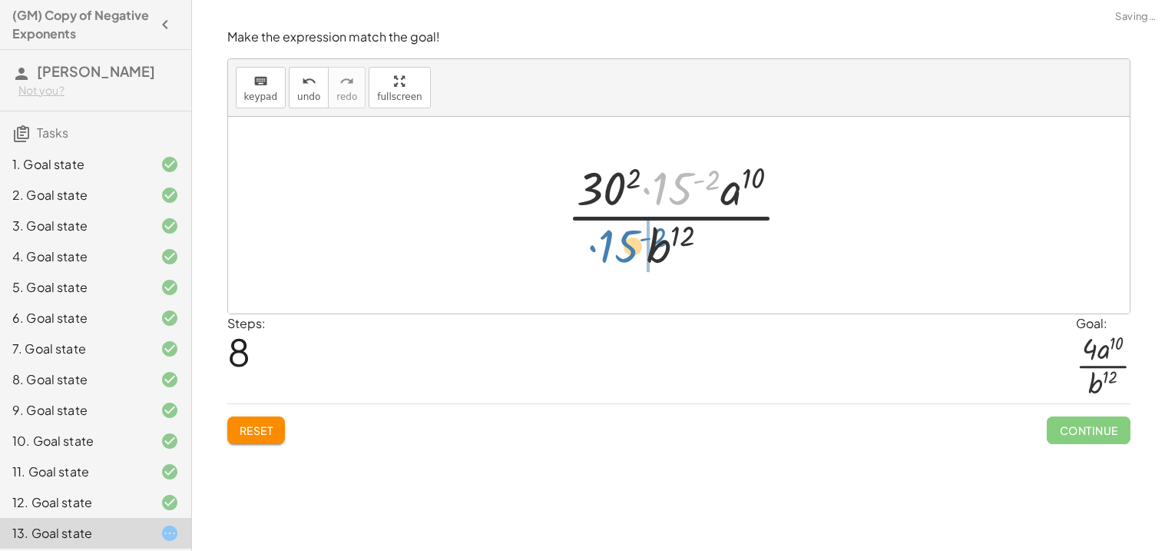
drag, startPoint x: 677, startPoint y: 194, endPoint x: 623, endPoint y: 252, distance: 79.4
click at [623, 252] on div at bounding box center [684, 215] width 251 height 118
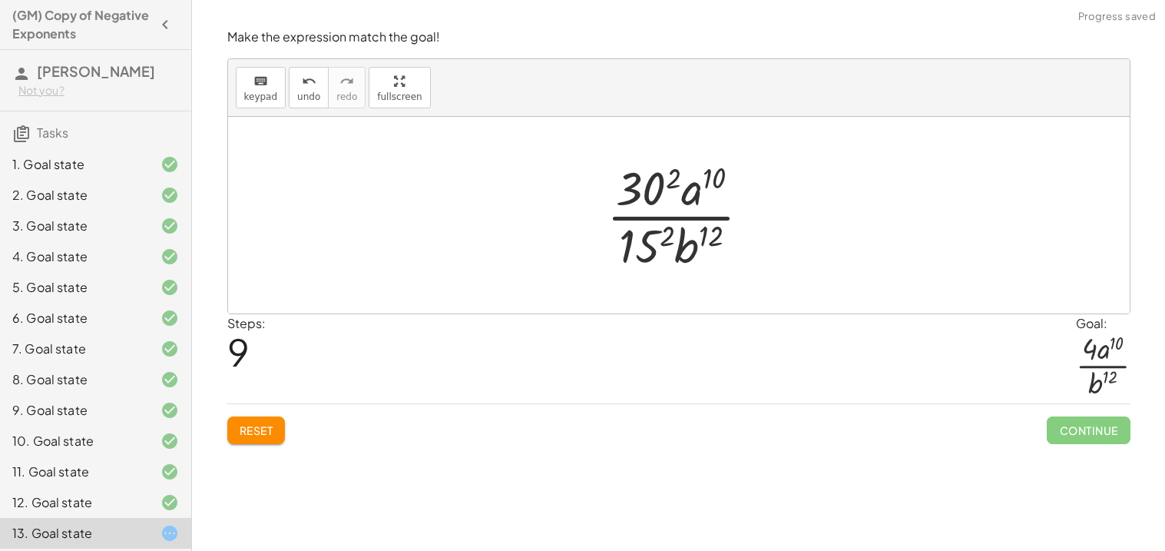
click at [654, 244] on div at bounding box center [685, 215] width 172 height 118
click at [640, 195] on div at bounding box center [685, 215] width 187 height 118
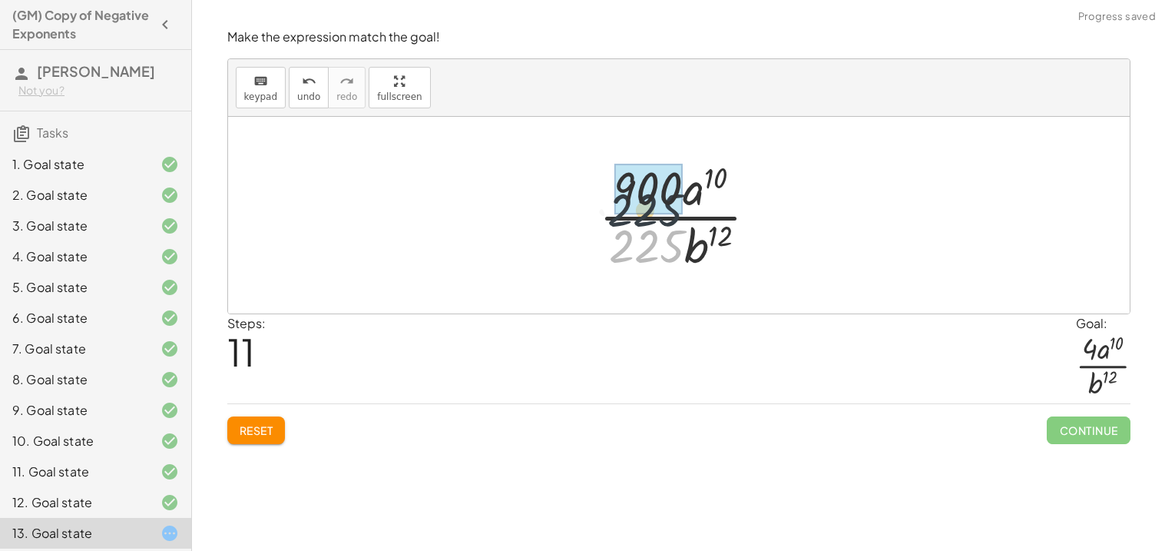
drag, startPoint x: 652, startPoint y: 244, endPoint x: 649, endPoint y: 200, distance: 43.9
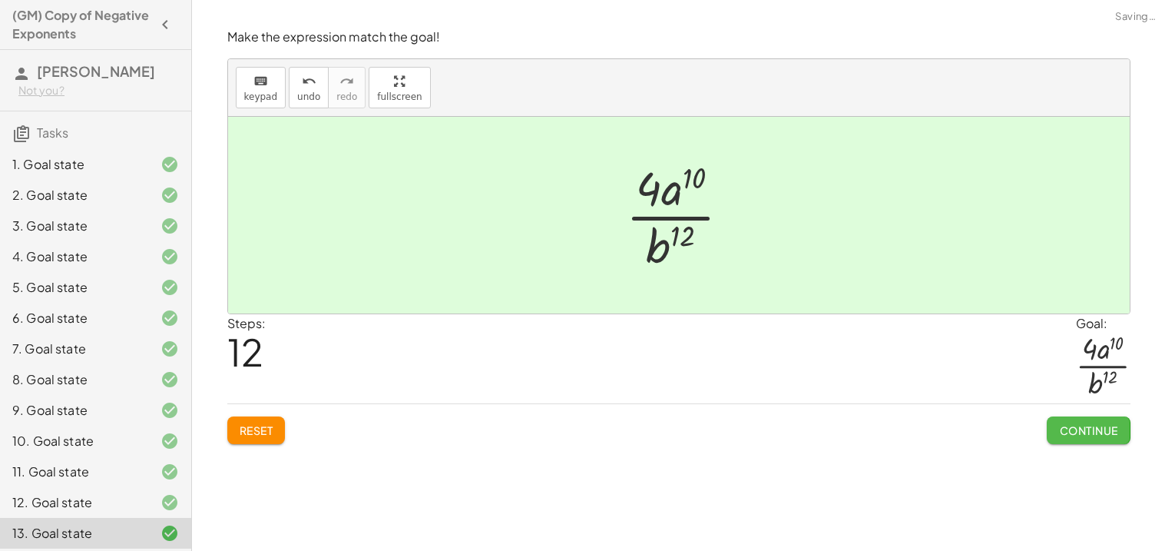
click at [1099, 433] on span "Continue" at bounding box center [1088, 430] width 58 height 14
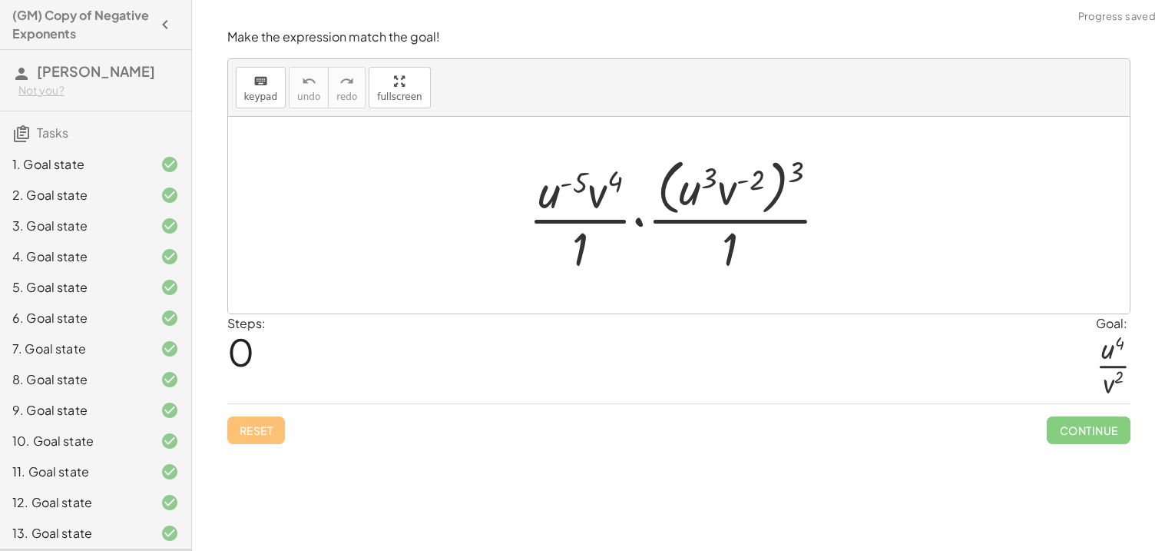
click at [128, 252] on div "4. Goal state" at bounding box center [74, 256] width 124 height 18
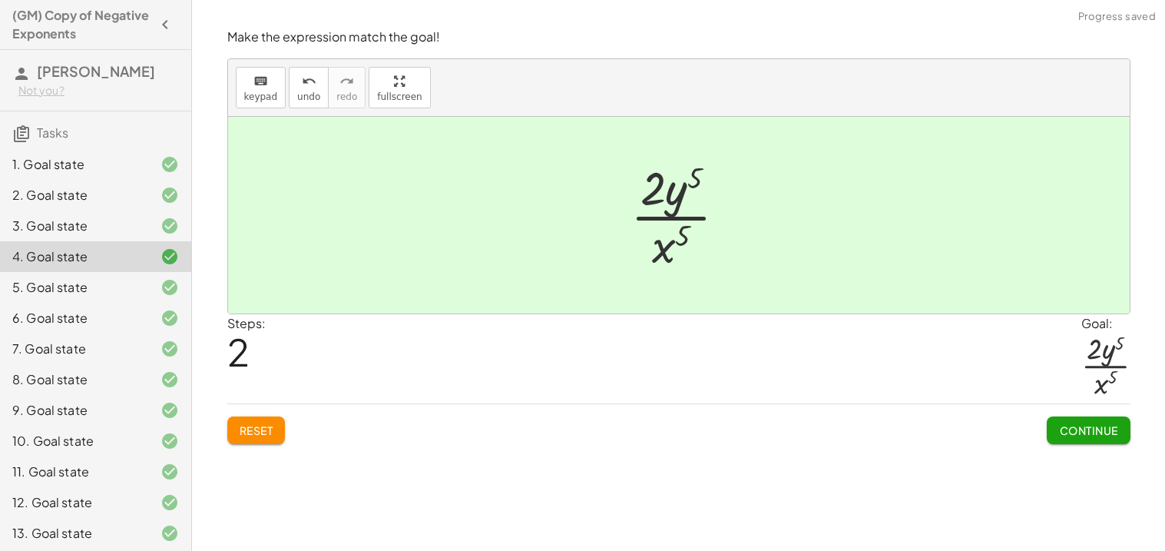
scroll to position [95, 0]
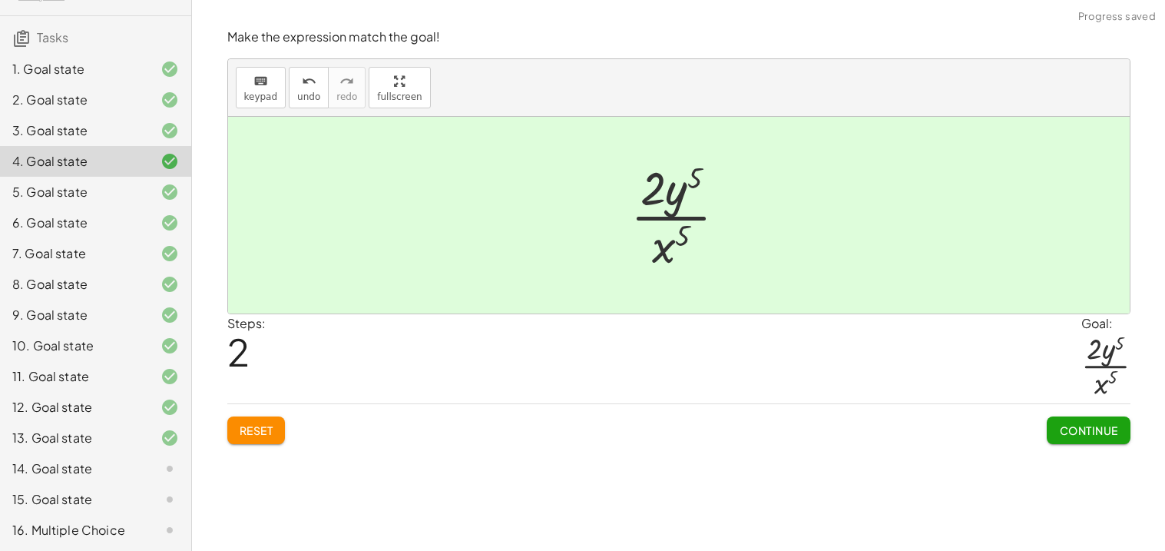
click at [46, 470] on div "14. Goal state" at bounding box center [74, 468] width 124 height 18
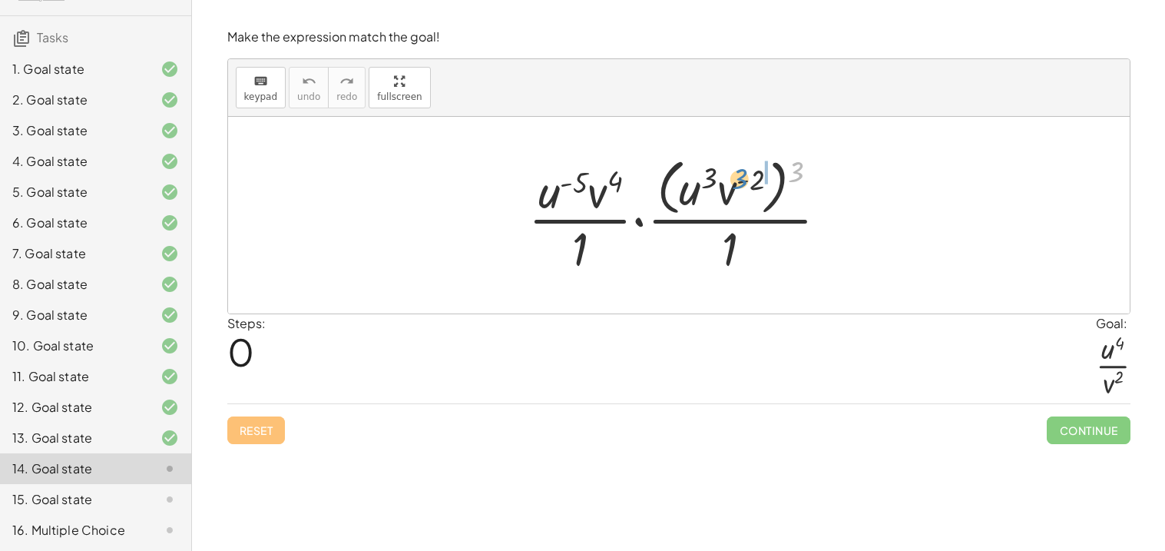
drag, startPoint x: 798, startPoint y: 174, endPoint x: 741, endPoint y: 181, distance: 57.2
click at [741, 181] on div at bounding box center [685, 214] width 328 height 125
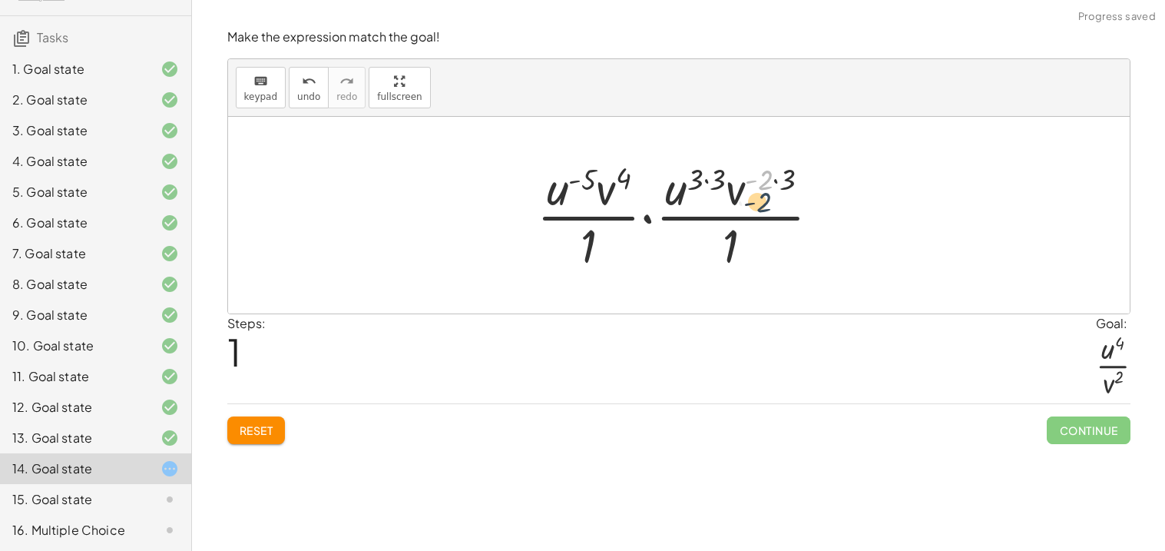
drag, startPoint x: 765, startPoint y: 180, endPoint x: 764, endPoint y: 202, distance: 22.3
click at [764, 202] on div at bounding box center [684, 215] width 311 height 118
drag, startPoint x: 741, startPoint y: 191, endPoint x: 760, endPoint y: 254, distance: 66.4
click at [760, 254] on div at bounding box center [684, 215] width 311 height 118
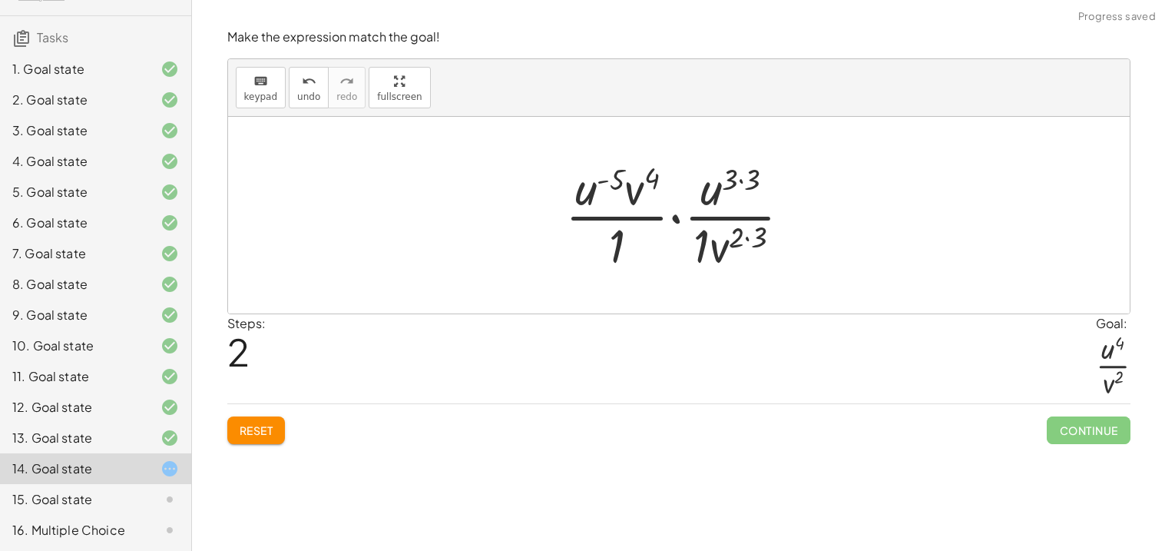
click at [756, 239] on div at bounding box center [685, 215] width 254 height 118
click at [738, 184] on div at bounding box center [684, 215] width 241 height 118
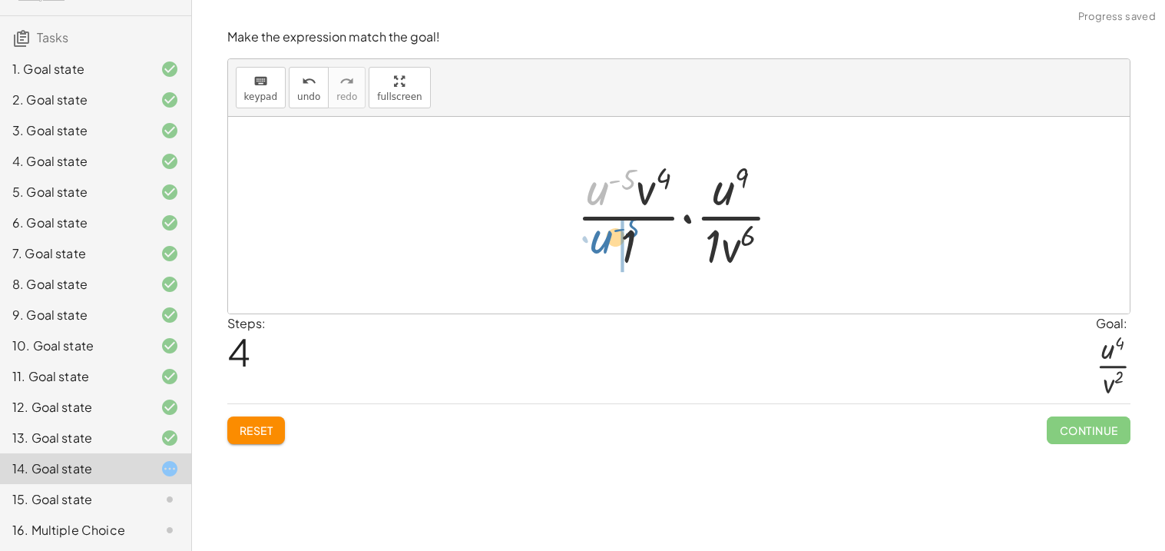
drag, startPoint x: 604, startPoint y: 188, endPoint x: 608, endPoint y: 238, distance: 50.1
click at [608, 238] on div at bounding box center [685, 215] width 232 height 118
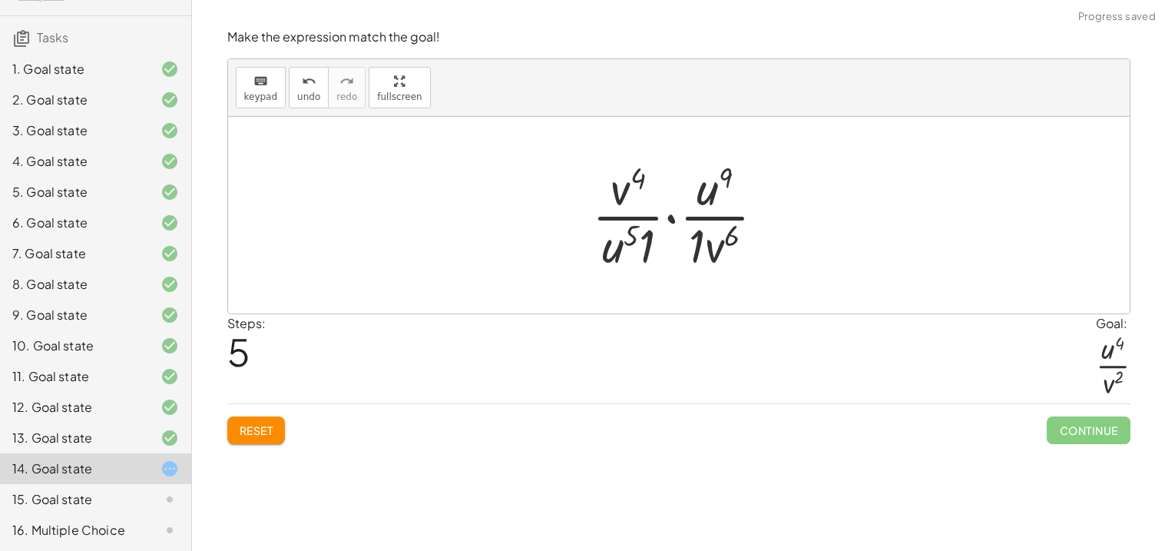
click at [643, 247] on div at bounding box center [685, 215] width 201 height 118
click at [686, 242] on div at bounding box center [684, 215] width 184 height 118
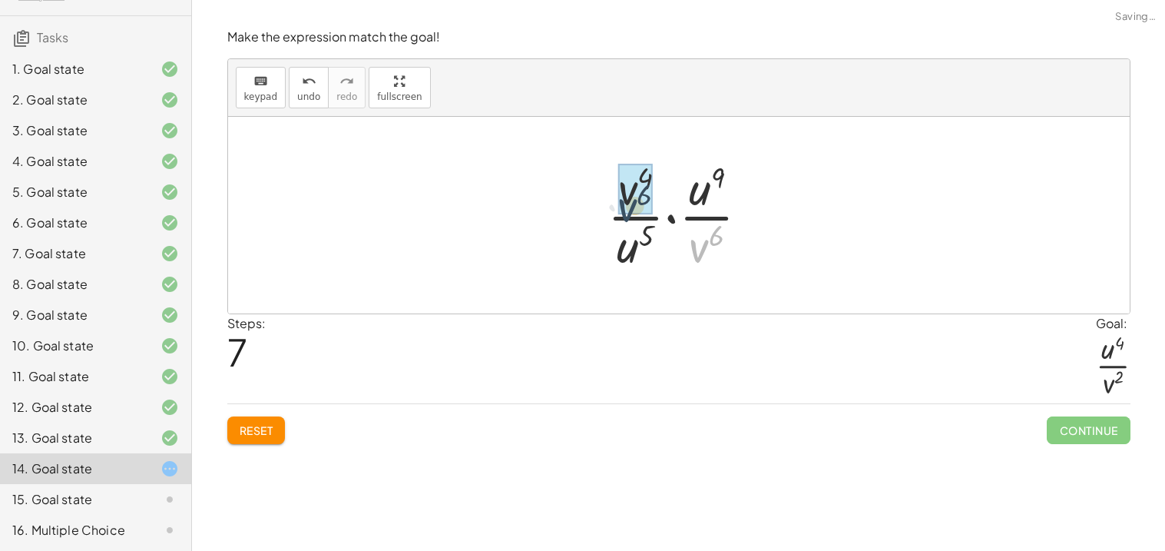
drag, startPoint x: 705, startPoint y: 242, endPoint x: 630, endPoint y: 197, distance: 87.5
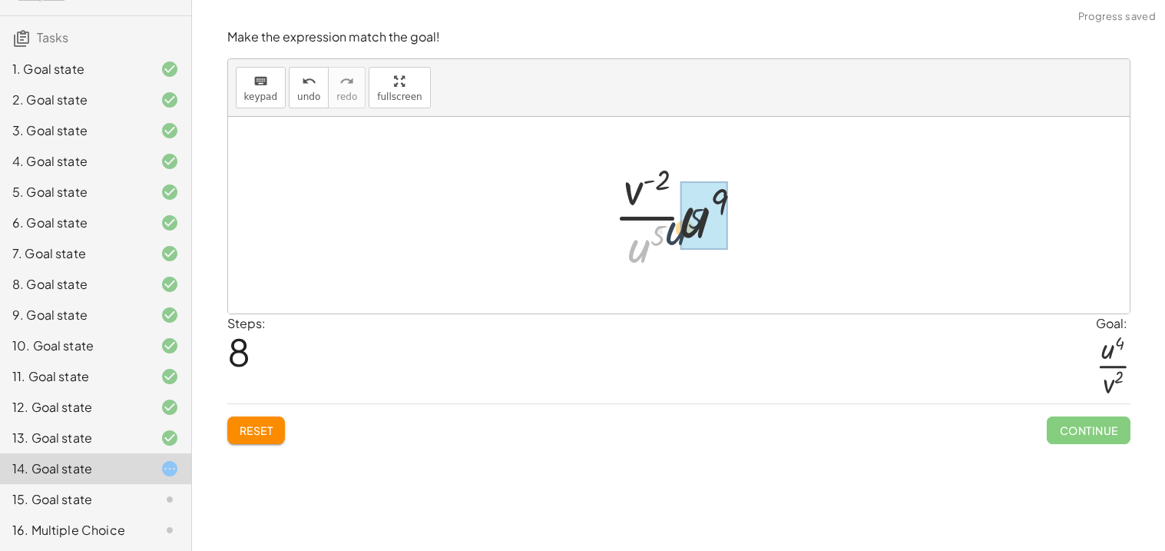
drag, startPoint x: 636, startPoint y: 248, endPoint x: 685, endPoint y: 225, distance: 53.6
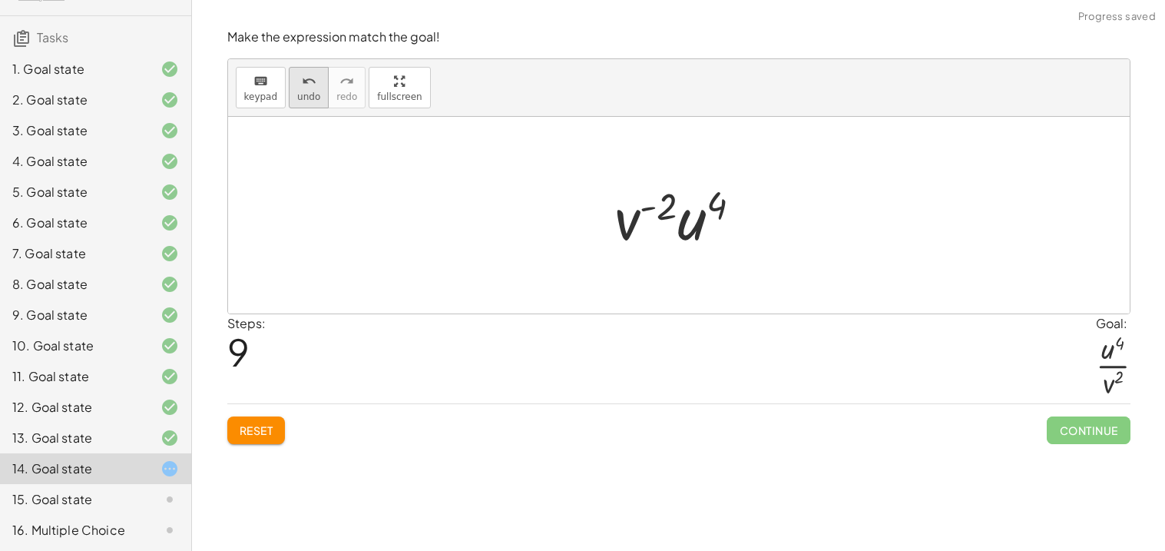
click at [309, 92] on span "undo" at bounding box center [308, 96] width 23 height 11
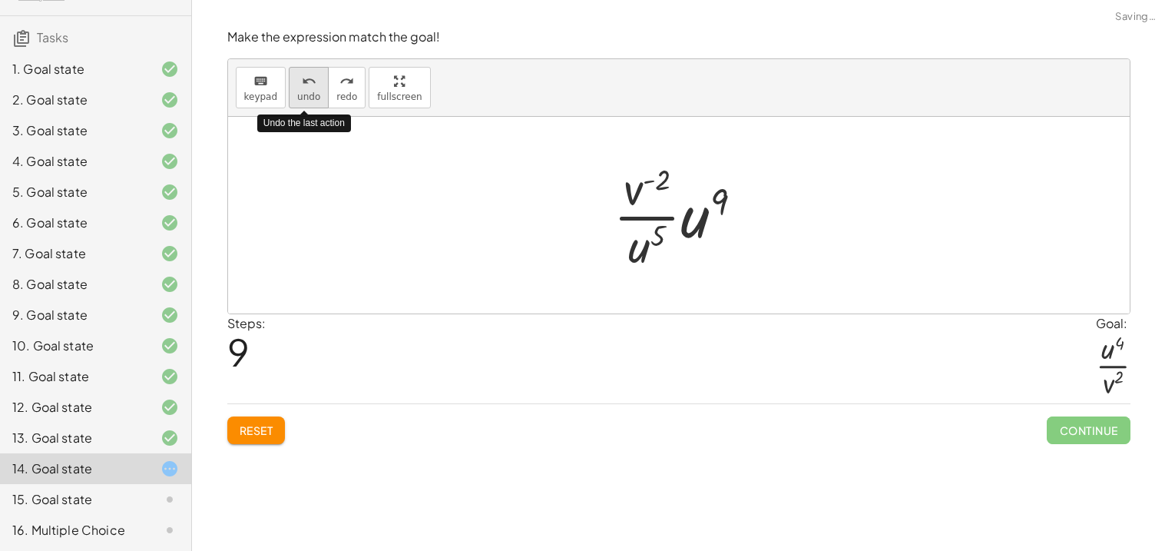
click at [309, 92] on span "undo" at bounding box center [308, 96] width 23 height 11
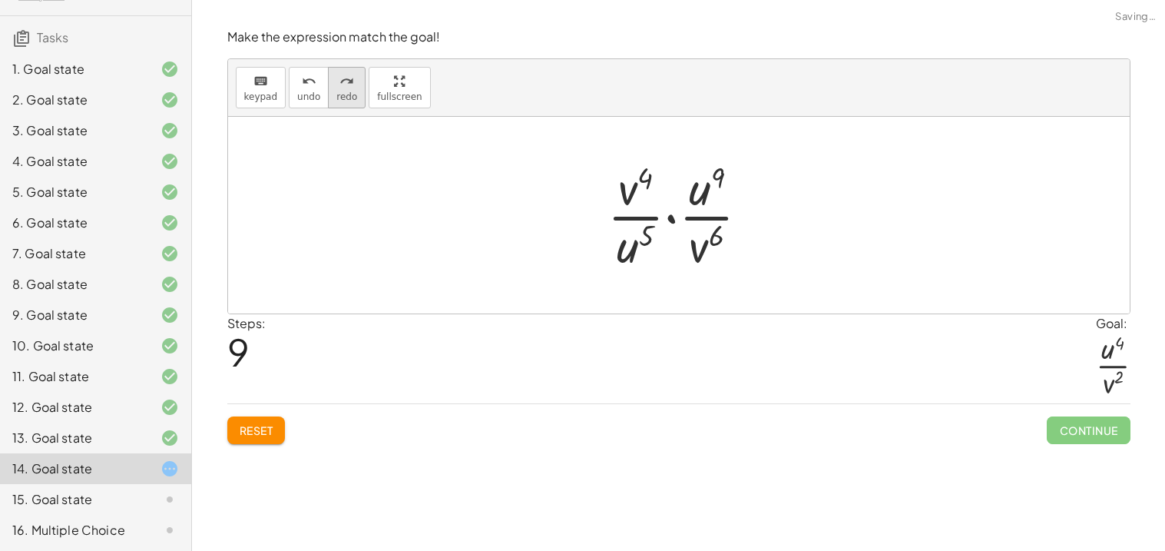
click at [342, 86] on icon "redo" at bounding box center [347, 81] width 15 height 18
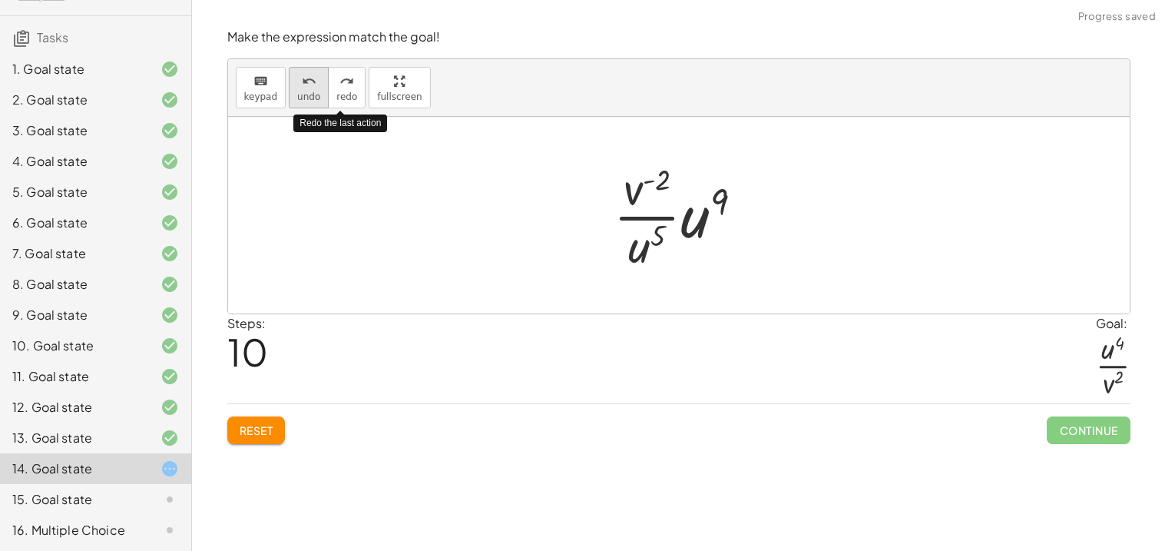
click at [310, 81] on icon "undo" at bounding box center [309, 81] width 15 height 18
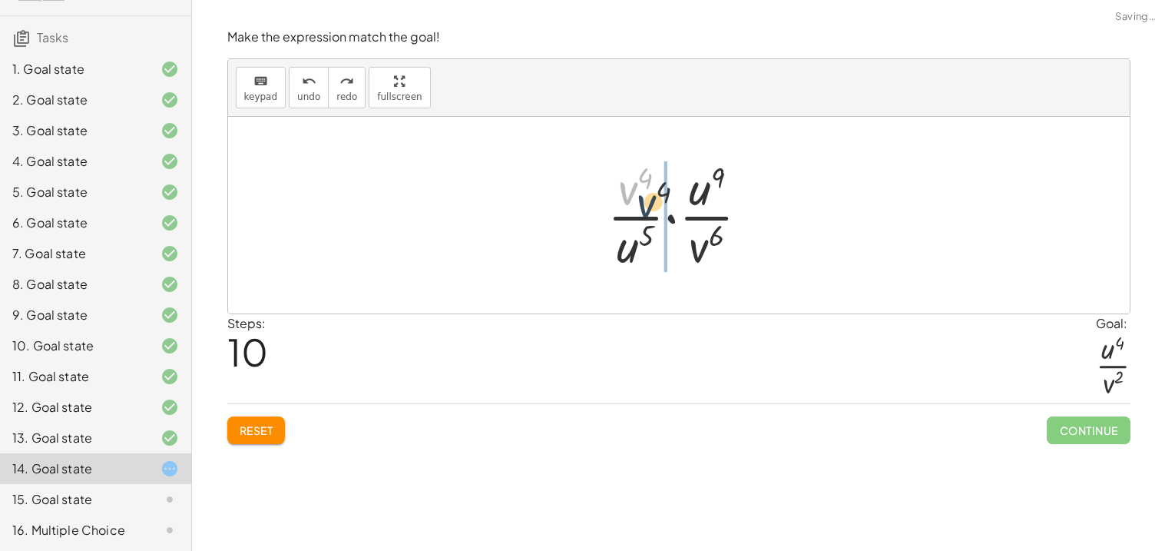
drag, startPoint x: 634, startPoint y: 200, endPoint x: 655, endPoint y: 217, distance: 27.4
click at [655, 217] on div at bounding box center [685, 215] width 170 height 118
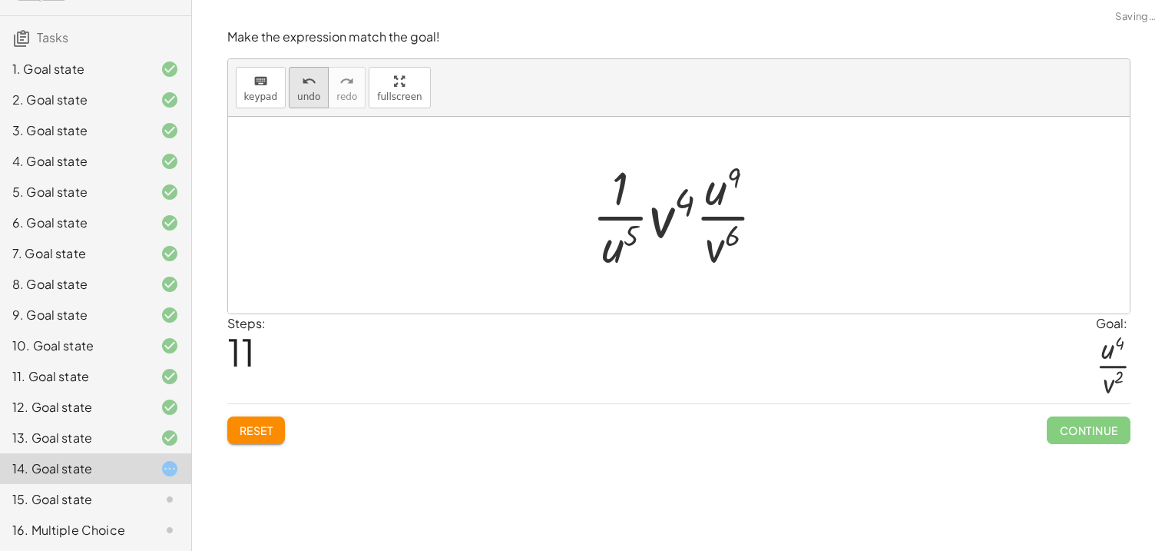
click at [302, 86] on icon "undo" at bounding box center [309, 81] width 15 height 18
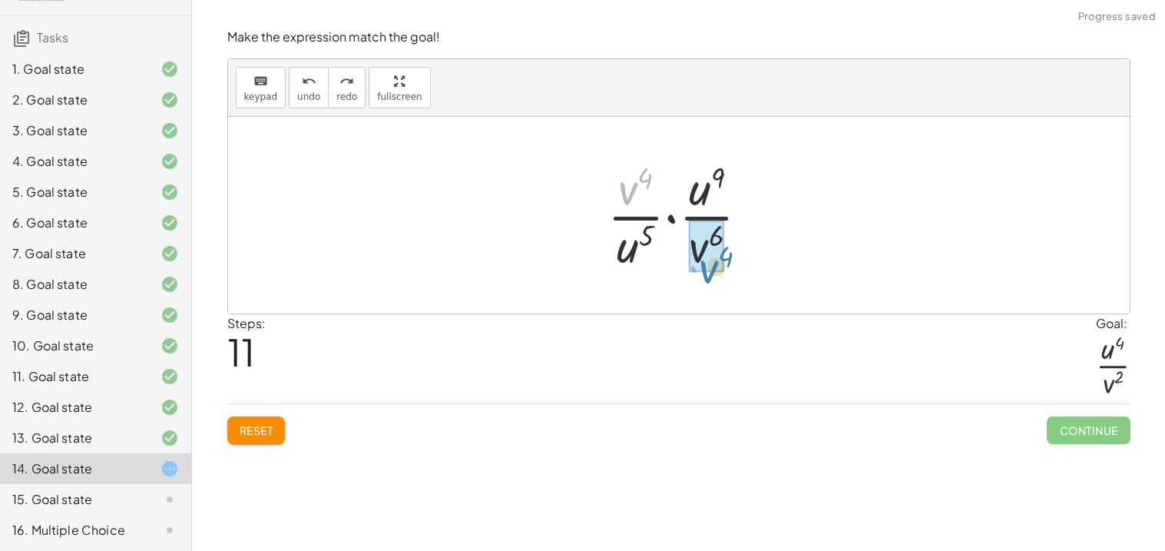
drag, startPoint x: 628, startPoint y: 187, endPoint x: 705, endPoint y: 263, distance: 108.1
drag, startPoint x: 628, startPoint y: 246, endPoint x: 695, endPoint y: 197, distance: 83.6
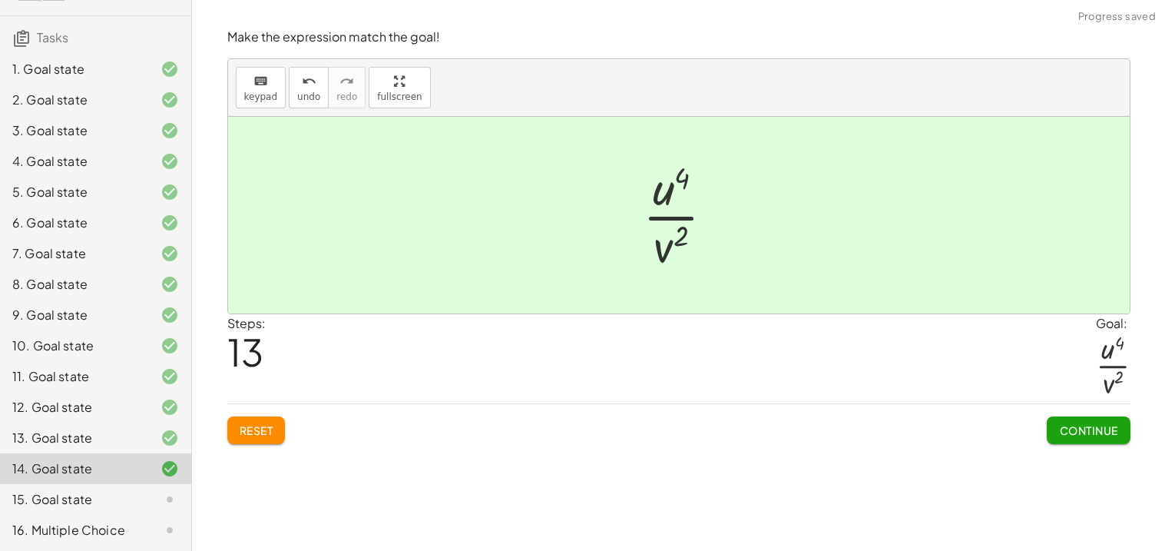
click at [1112, 423] on span "Continue" at bounding box center [1088, 430] width 58 height 14
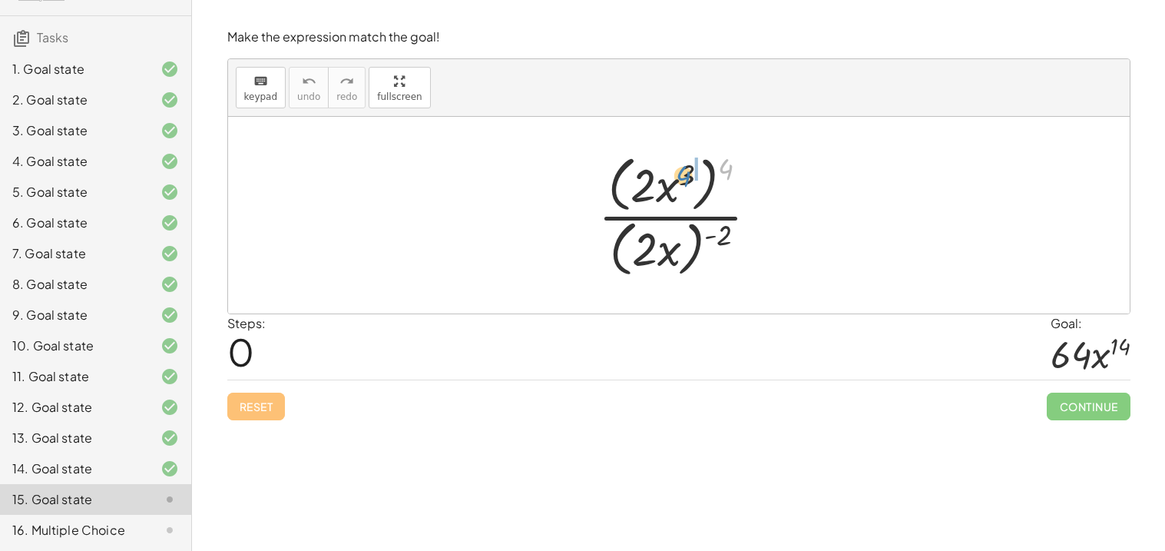
drag, startPoint x: 733, startPoint y: 168, endPoint x: 688, endPoint y: 175, distance: 45.1
click at [688, 175] on div at bounding box center [685, 215] width 188 height 132
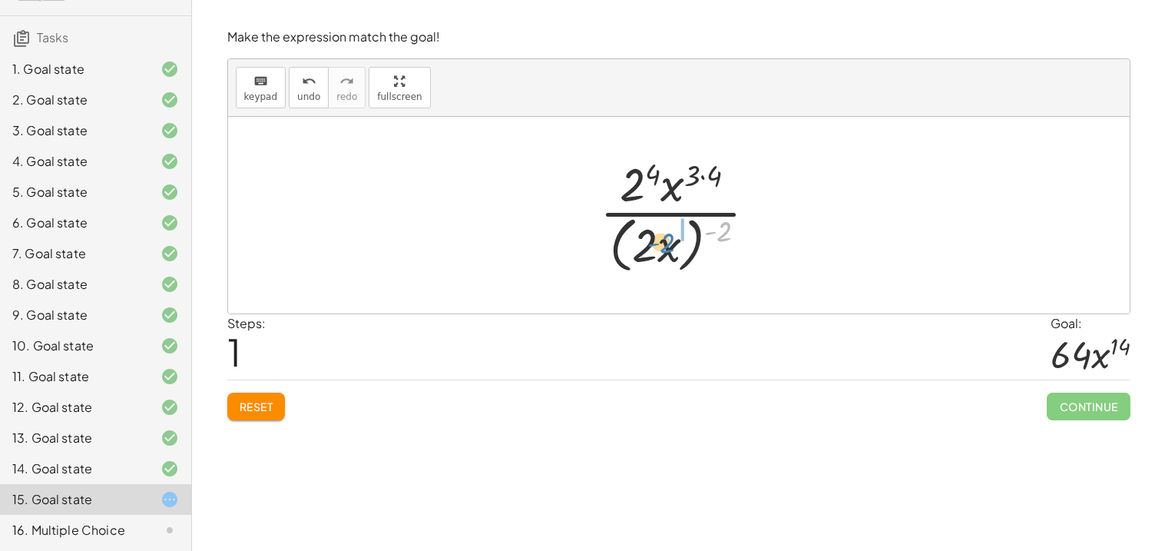
drag, startPoint x: 724, startPoint y: 233, endPoint x: 667, endPoint y: 245, distance: 58.9
click at [667, 245] on div at bounding box center [684, 214] width 184 height 125
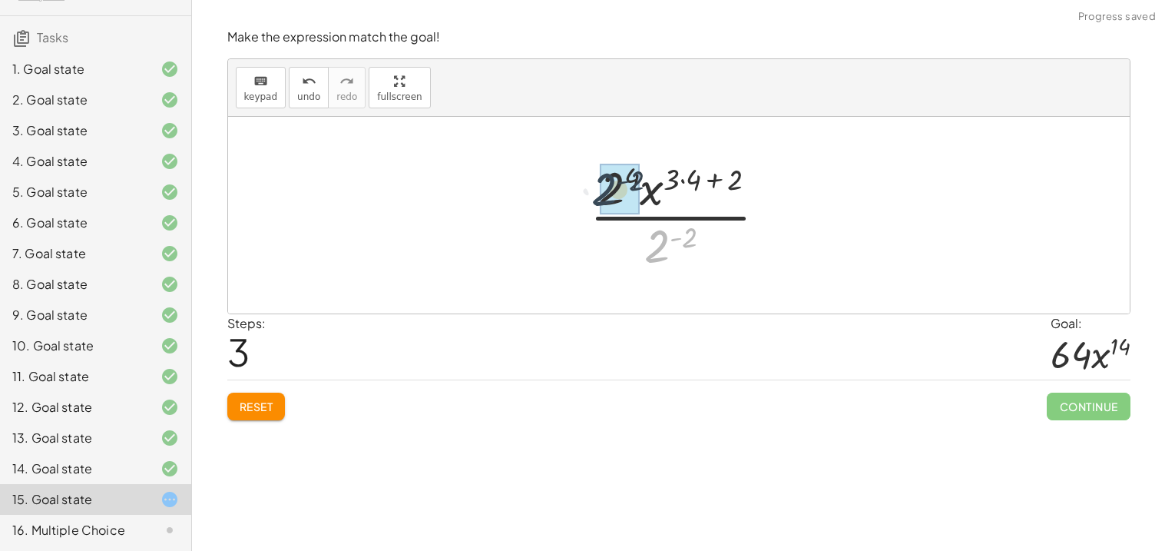
drag, startPoint x: 659, startPoint y: 253, endPoint x: 605, endPoint y: 194, distance: 79.4
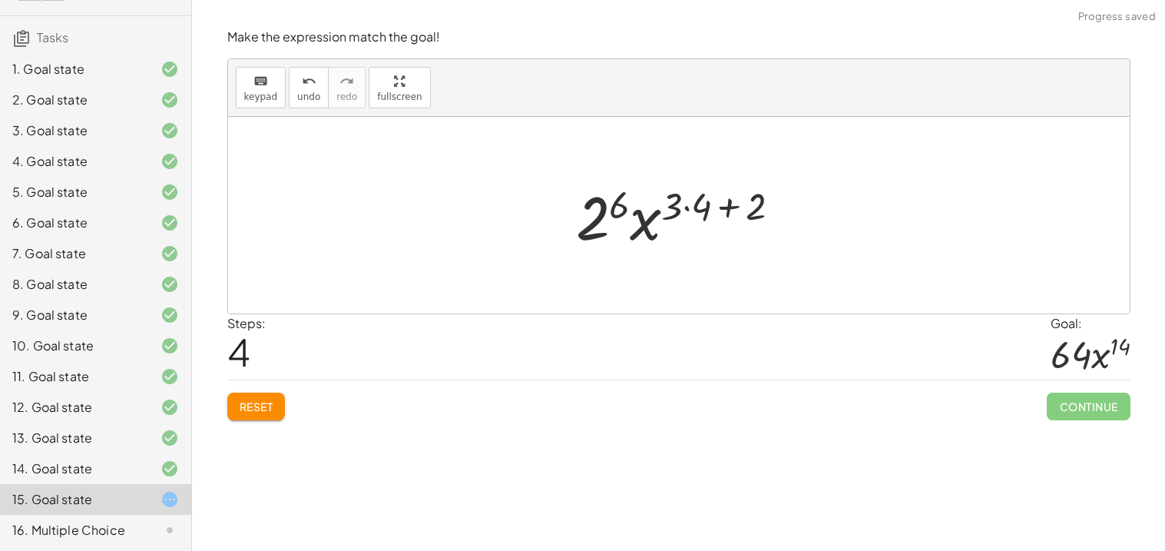
click at [621, 216] on div at bounding box center [685, 215] width 233 height 79
click at [713, 220] on div at bounding box center [685, 215] width 247 height 79
click at [696, 217] on div at bounding box center [685, 215] width 230 height 79
click at [724, 213] on div at bounding box center [685, 215] width 230 height 79
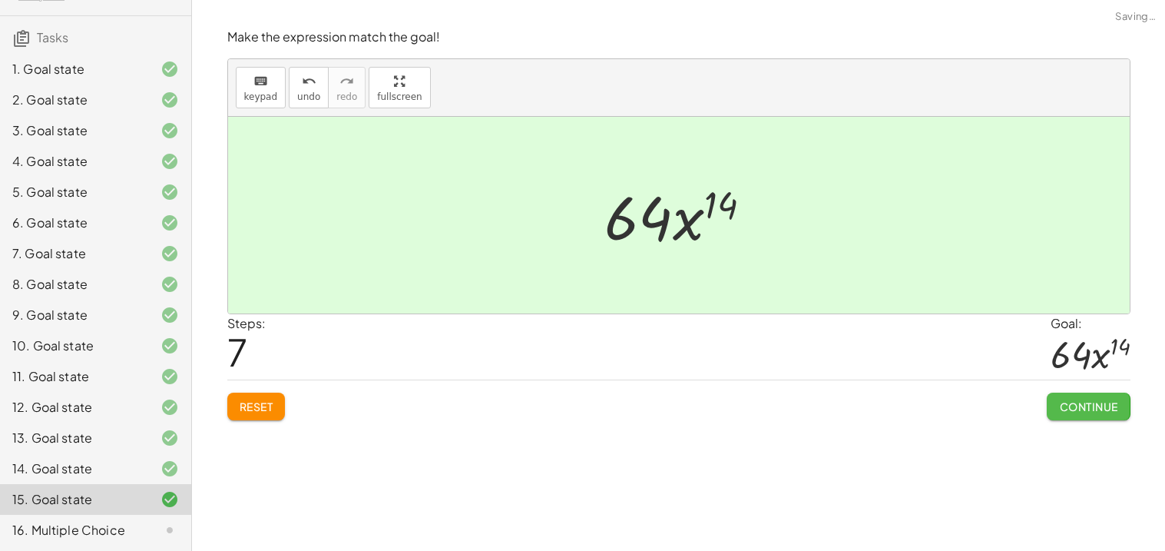
click at [1095, 410] on span "Continue" at bounding box center [1088, 406] width 58 height 14
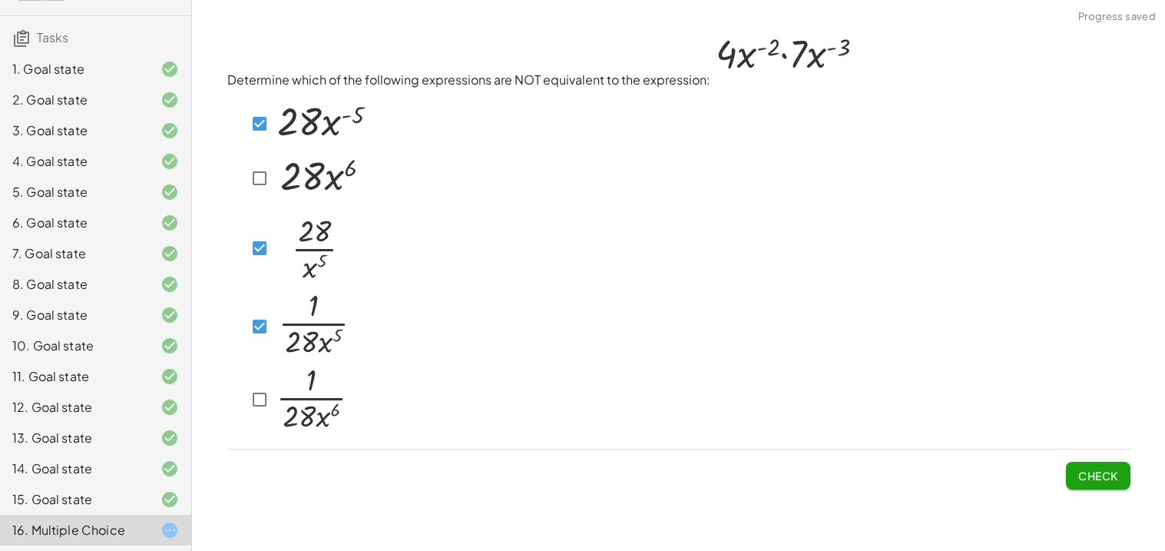
click at [1101, 471] on span "Check" at bounding box center [1099, 476] width 40 height 14
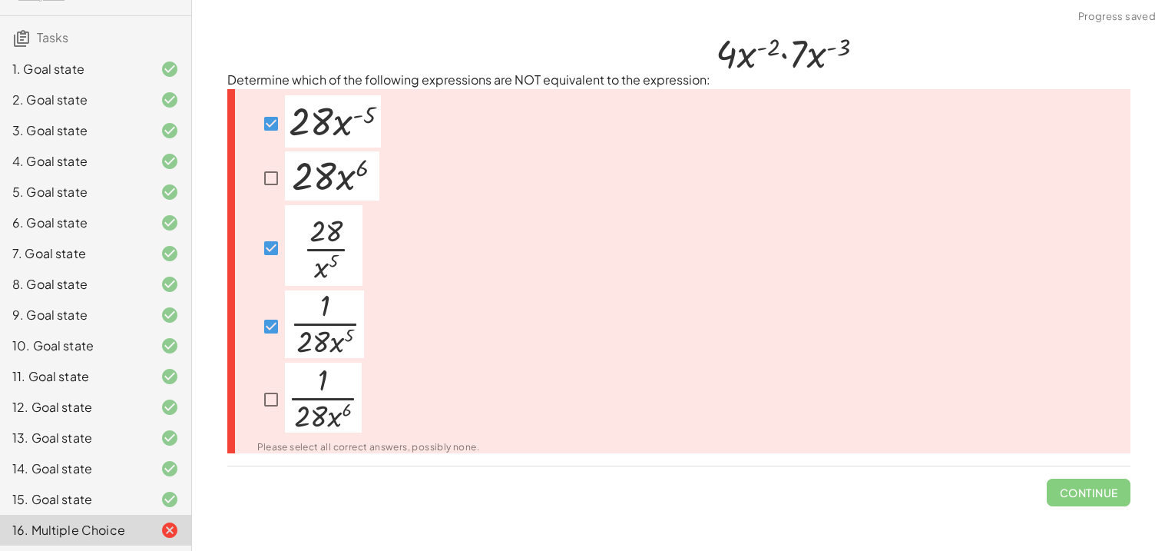
click at [254, 398] on div "Please select all correct answers, possibly none." at bounding box center [359, 408] width 241 height 91
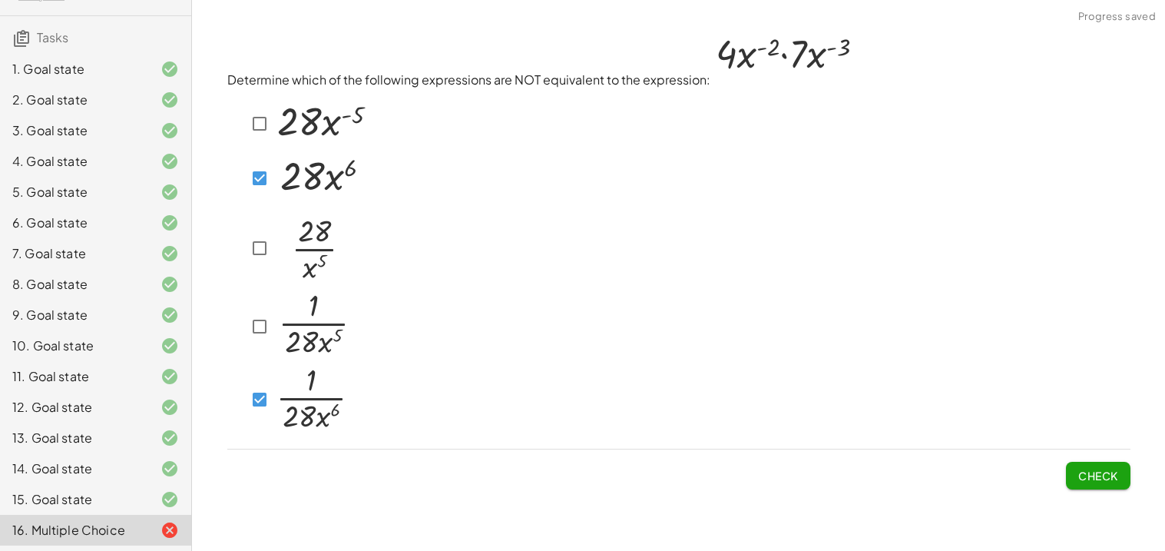
click at [1072, 475] on button "Check" at bounding box center [1098, 476] width 65 height 28
click at [1088, 472] on span "Check" at bounding box center [1099, 476] width 40 height 14
click at [1097, 483] on button "Check" at bounding box center [1098, 476] width 65 height 28
click at [1086, 469] on span "Check" at bounding box center [1099, 476] width 40 height 14
click at [1105, 469] on span "Check" at bounding box center [1099, 476] width 40 height 14
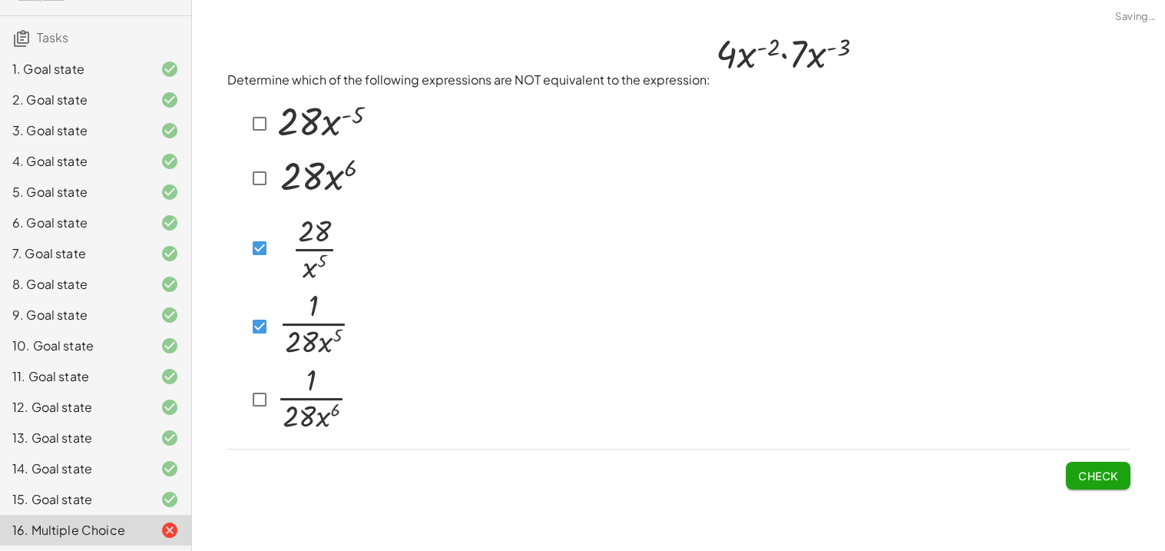
click at [1063, 467] on div "Check" at bounding box center [678, 469] width 903 height 40
click at [1089, 480] on button "Check" at bounding box center [1098, 476] width 65 height 28
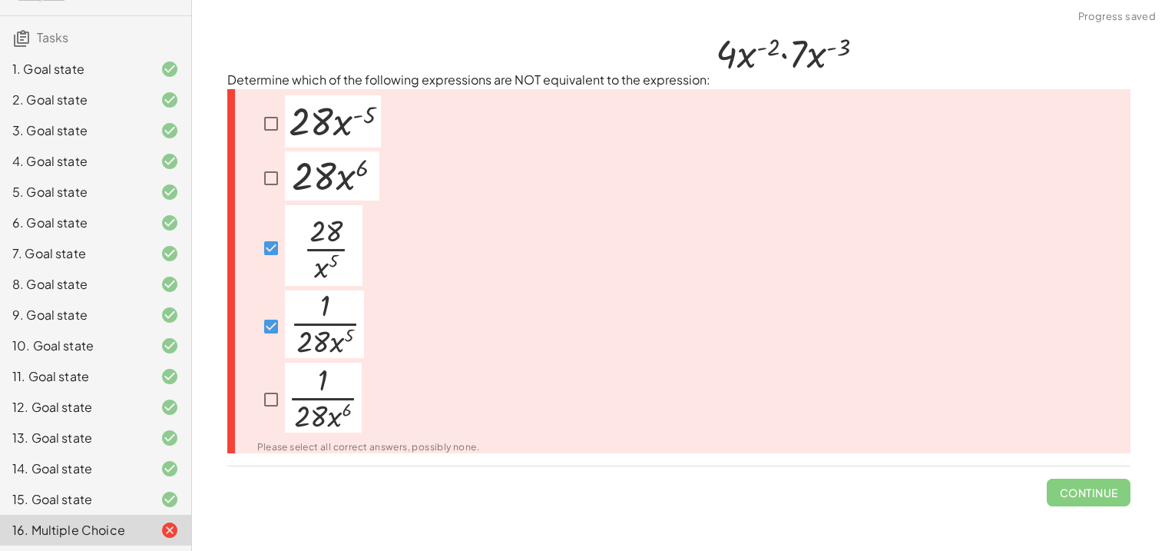
click at [288, 234] on img at bounding box center [324, 245] width 78 height 81
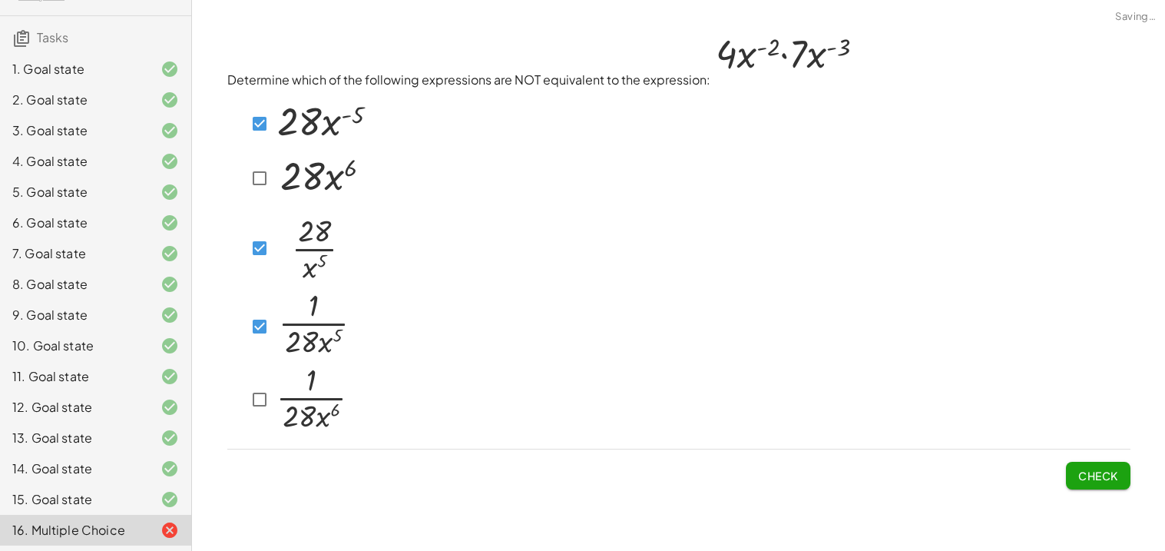
click at [1082, 453] on span "Check" at bounding box center [1098, 469] width 65 height 40
click at [1086, 462] on button "Check" at bounding box center [1098, 476] width 65 height 28
click at [1097, 469] on span "Check" at bounding box center [1099, 476] width 40 height 14
click at [1115, 478] on span "Check" at bounding box center [1099, 476] width 40 height 14
